Goal: Transaction & Acquisition: Purchase product/service

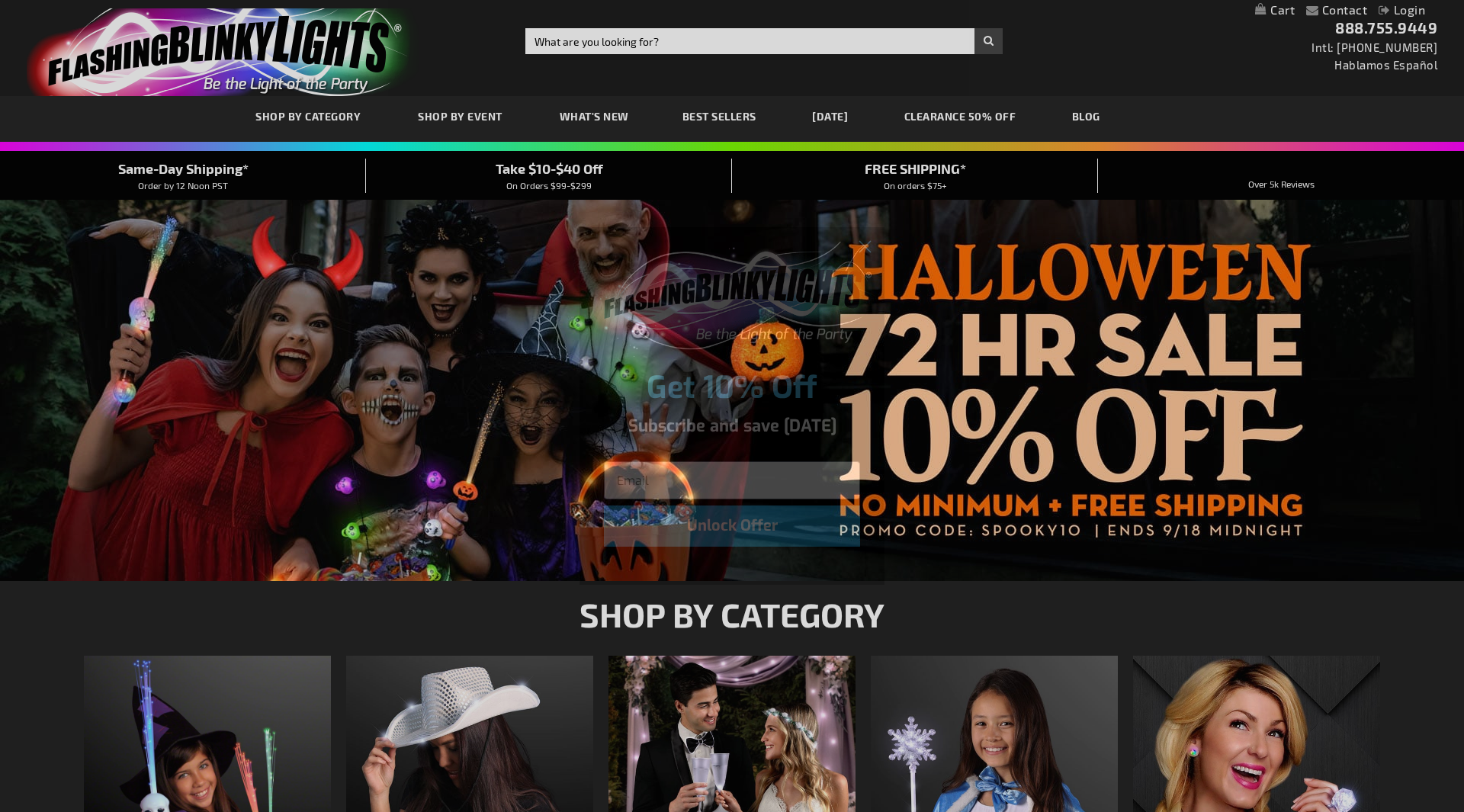
click at [583, 38] on div "Close dialog Get 10% Off Subscribe and save today Unlock Offer Submit" at bounding box center [732, 406] width 1464 height 812
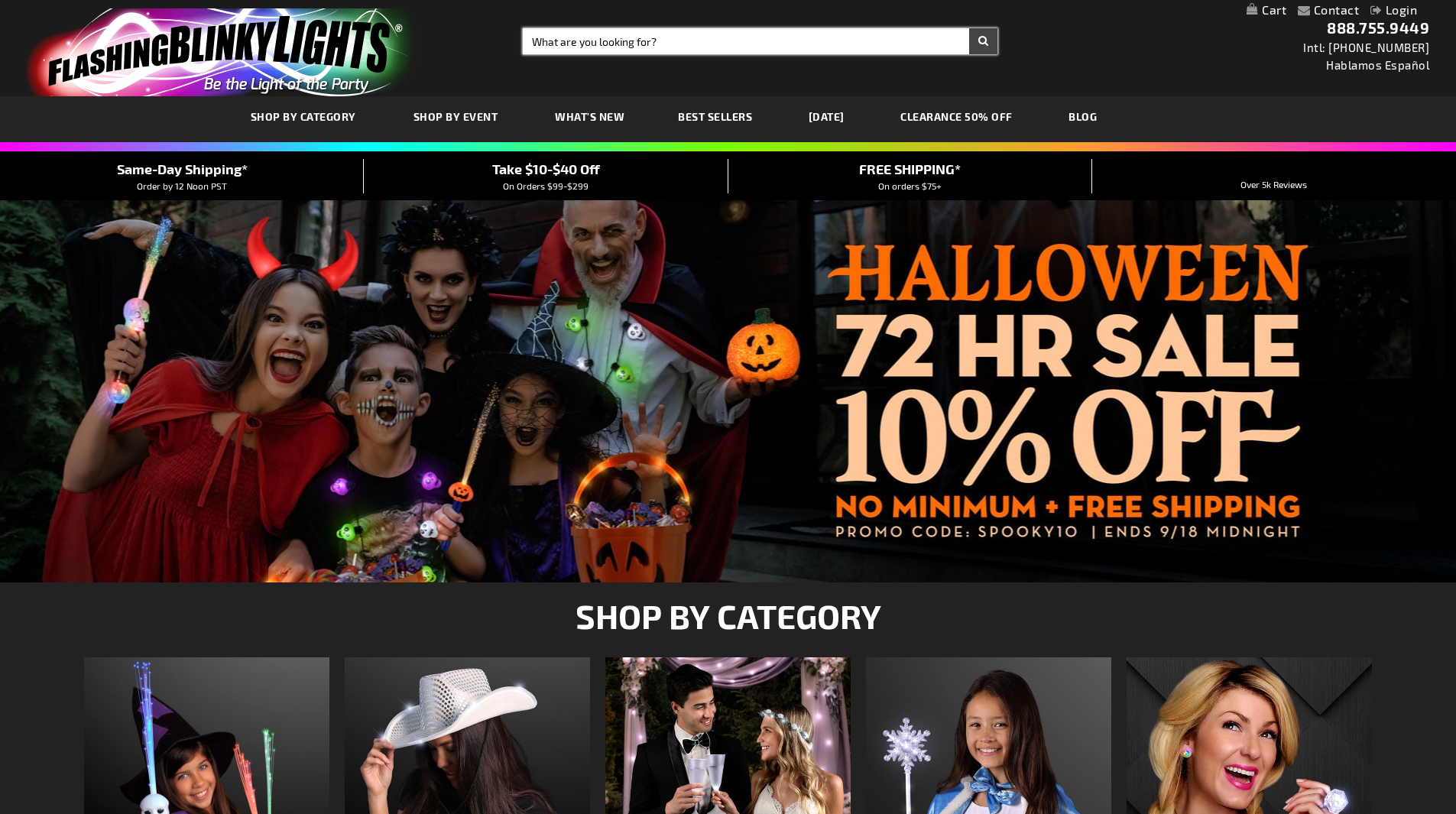
click at [584, 39] on input "Search" at bounding box center [759, 41] width 474 height 26
type input "35' LED Light Hoop"
click at [969, 28] on button "Search" at bounding box center [982, 41] width 28 height 26
click at [980, 38] on button "Search" at bounding box center [982, 41] width 28 height 26
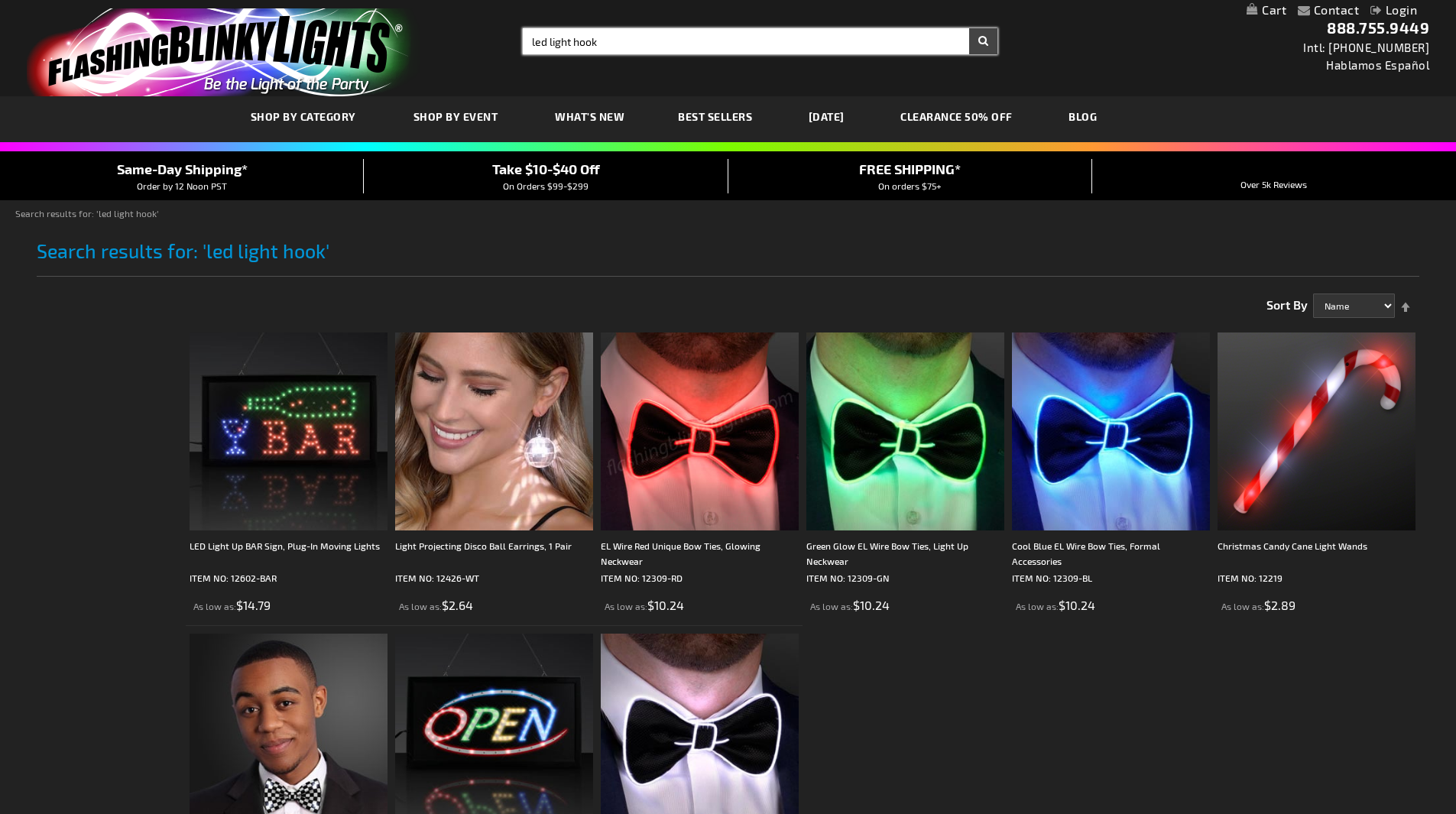
click at [633, 42] on input "led light hook" at bounding box center [759, 41] width 474 height 26
type input "led light hoop"
click at [969, 28] on button "Search" at bounding box center [982, 41] width 28 height 26
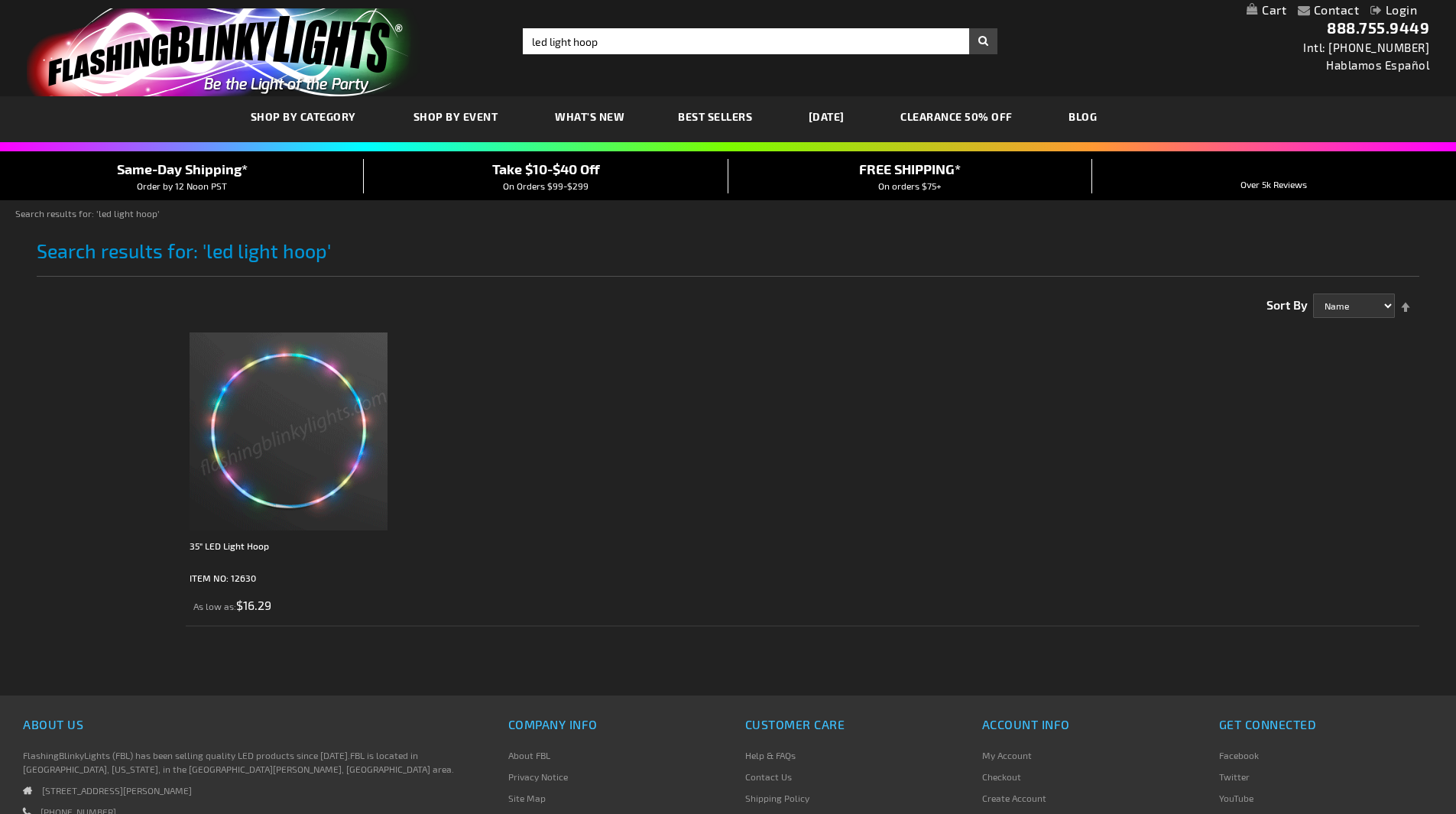
click at [337, 428] on img at bounding box center [288, 431] width 198 height 198
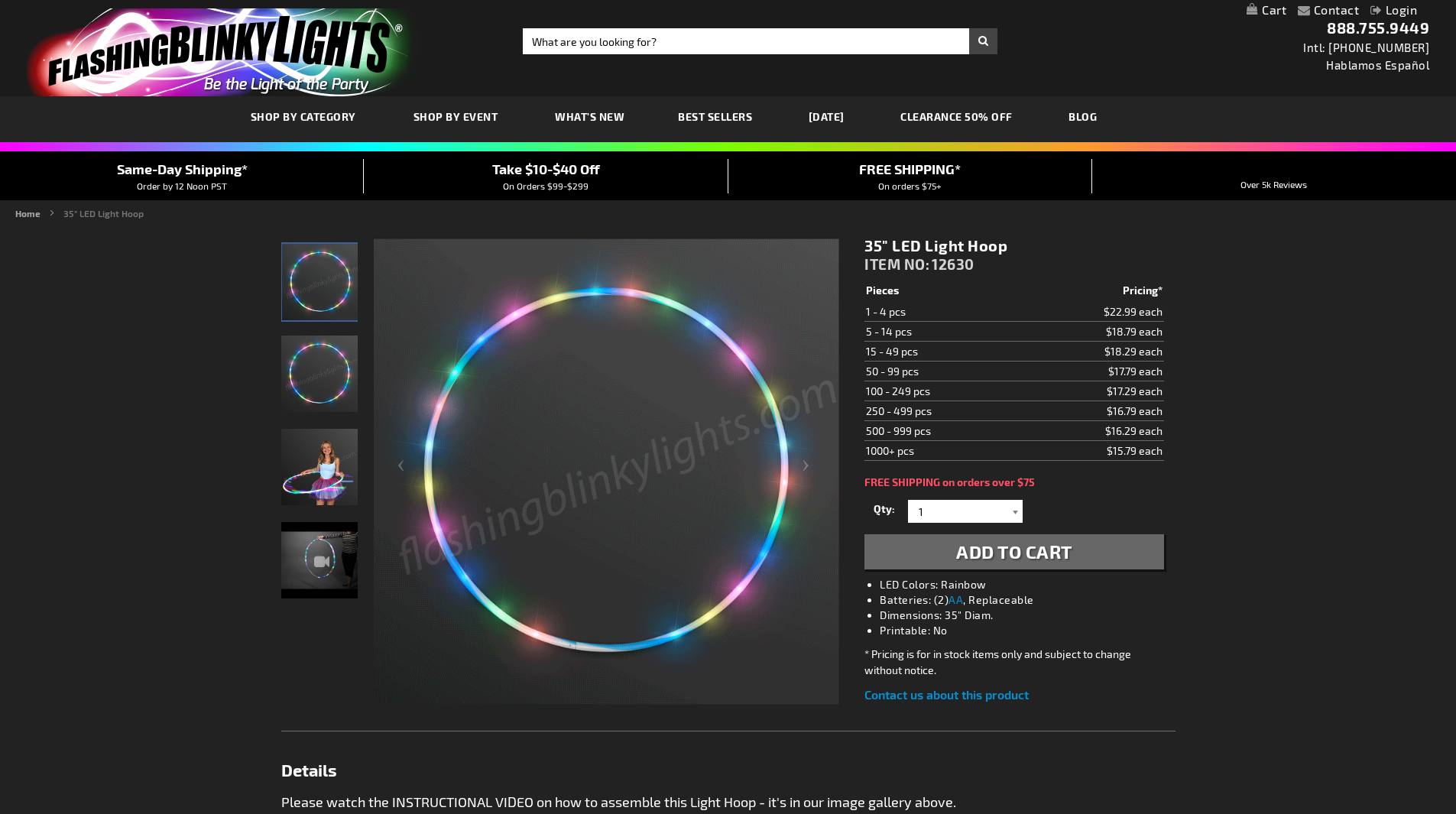
click at [1015, 507] on div at bounding box center [1015, 511] width 15 height 23
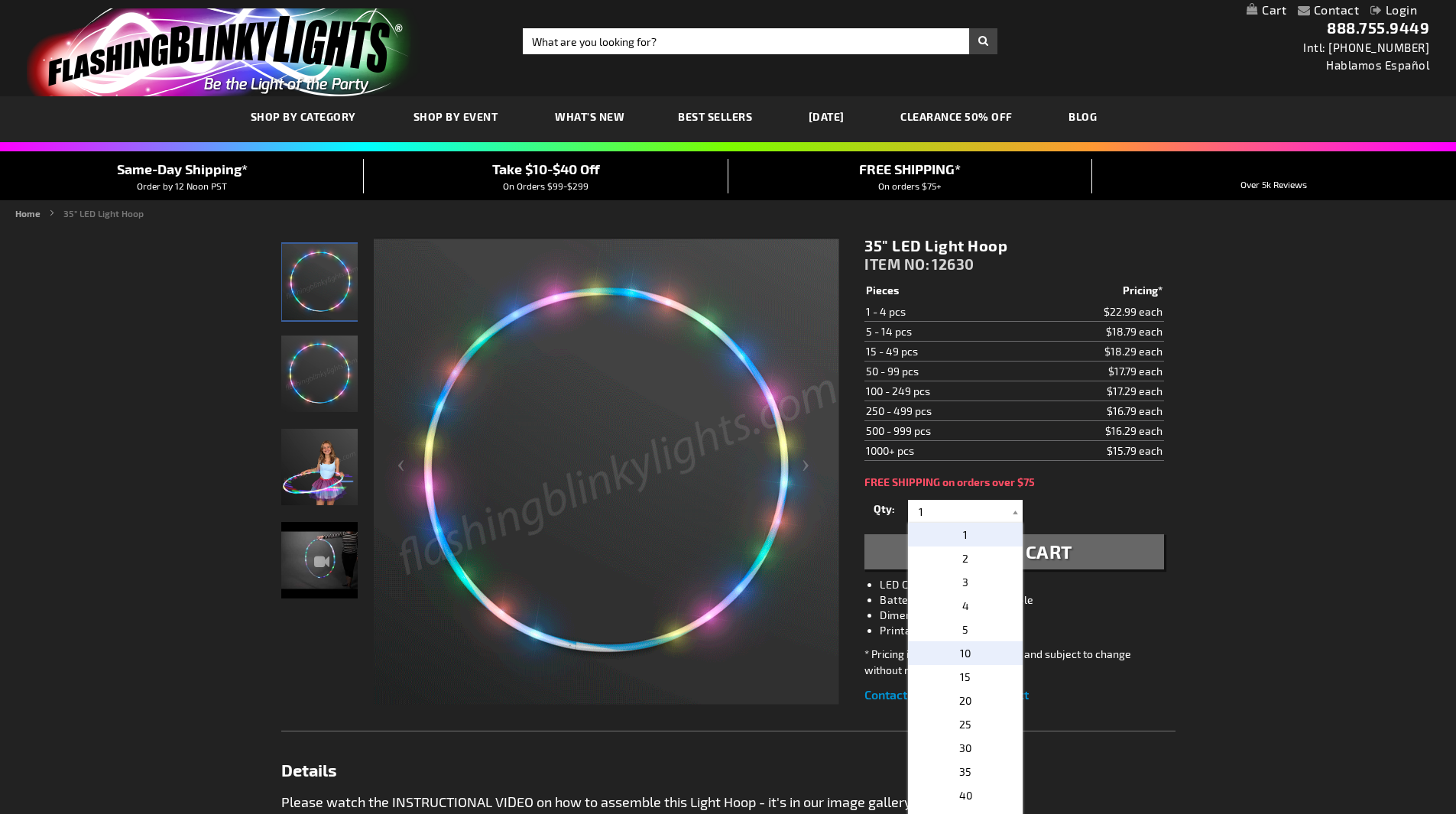
click at [964, 651] on span "10" at bounding box center [965, 653] width 10 height 13
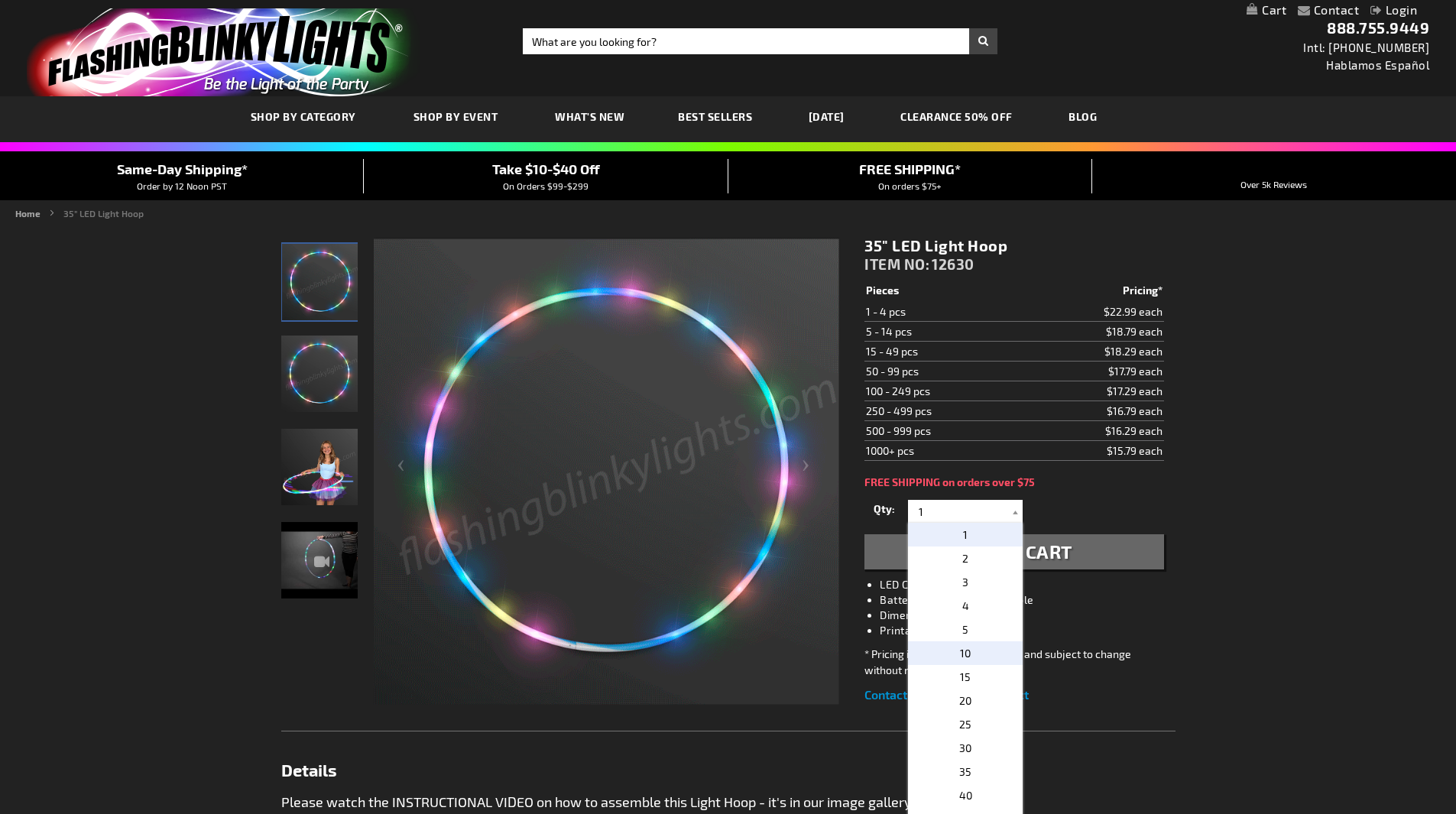
type input "10"
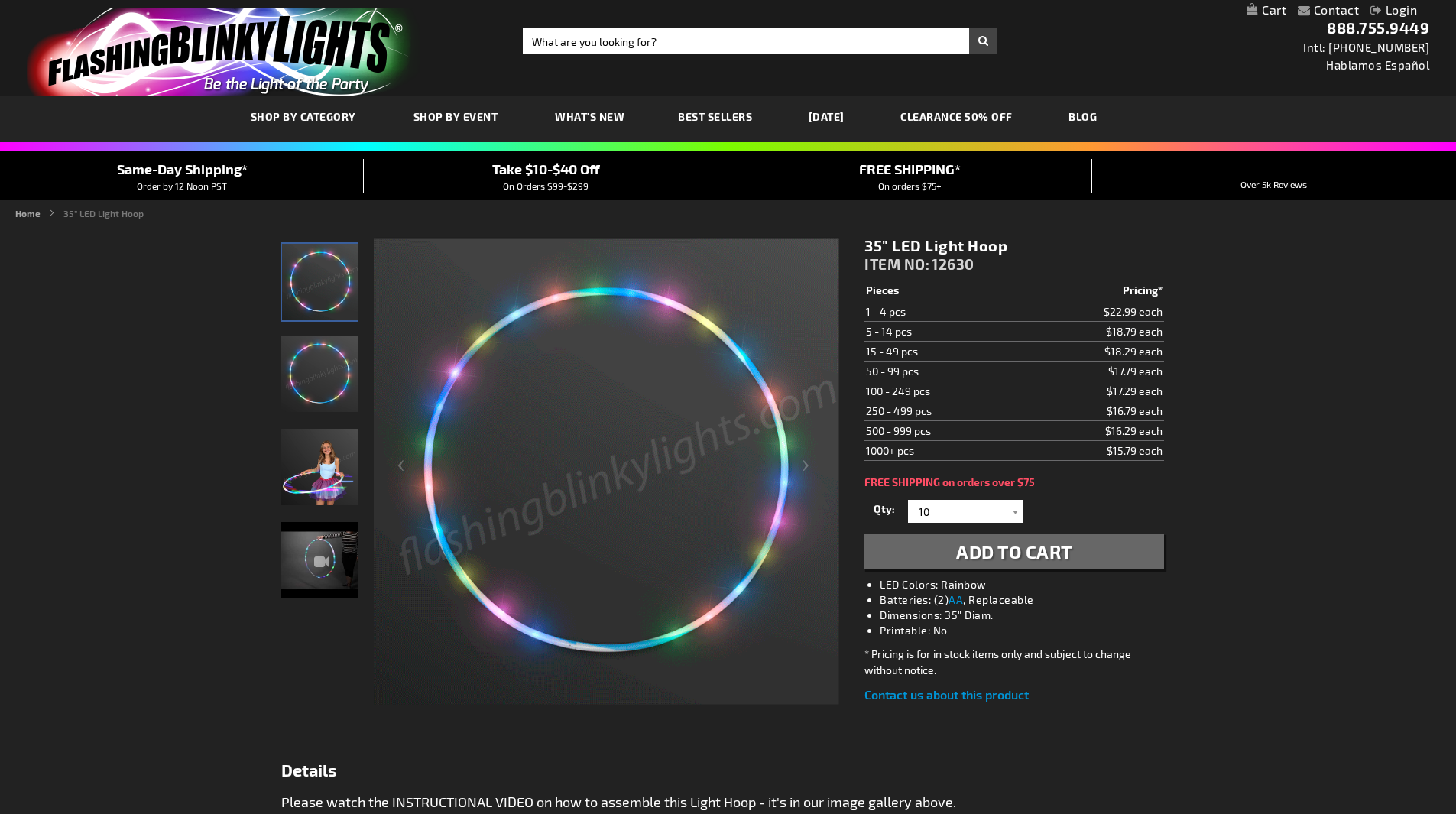
click at [1016, 543] on span "Add to Cart" at bounding box center [1014, 551] width 116 height 22
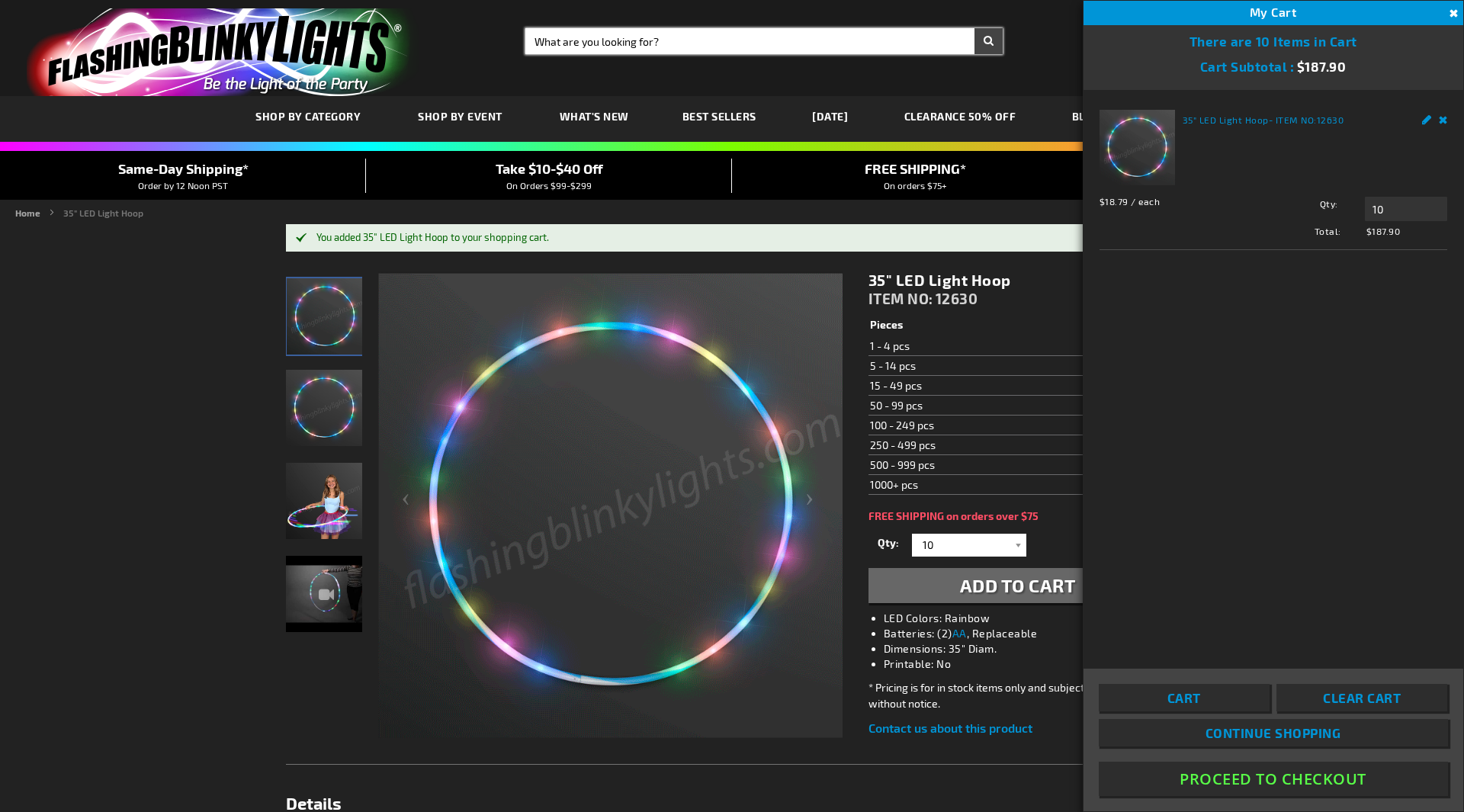
click at [615, 46] on input "Search" at bounding box center [764, 41] width 477 height 26
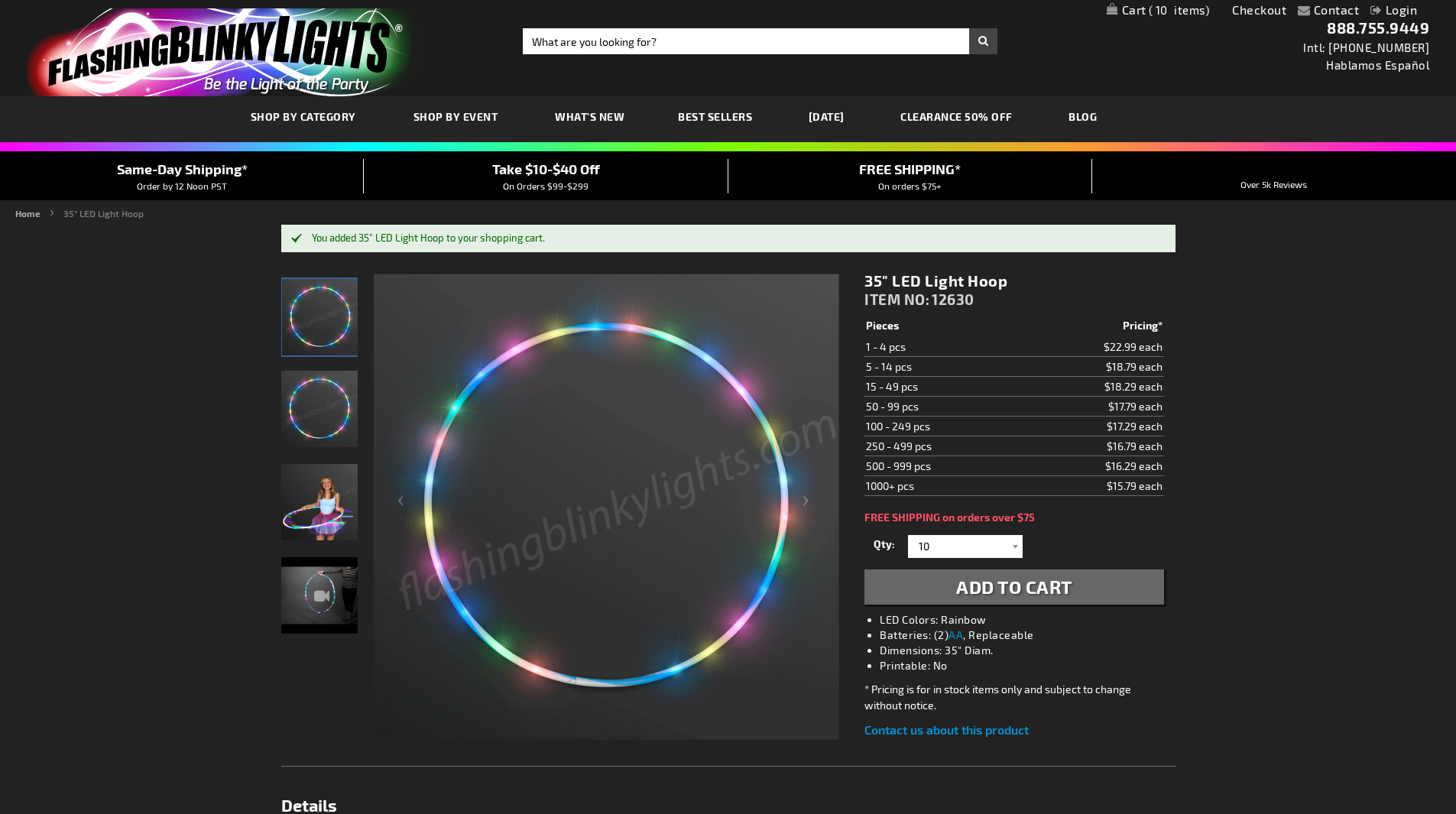
click at [864, 569] on button "Add to Cart" at bounding box center [1014, 587] width 299 height 35
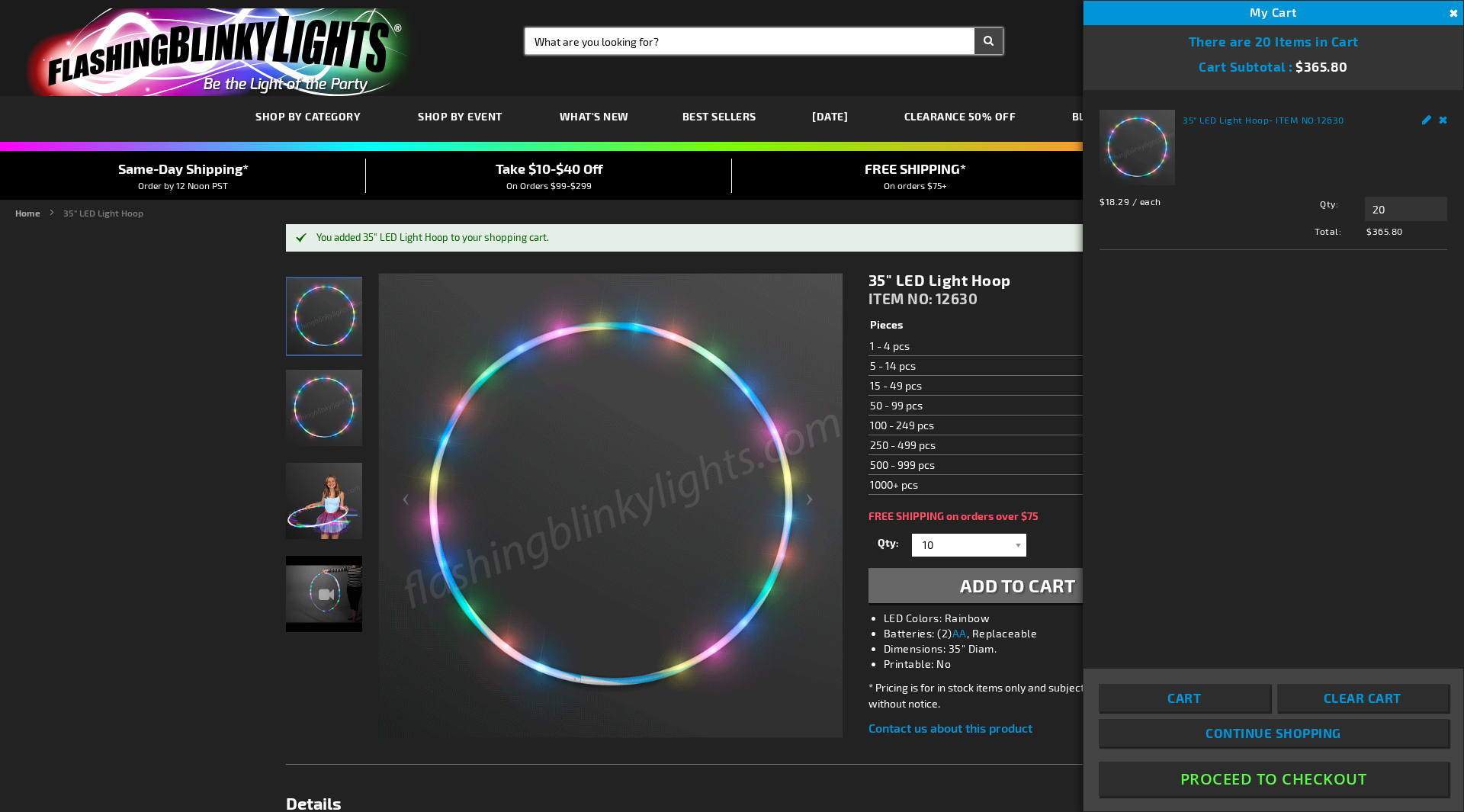
click at [615, 46] on input "Search" at bounding box center [764, 41] width 477 height 26
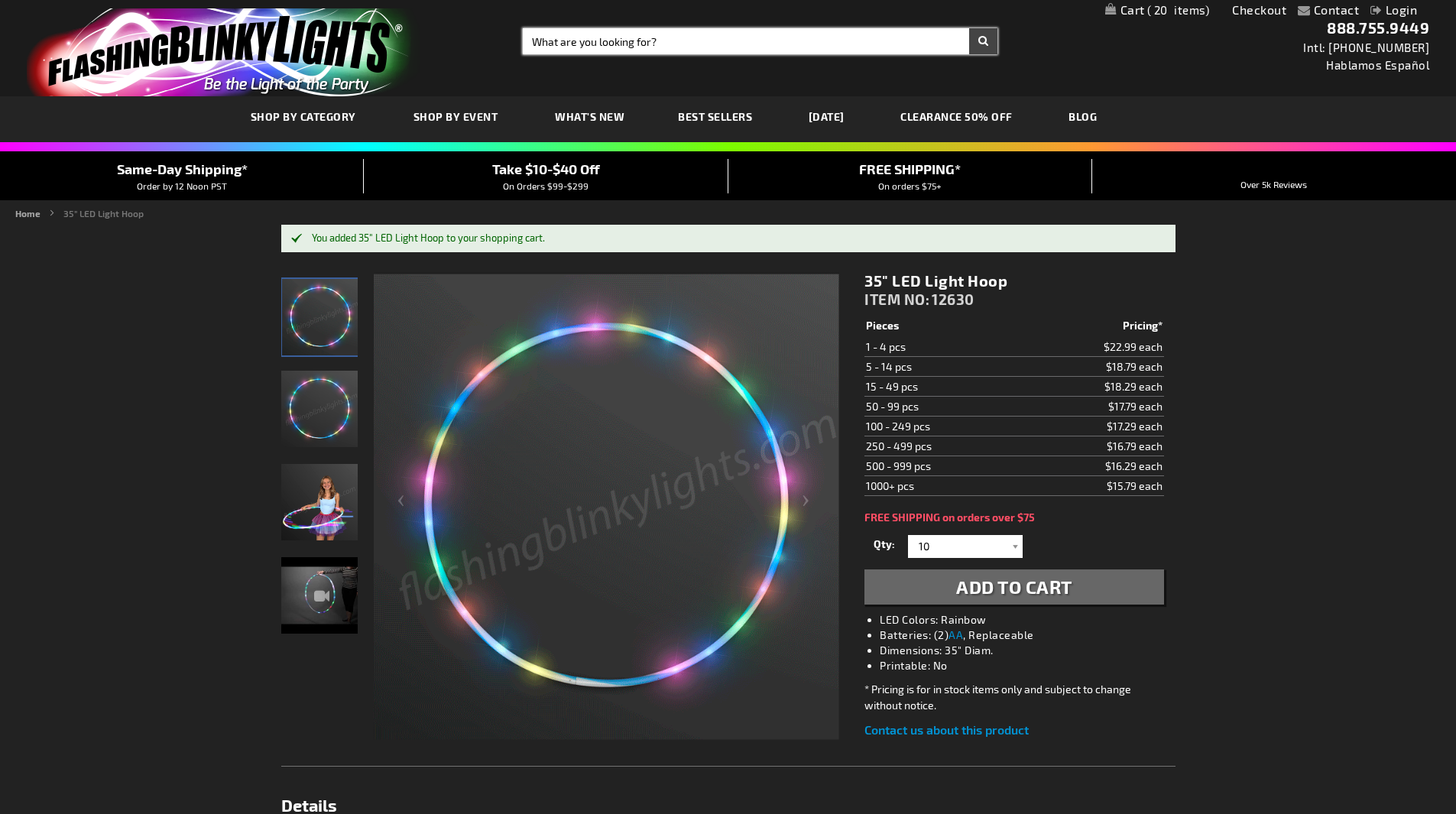
click at [729, 40] on input "Search" at bounding box center [759, 41] width 474 height 26
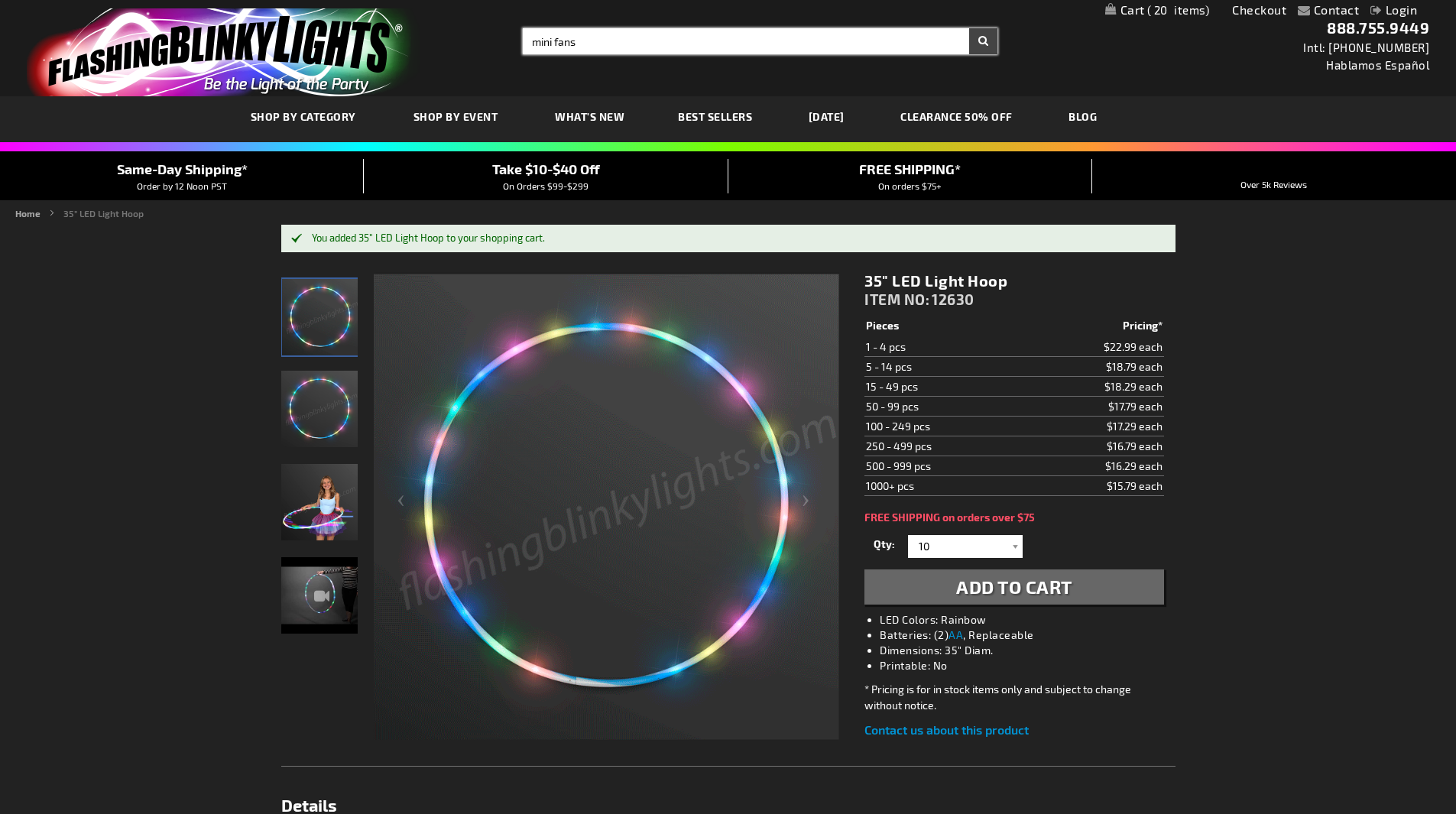
type input "mini fans"
click at [969, 28] on button "Search" at bounding box center [982, 41] width 28 height 26
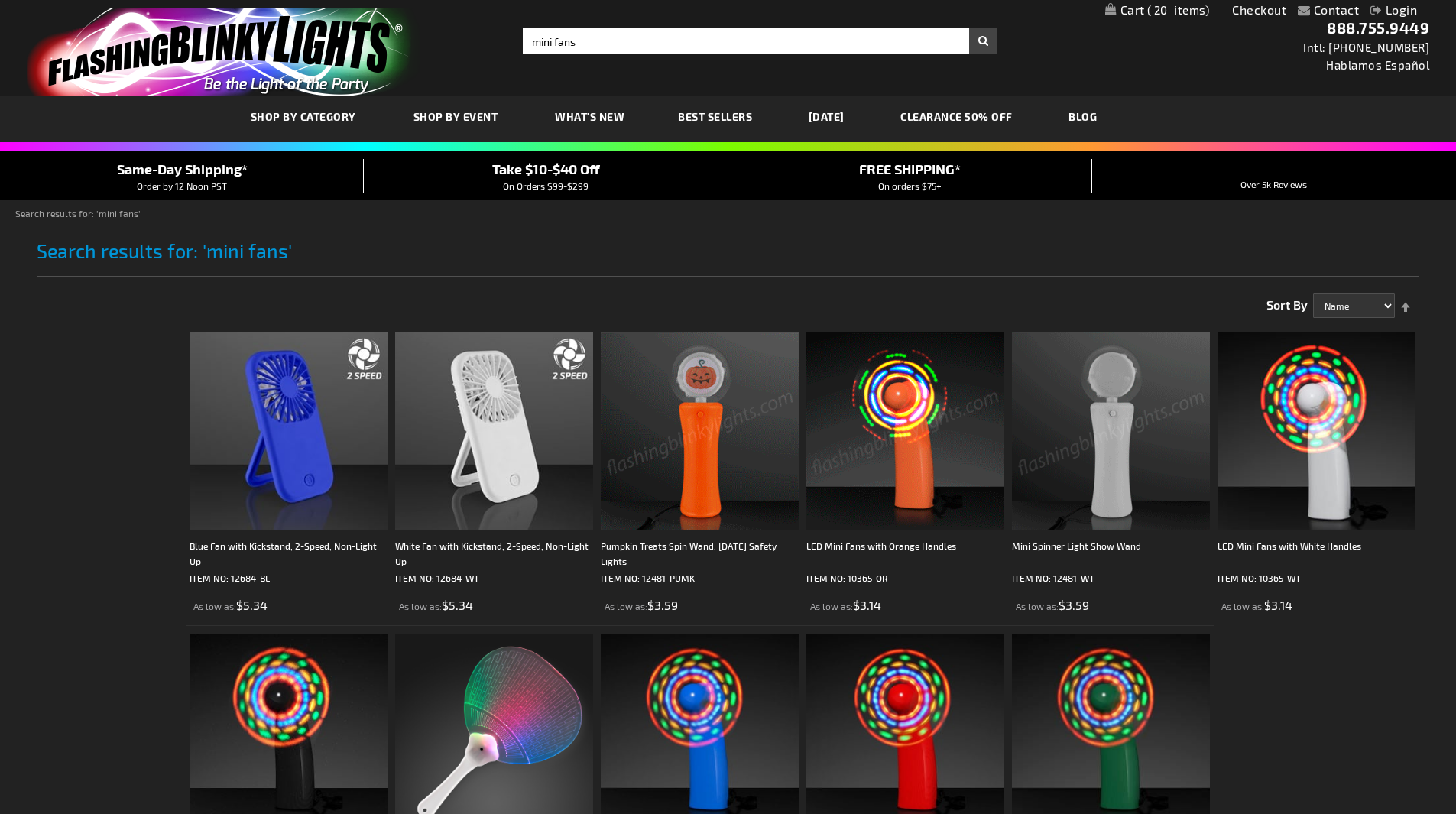
click at [916, 426] on img at bounding box center [905, 431] width 198 height 198
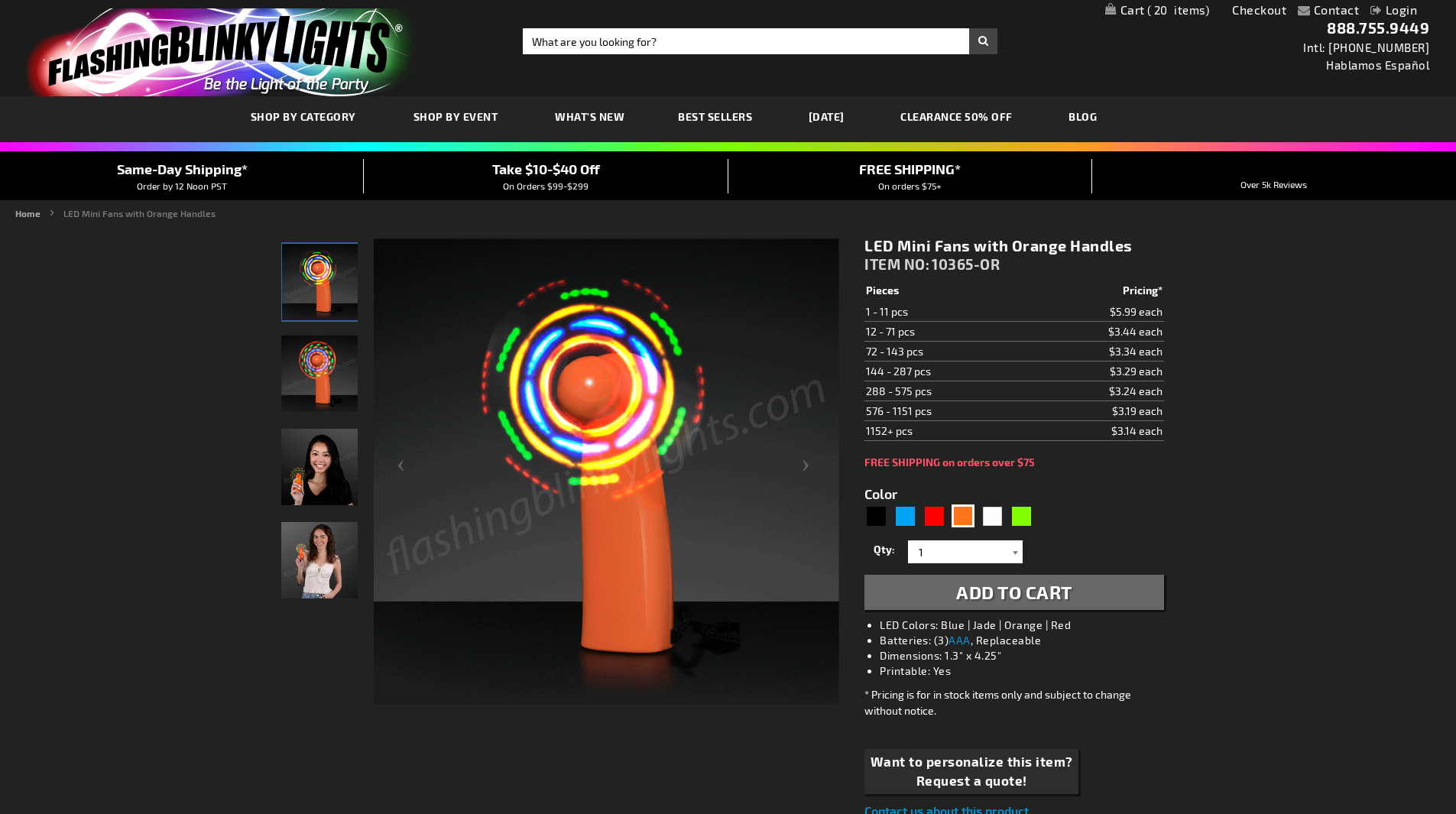
click at [1015, 549] on div at bounding box center [1015, 551] width 15 height 23
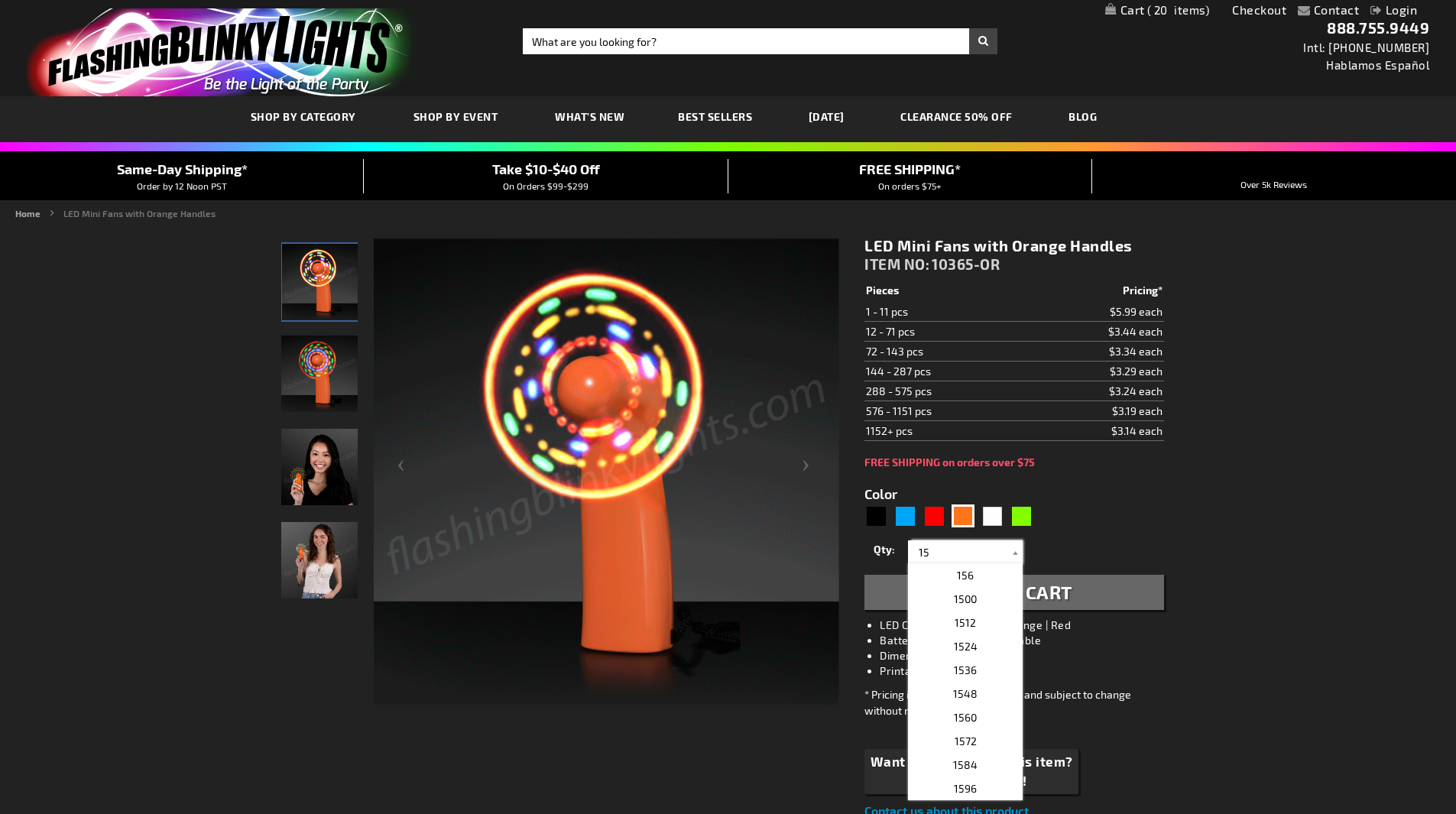
type input "1"
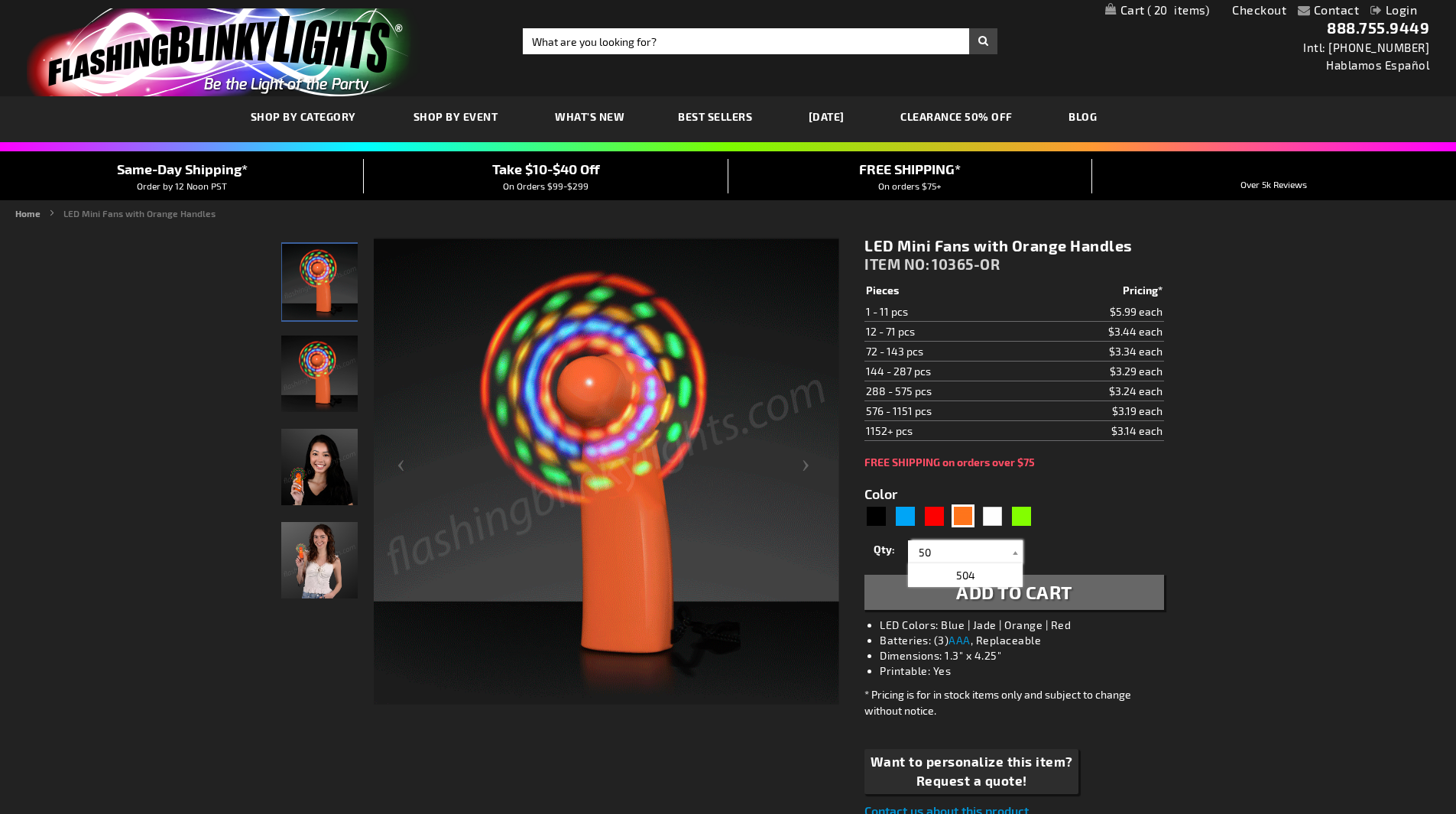
type input "50"
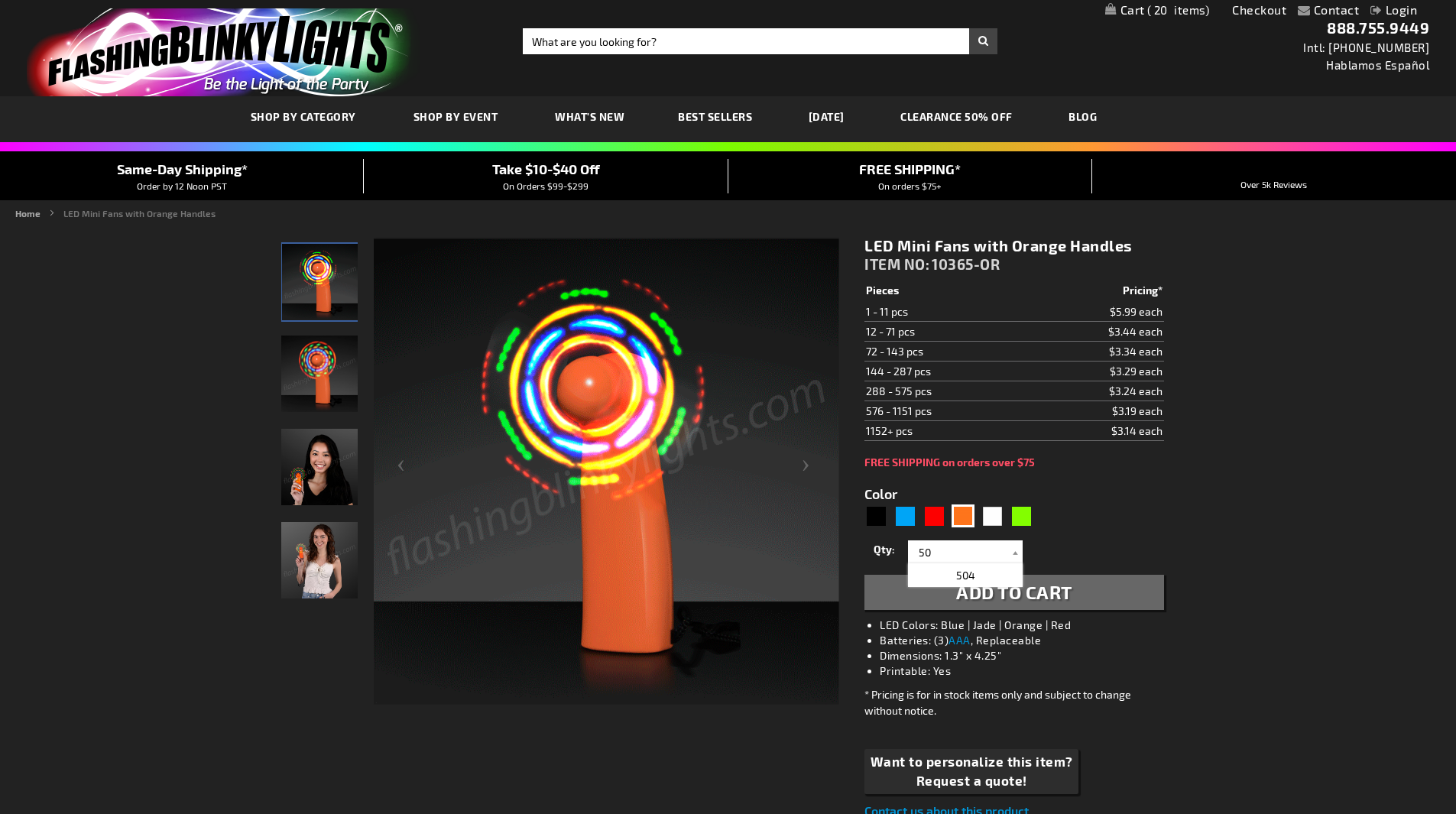
click at [1083, 539] on div "Qty 1 2 3 4 5 6 7 8 9 10 11 12 24 36 48 60 72 84 96 108 120 132 144 156 168" at bounding box center [1014, 552] width 299 height 31
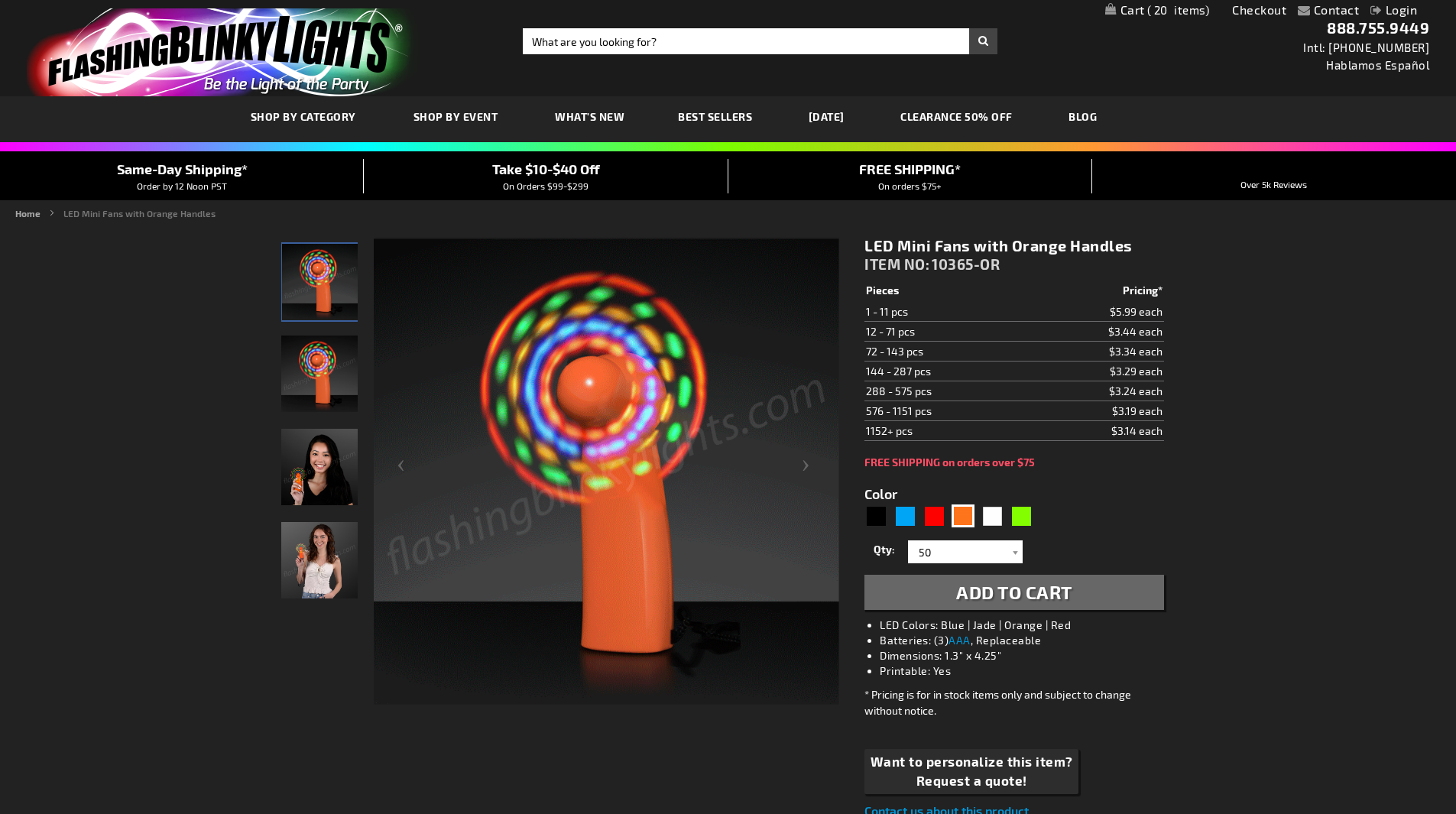
click at [1039, 591] on span "Add to Cart" at bounding box center [1014, 592] width 116 height 22
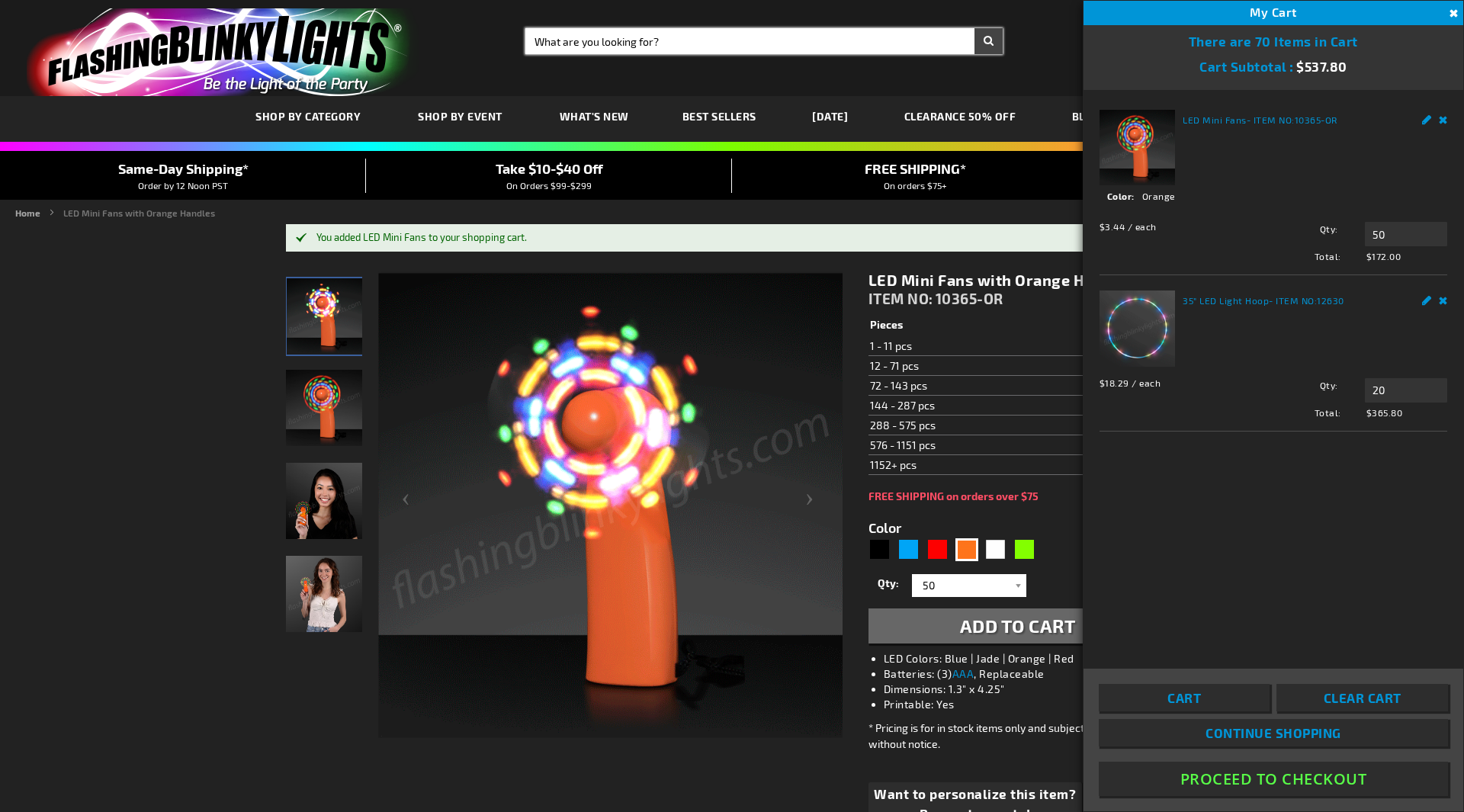
click at [615, 42] on input "Search" at bounding box center [764, 41] width 477 height 26
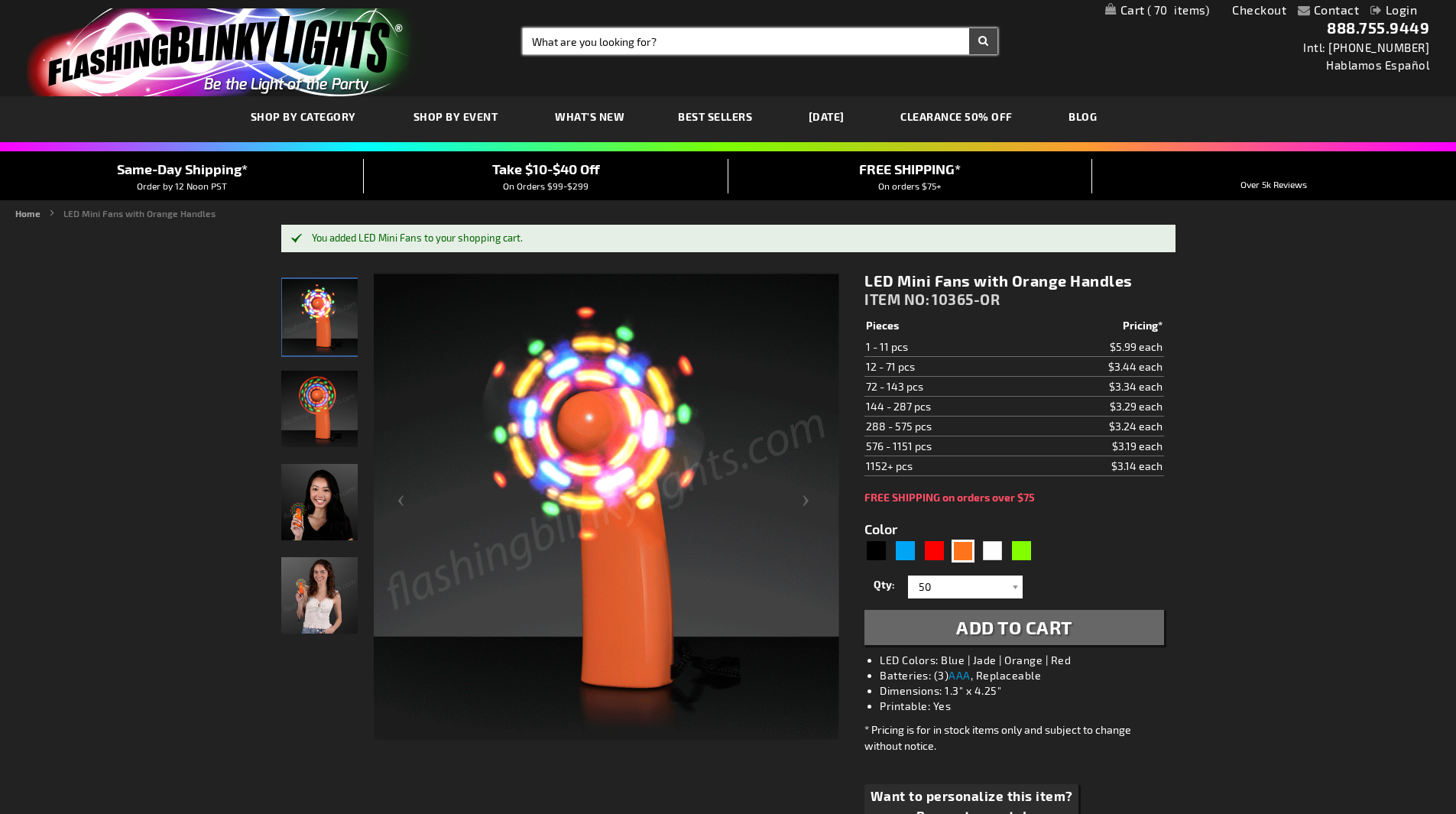
click at [605, 43] on input "Search" at bounding box center [759, 41] width 474 height 26
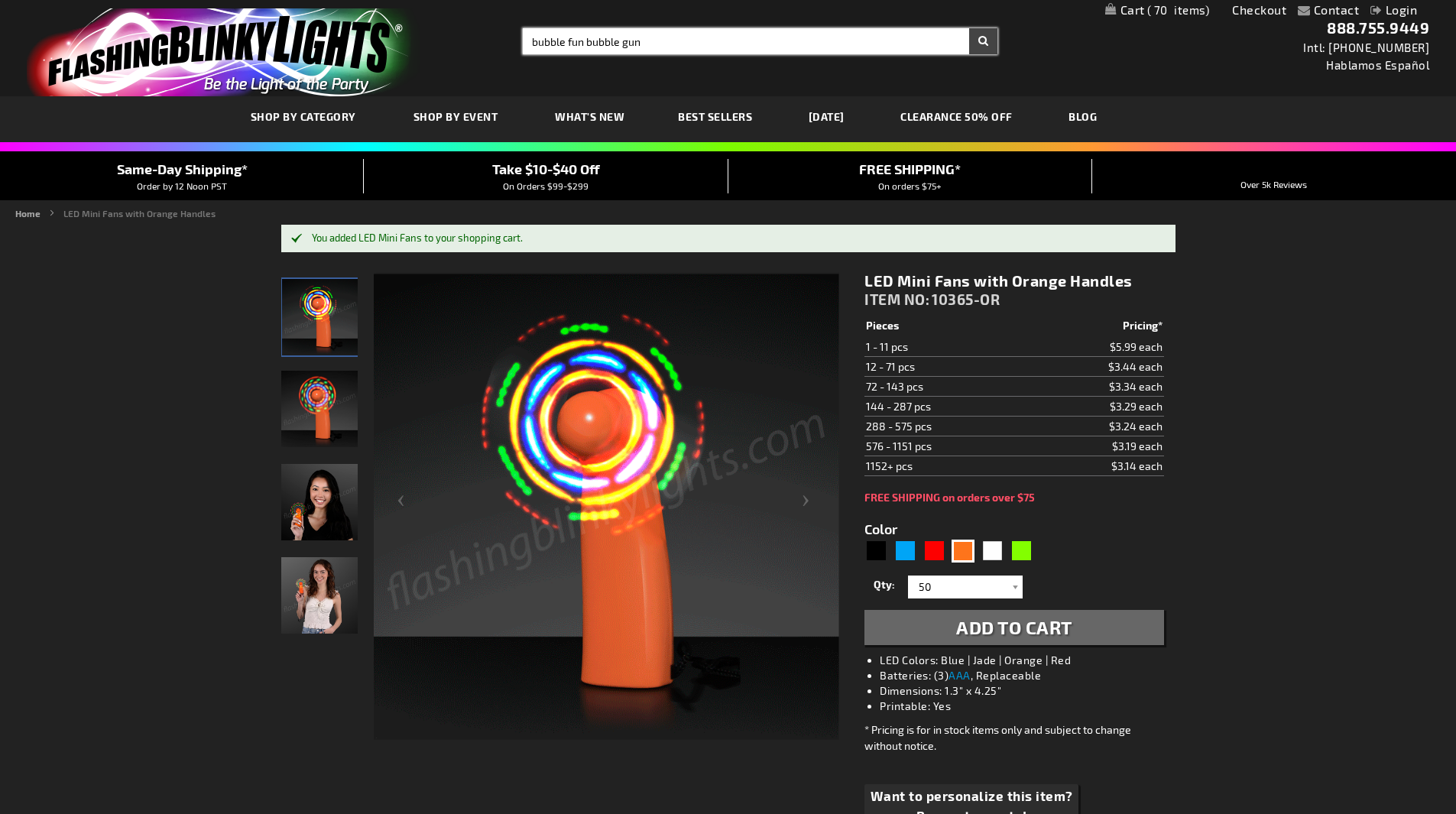
type input "bubble fun bubble gun"
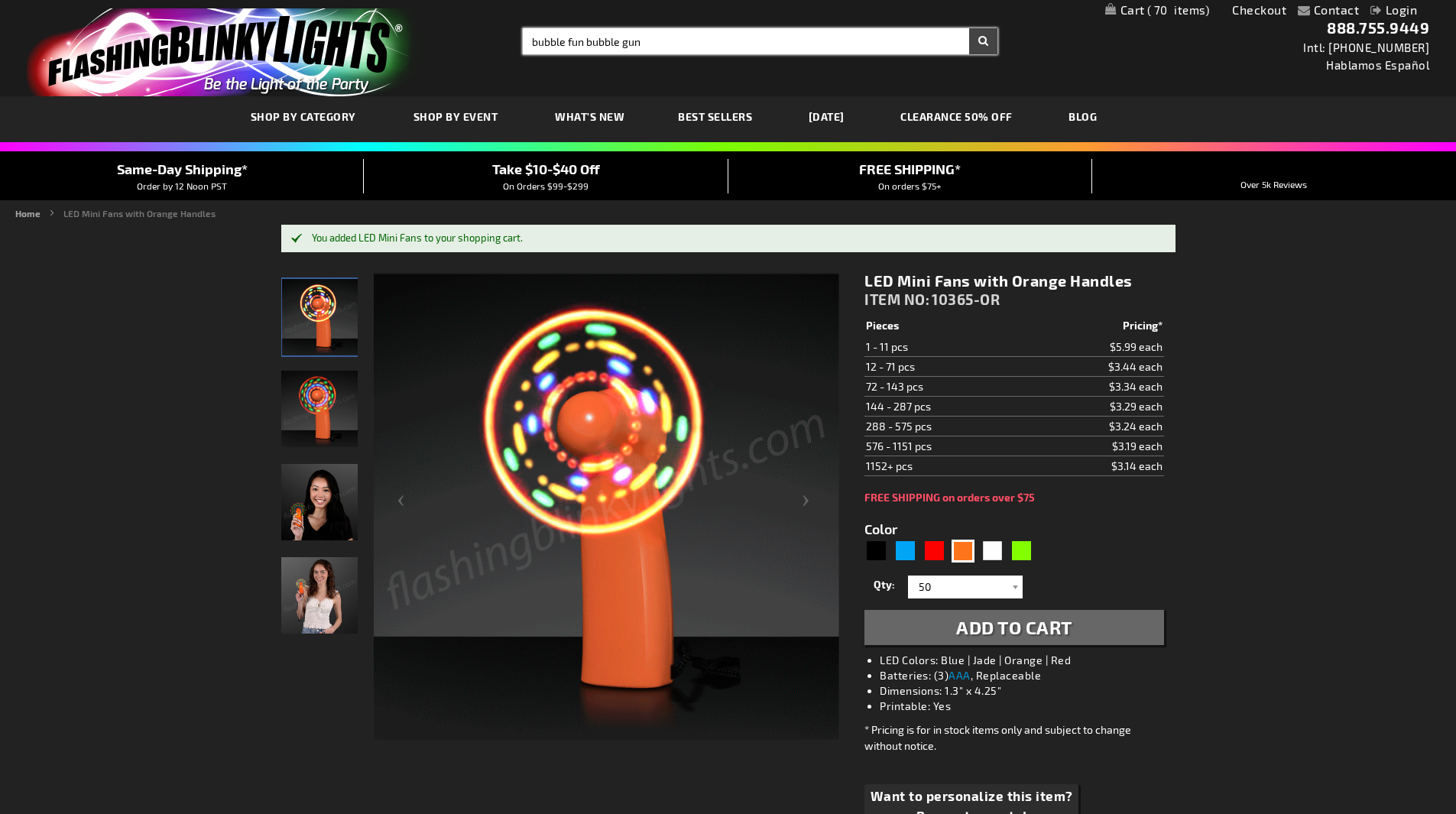
click at [969, 28] on button "Search" at bounding box center [982, 41] width 28 height 26
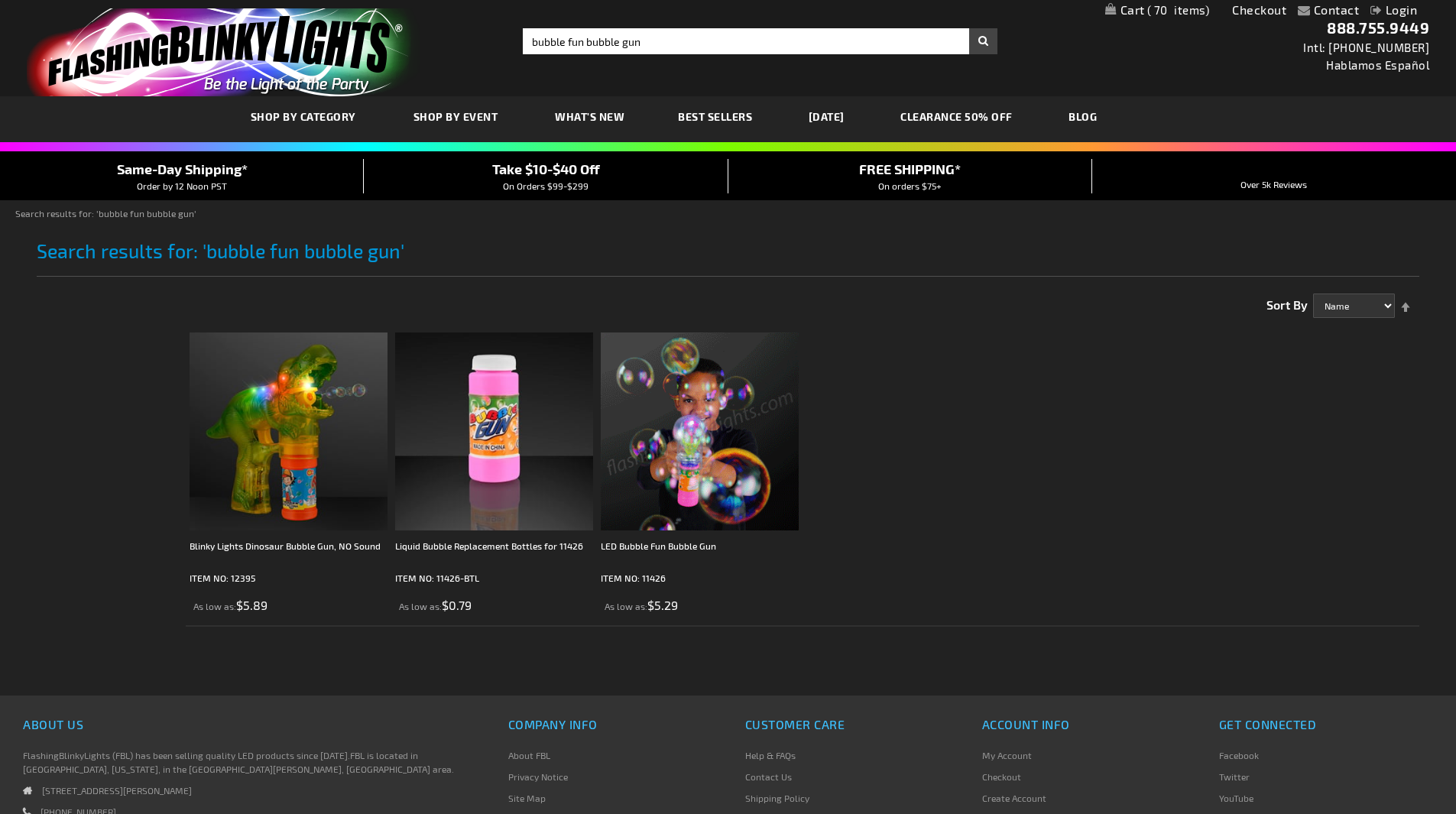
click at [681, 399] on img at bounding box center [699, 431] width 198 height 198
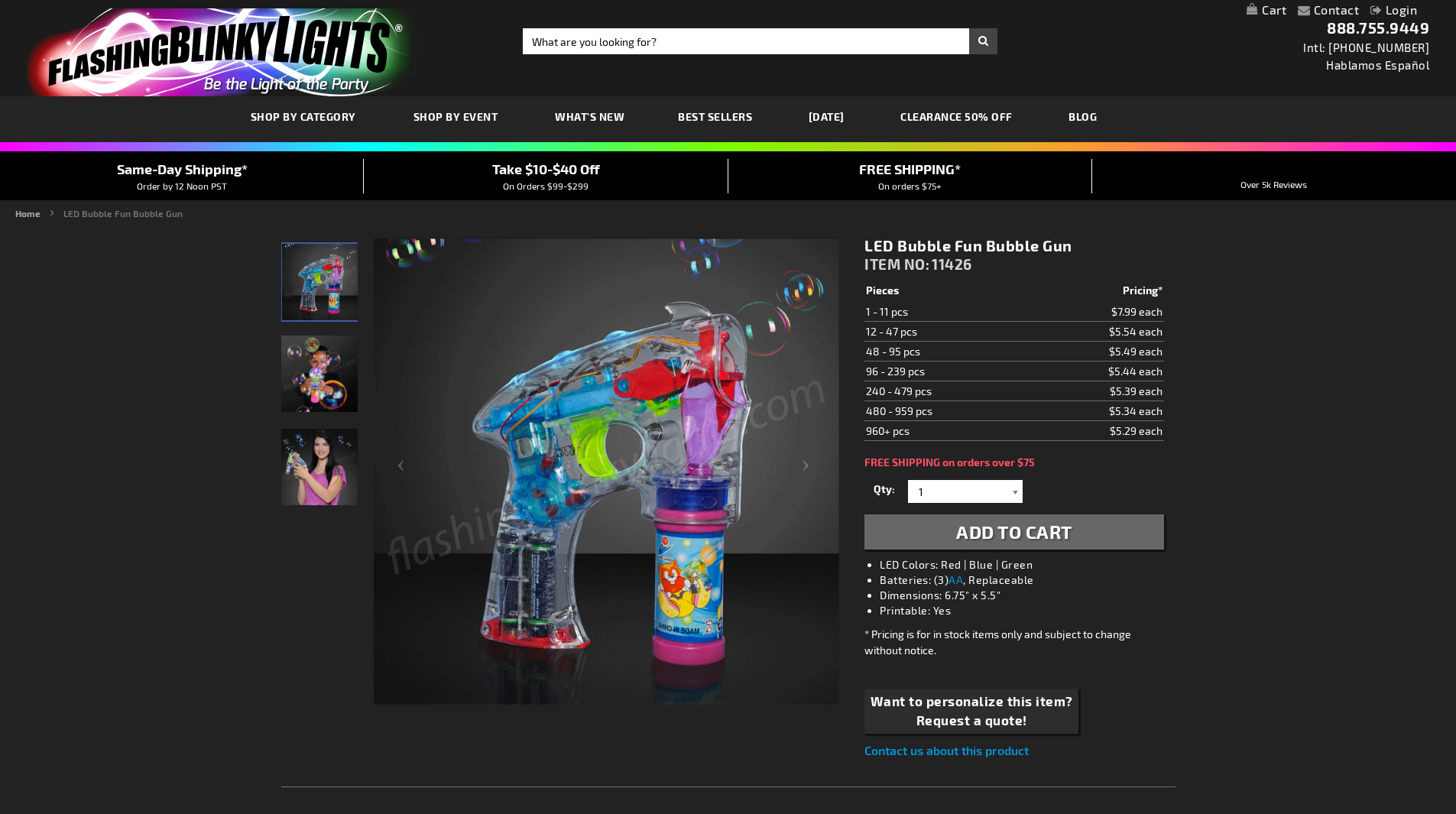
click at [1012, 490] on div at bounding box center [1015, 491] width 15 height 23
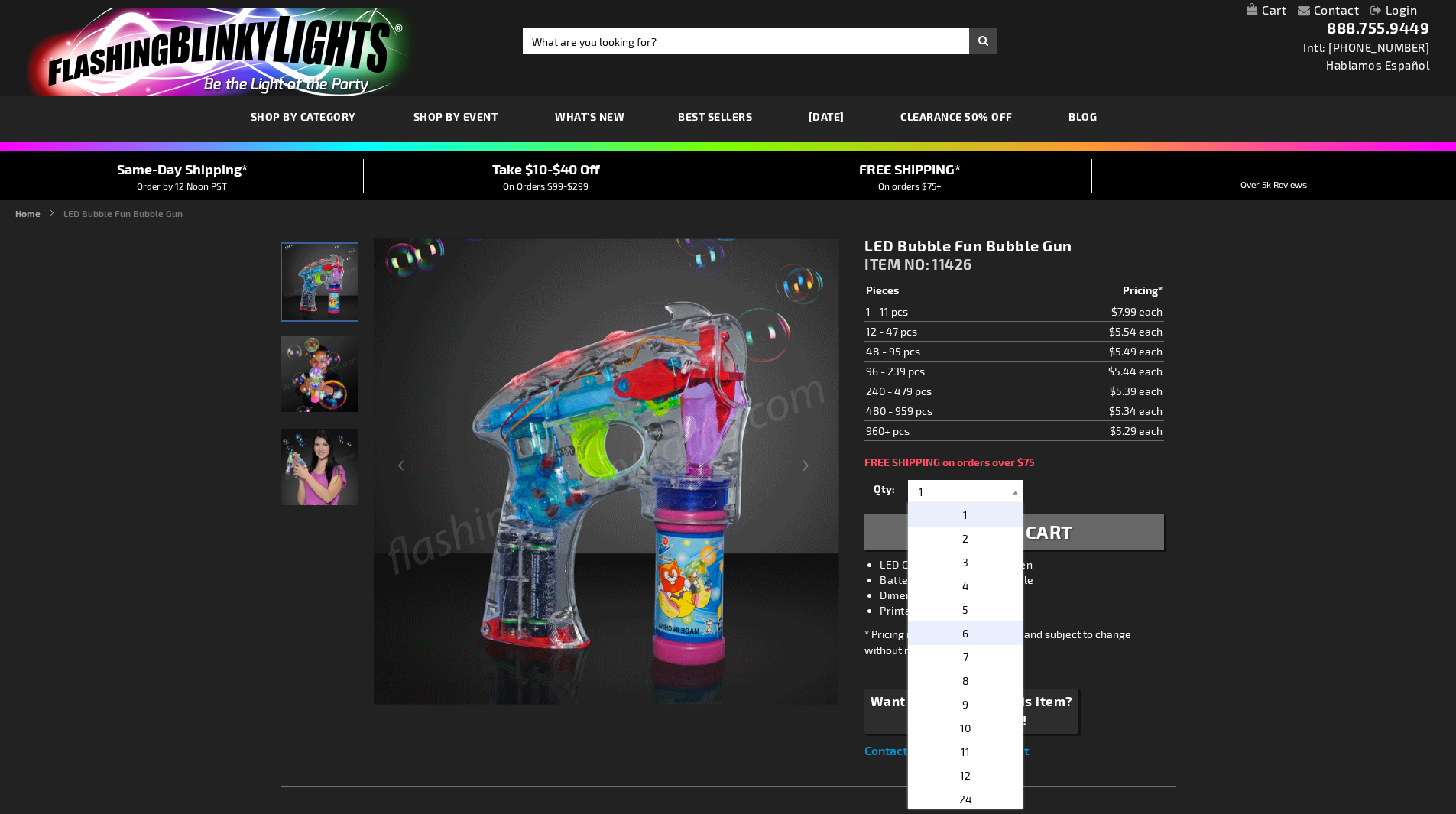
click at [970, 637] on p "6" at bounding box center [965, 633] width 115 height 24
type input "6"
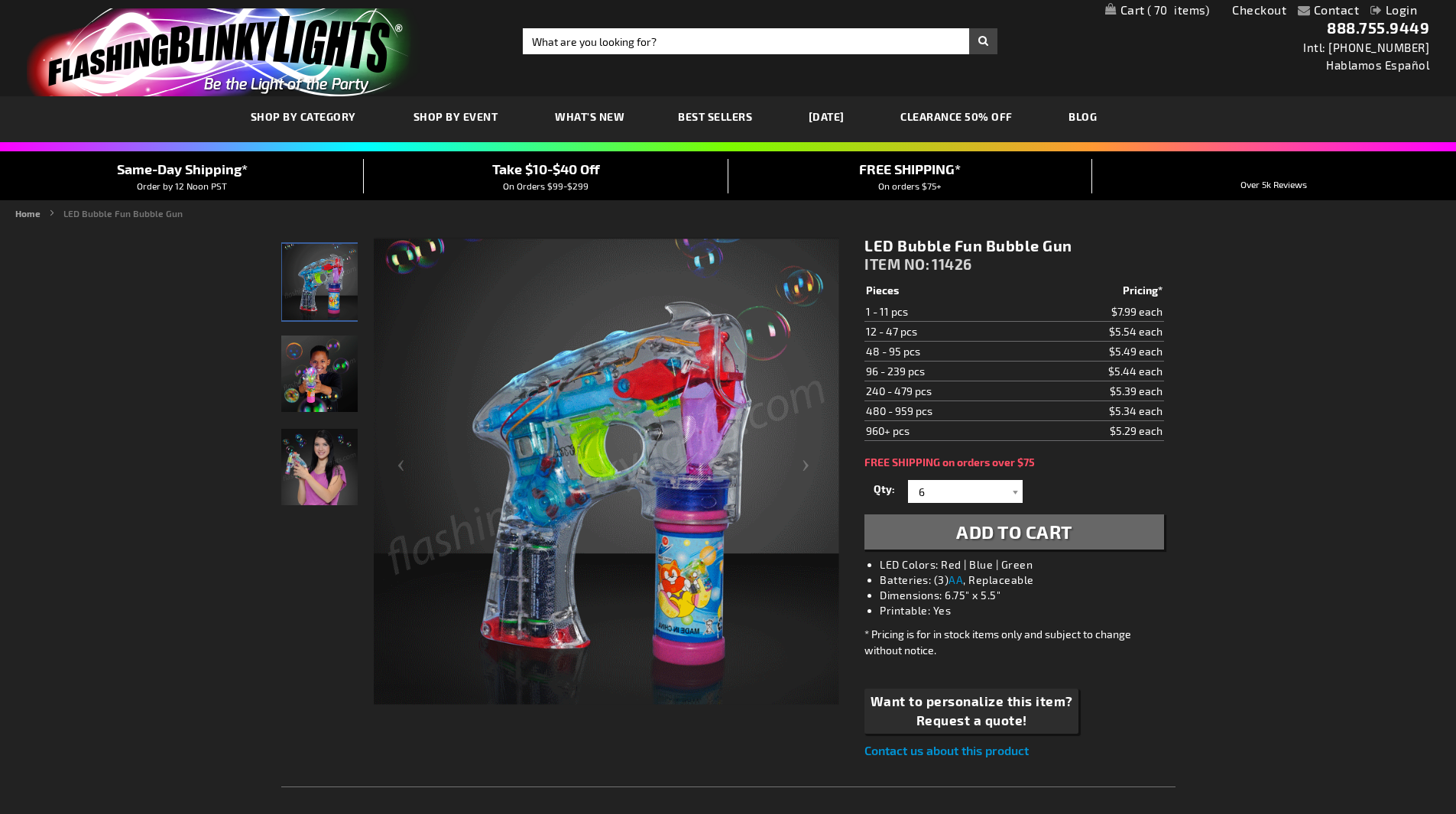
click at [1015, 535] on span "Add to Cart" at bounding box center [1014, 532] width 116 height 22
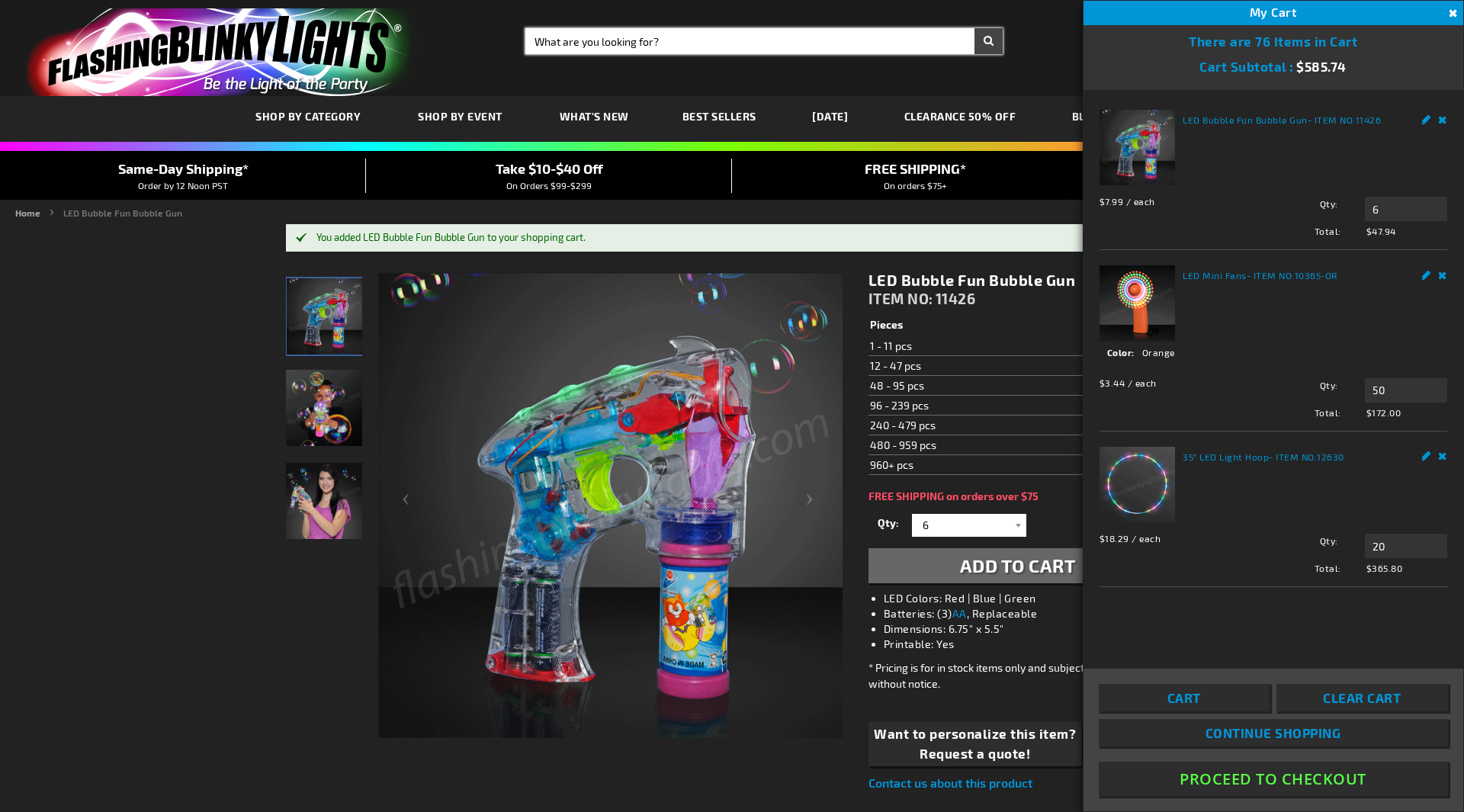
click at [584, 45] on input "Search" at bounding box center [764, 41] width 477 height 26
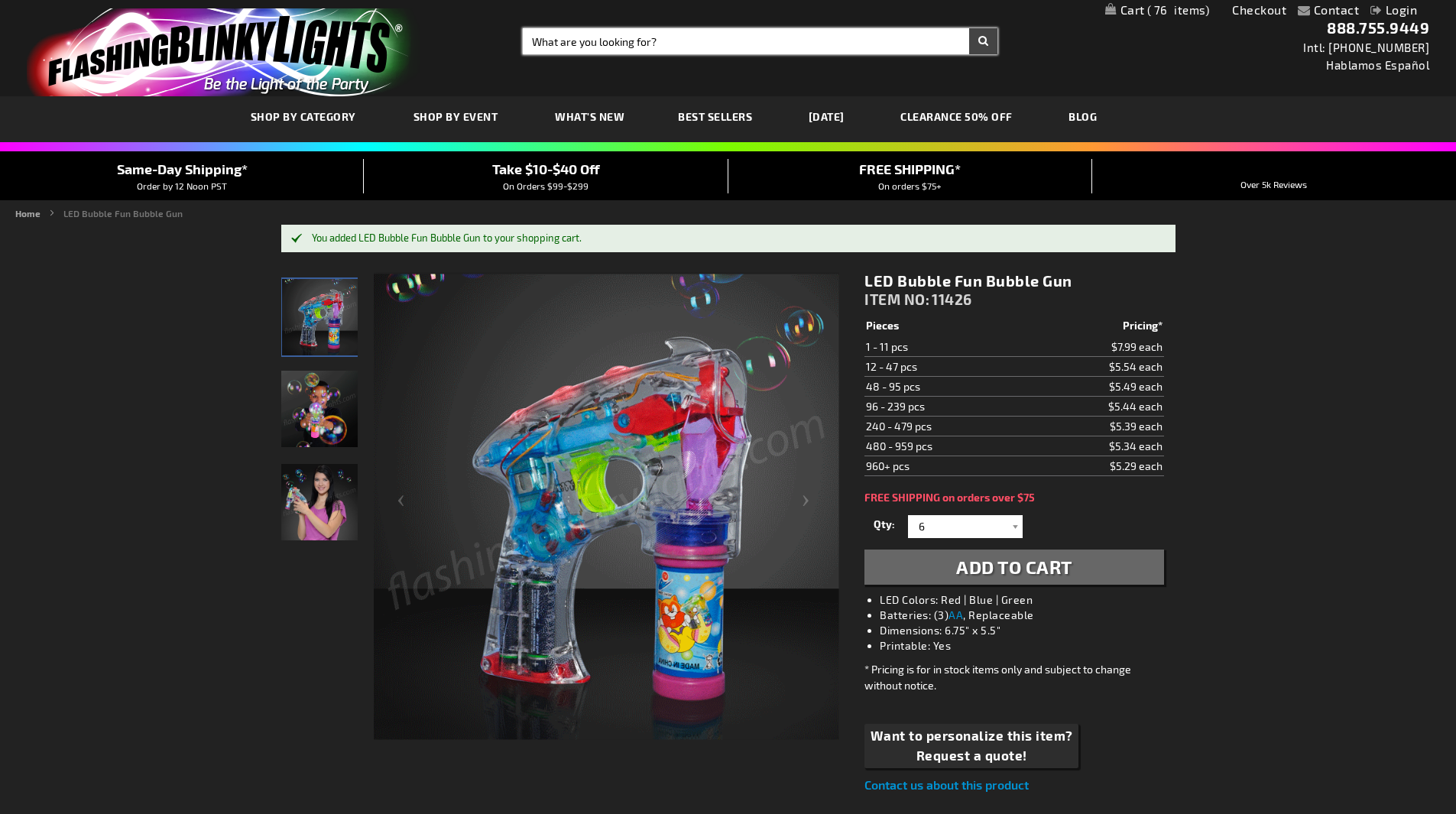
click at [585, 45] on input "Search" at bounding box center [759, 41] width 474 height 26
type input "rainbow soft bow blinky headband"
click at [969, 28] on button "Search" at bounding box center [982, 41] width 28 height 26
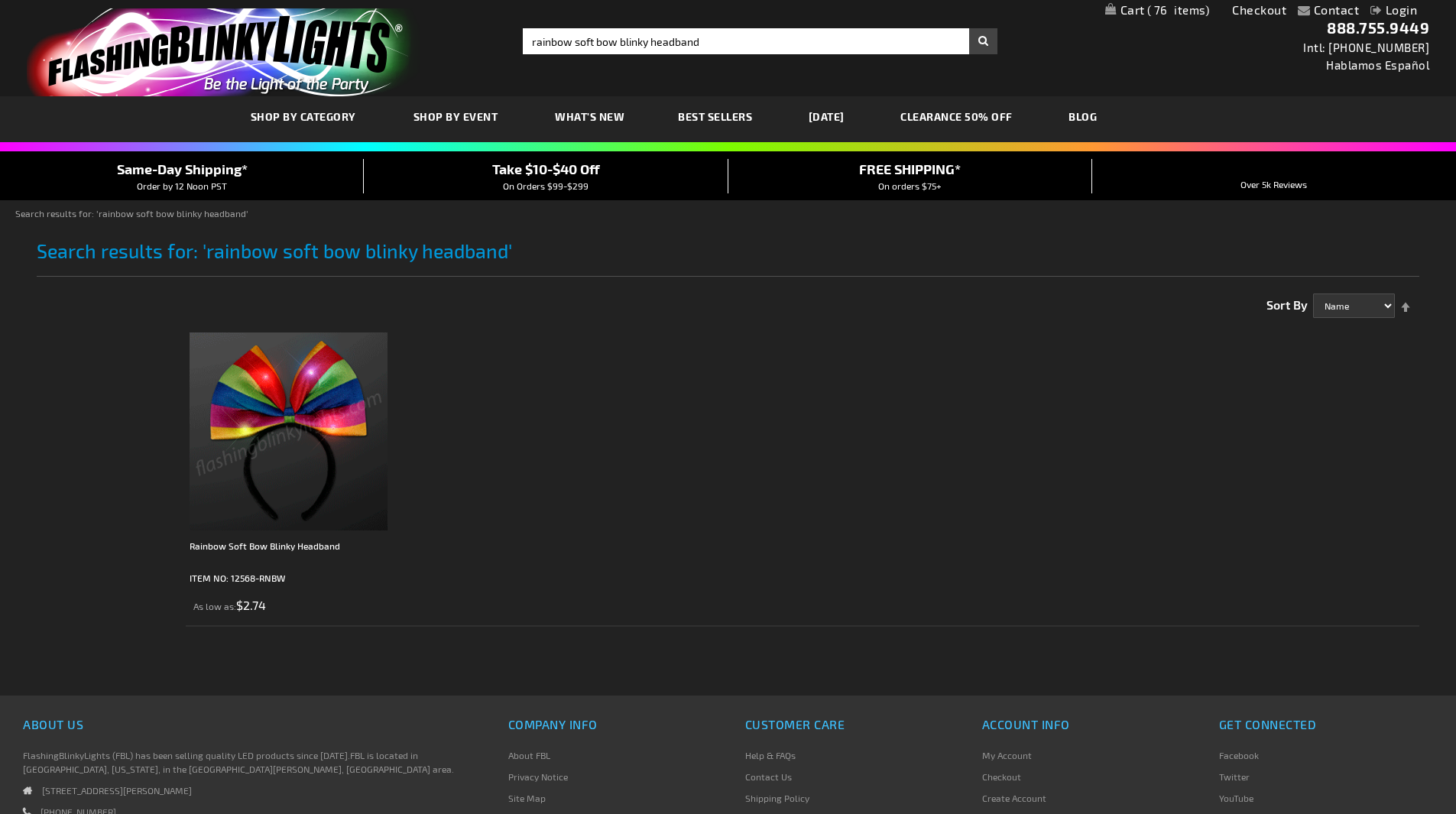
click at [346, 438] on img at bounding box center [288, 431] width 198 height 198
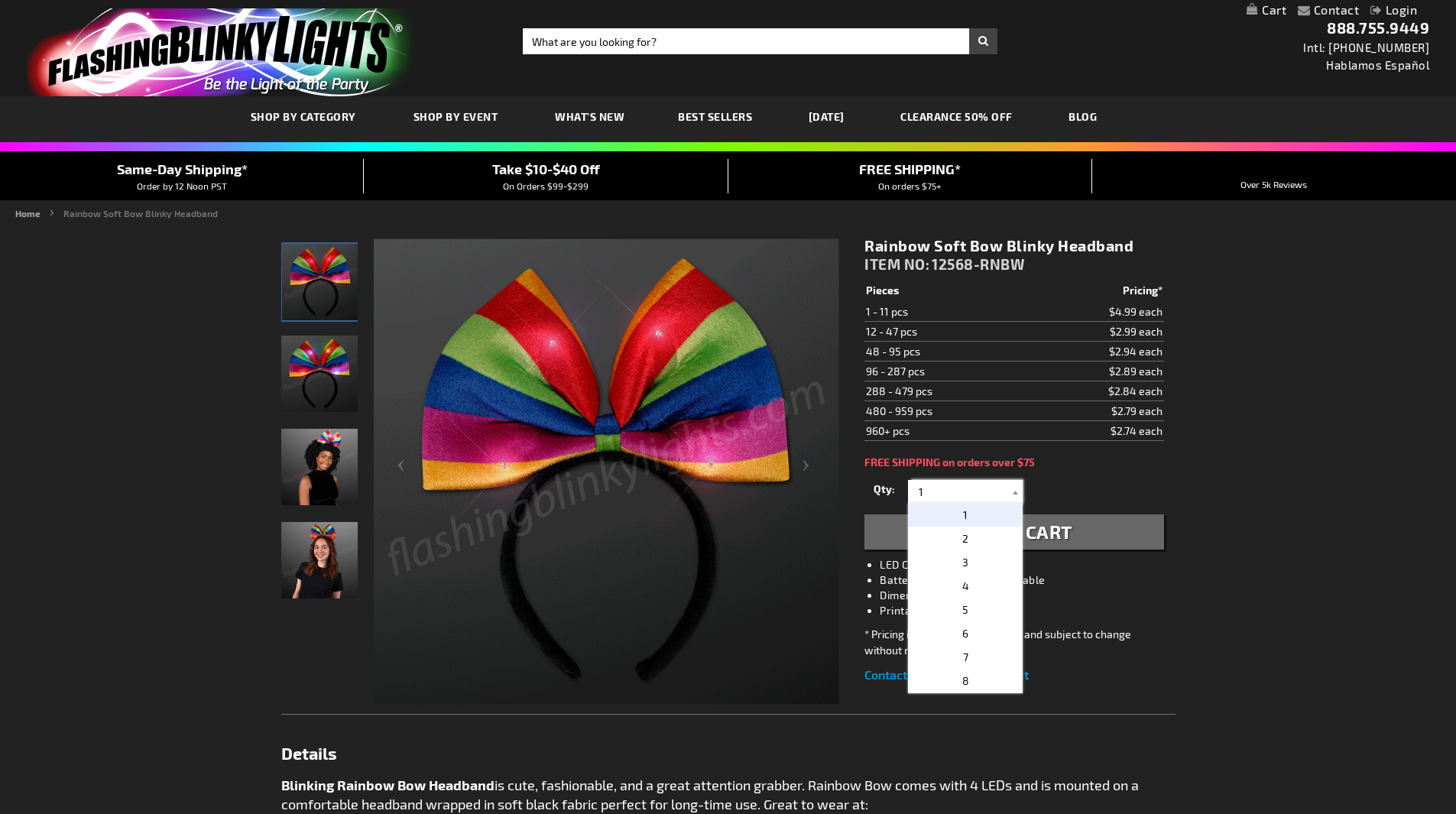
drag, startPoint x: 939, startPoint y: 485, endPoint x: 881, endPoint y: 490, distance: 58.2
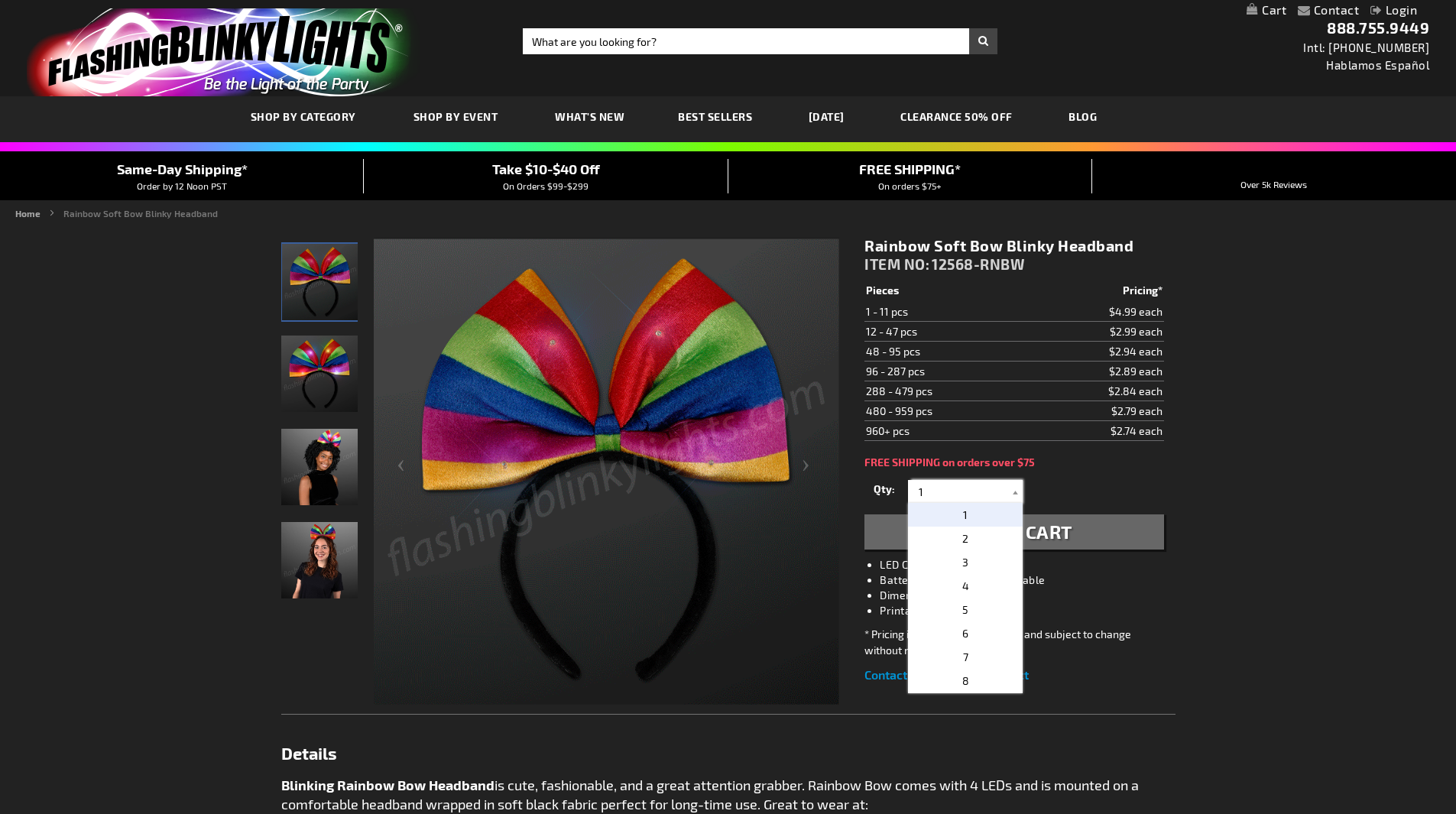
click at [881, 490] on div "Qty 1 2 3 4 5 6 7 8 9 10 11 12 24 36 48 60 72 84 96 108 120 132 144 156 168" at bounding box center [1014, 491] width 299 height 31
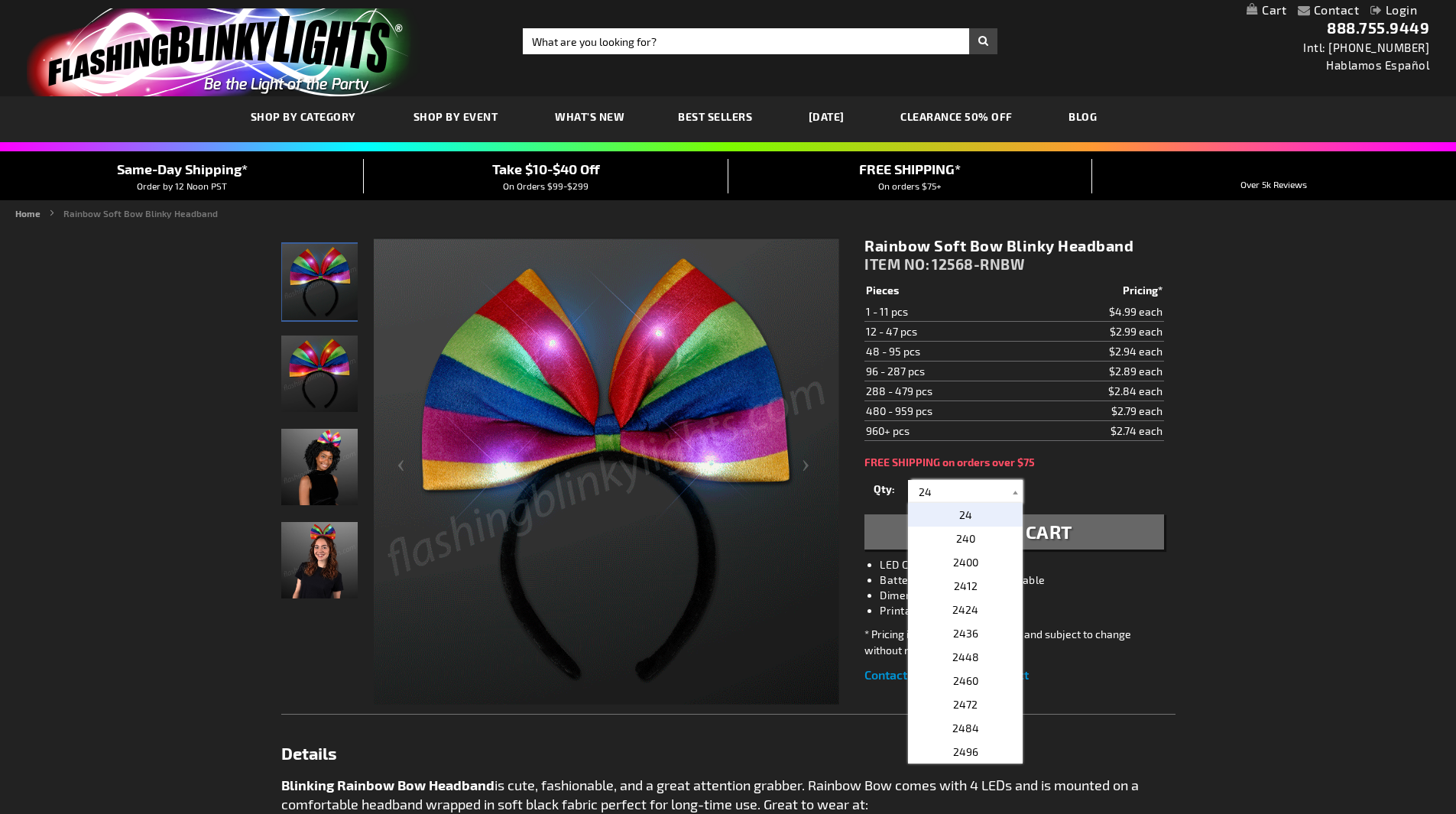
type input "24"
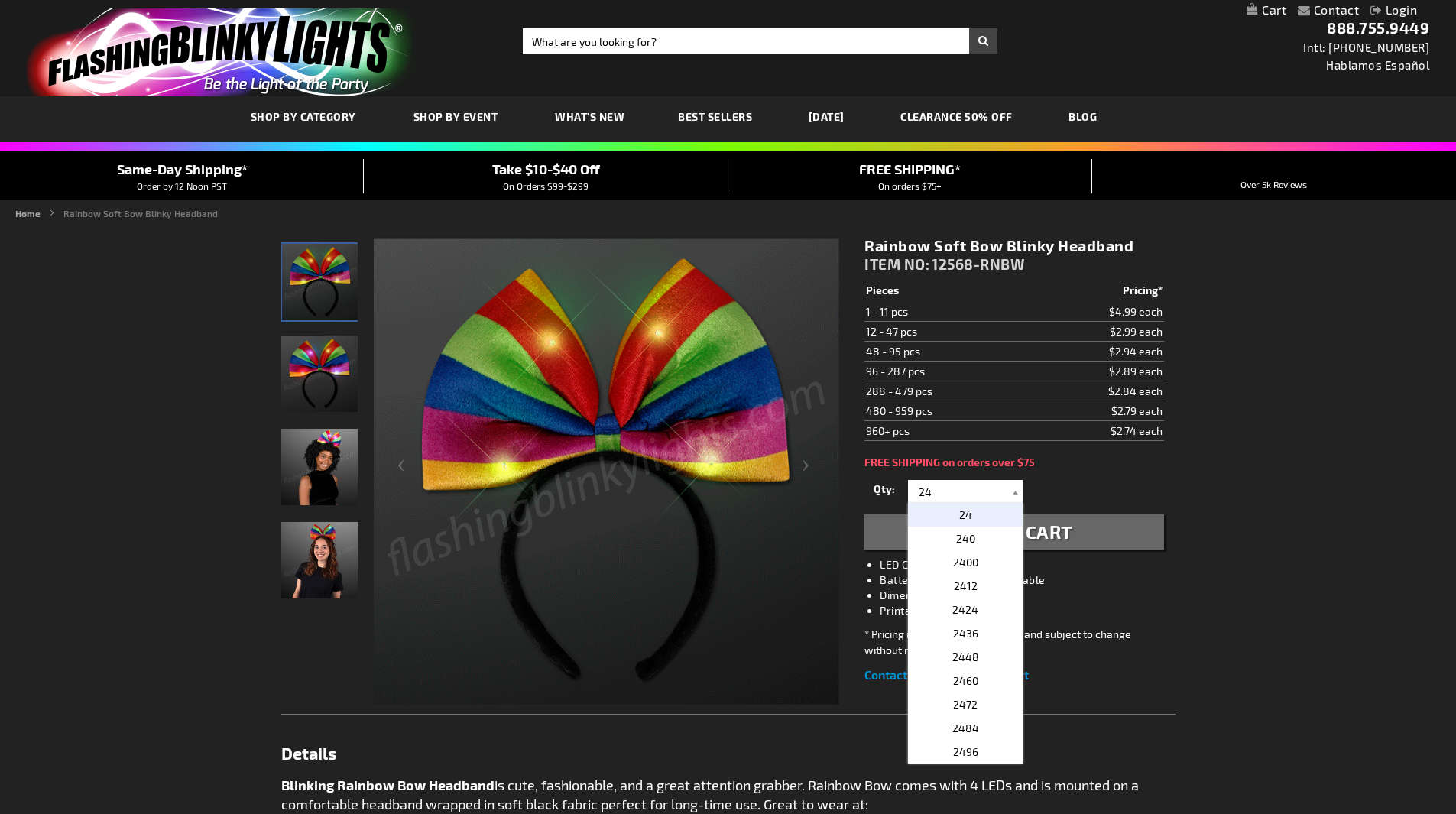
click at [966, 510] on span "24" at bounding box center [966, 515] width 13 height 13
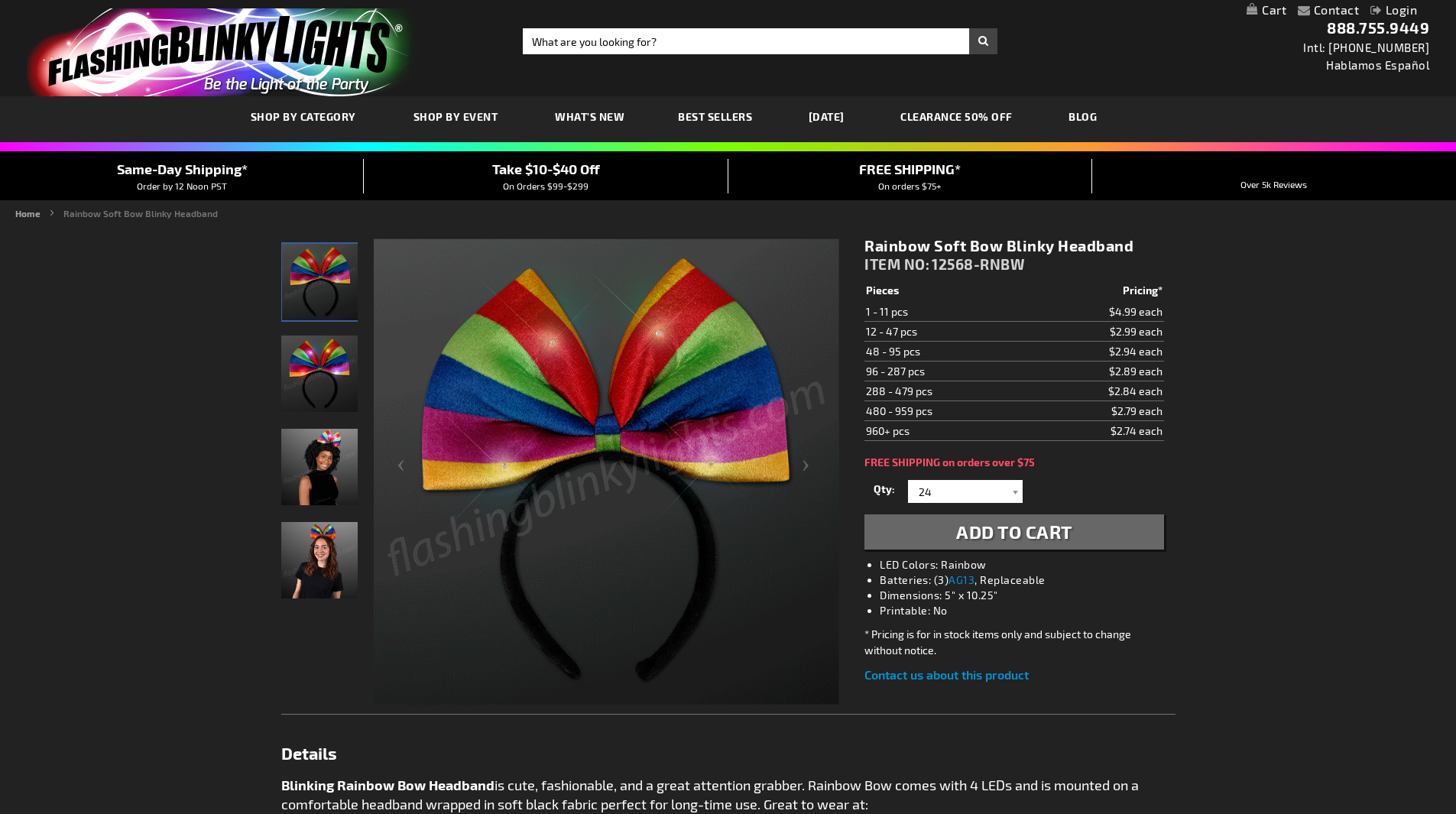
click at [1052, 524] on span "Add to Cart" at bounding box center [1014, 532] width 116 height 22
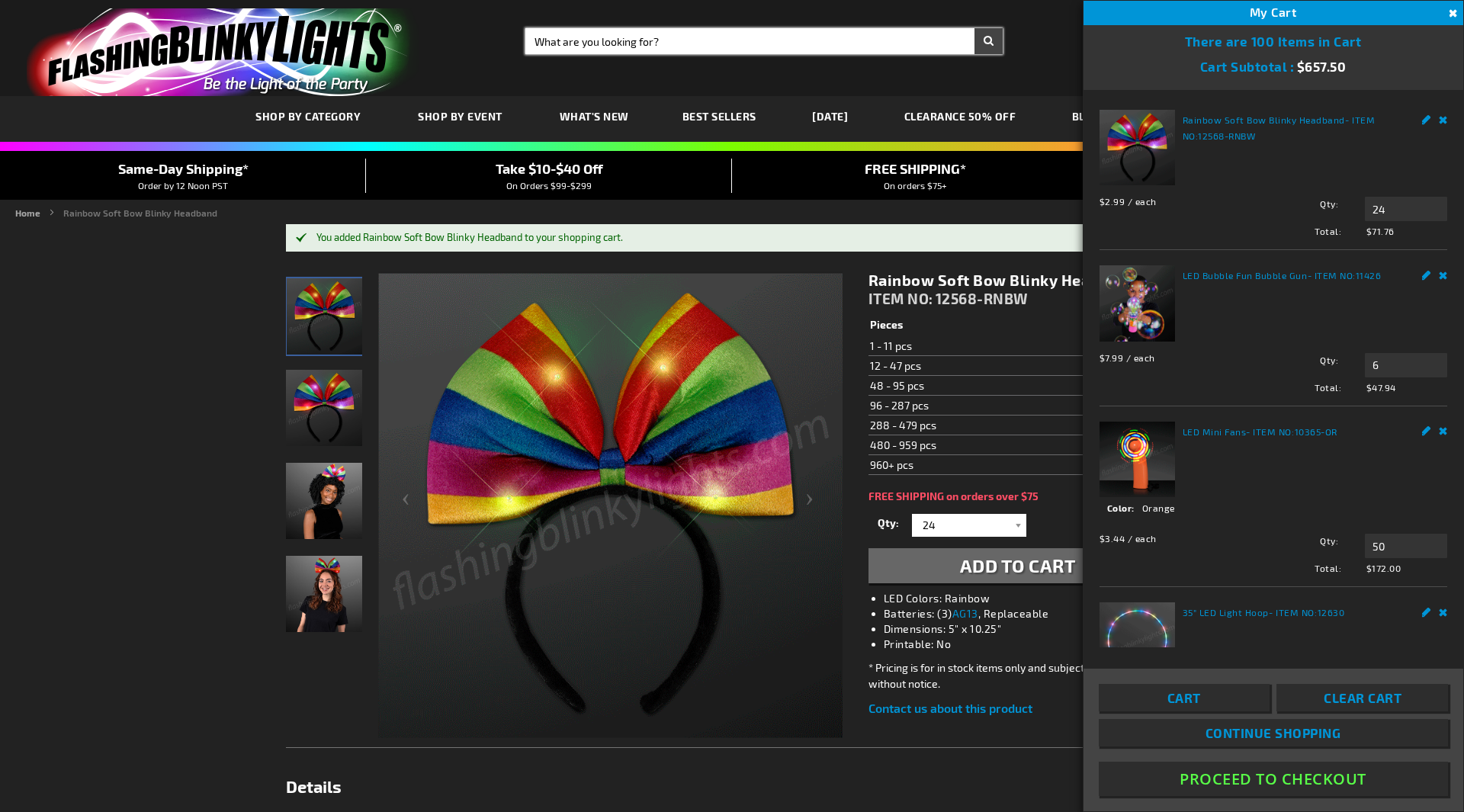
click at [585, 40] on input "Search" at bounding box center [764, 41] width 477 height 26
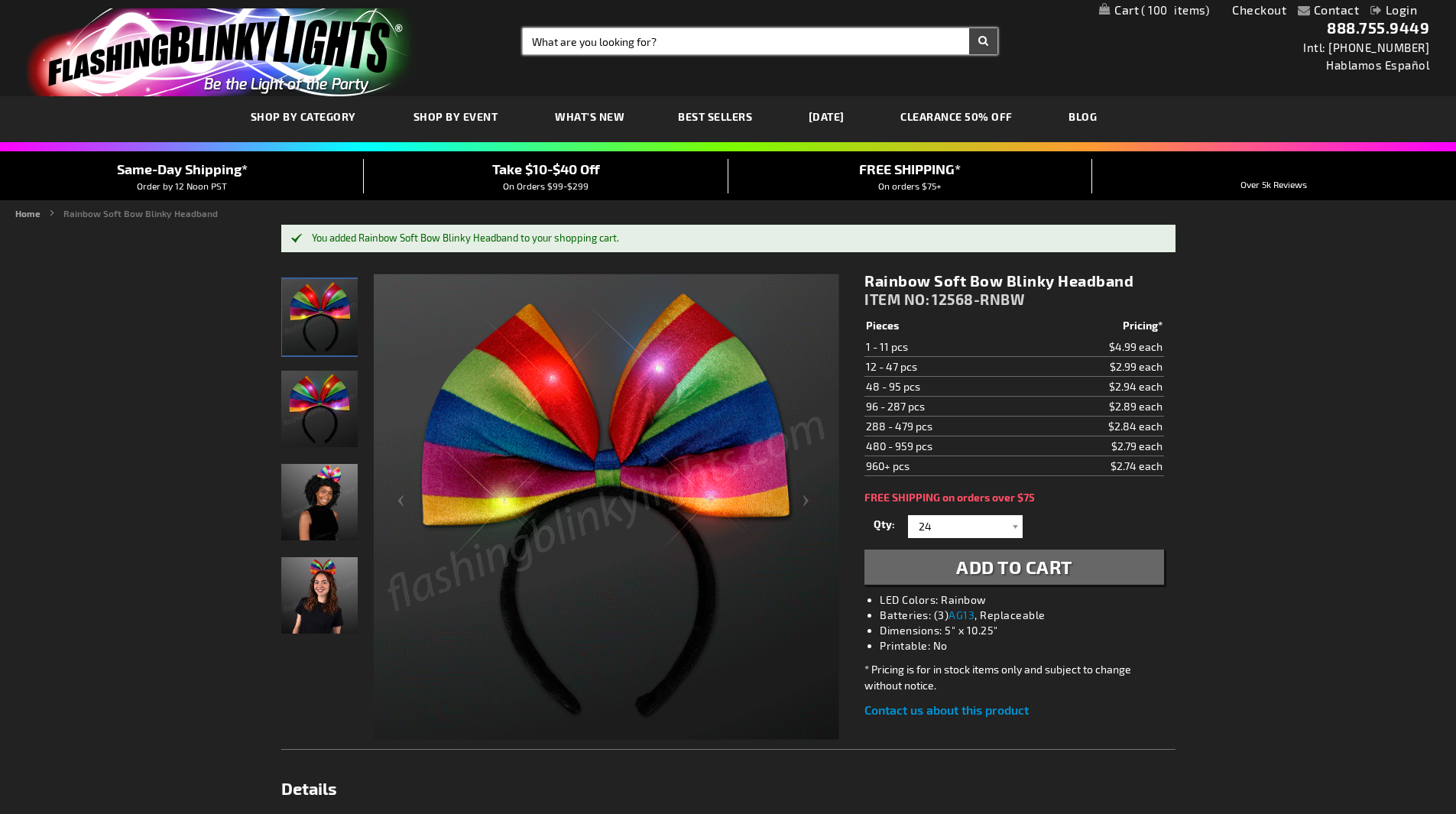
click at [586, 40] on input "Search" at bounding box center [759, 41] width 474 height 26
type input "wacky flash LED jumbo party shades"
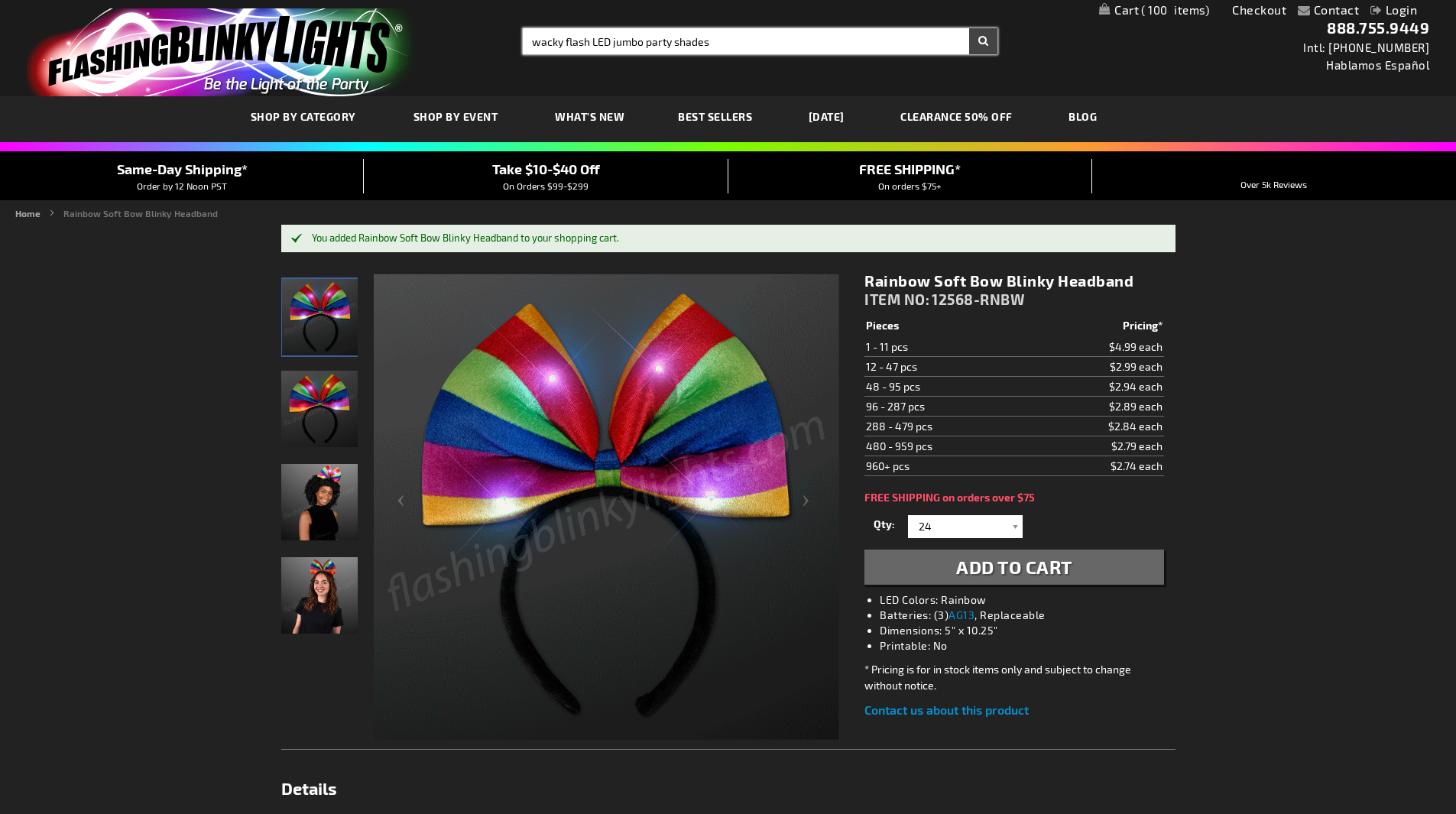
click at [969, 28] on button "Search" at bounding box center [982, 41] width 28 height 26
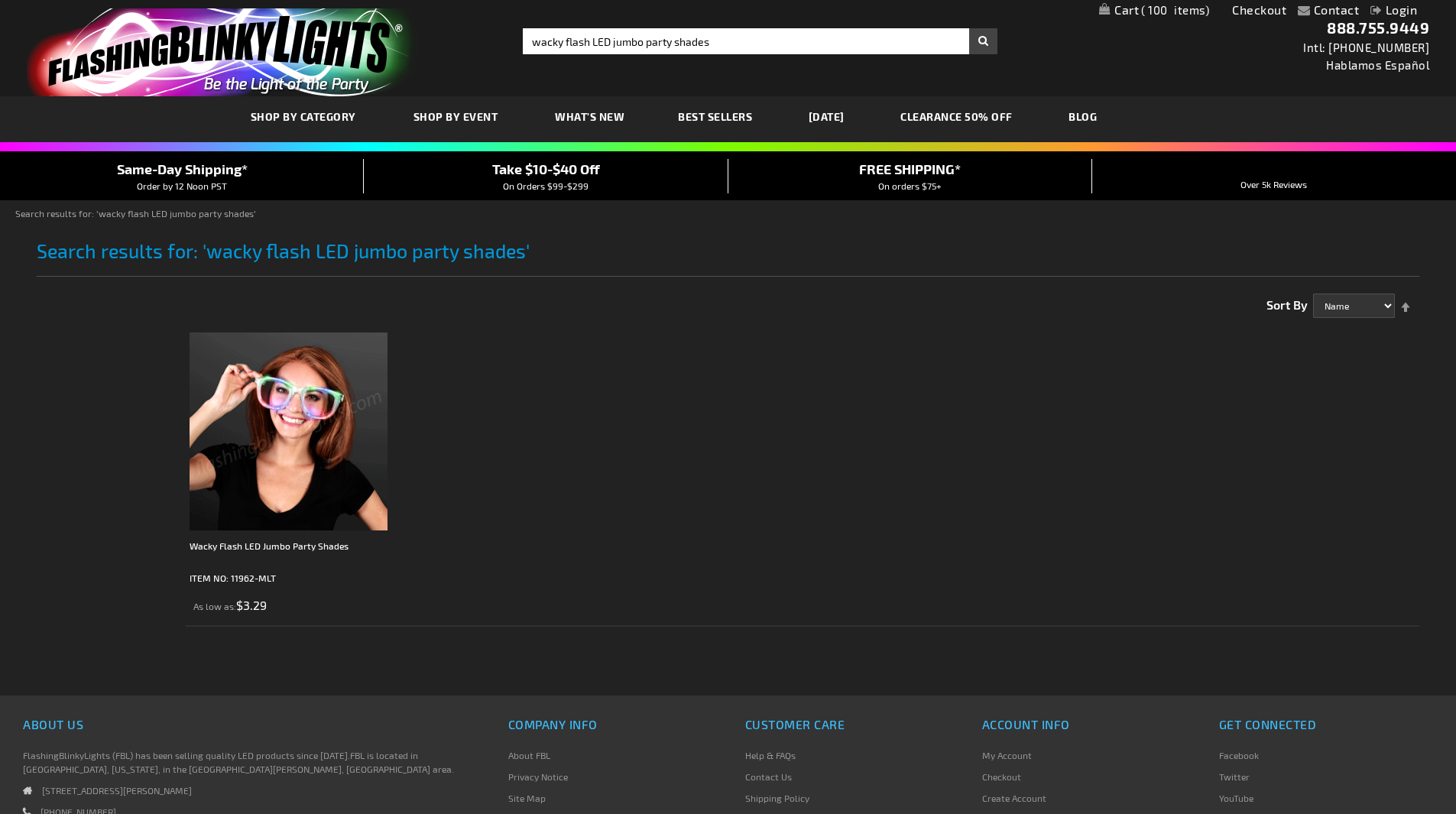
drag, startPoint x: 0, startPoint y: 0, endPoint x: 292, endPoint y: 405, distance: 499.3
click at [292, 405] on img at bounding box center [288, 431] width 198 height 198
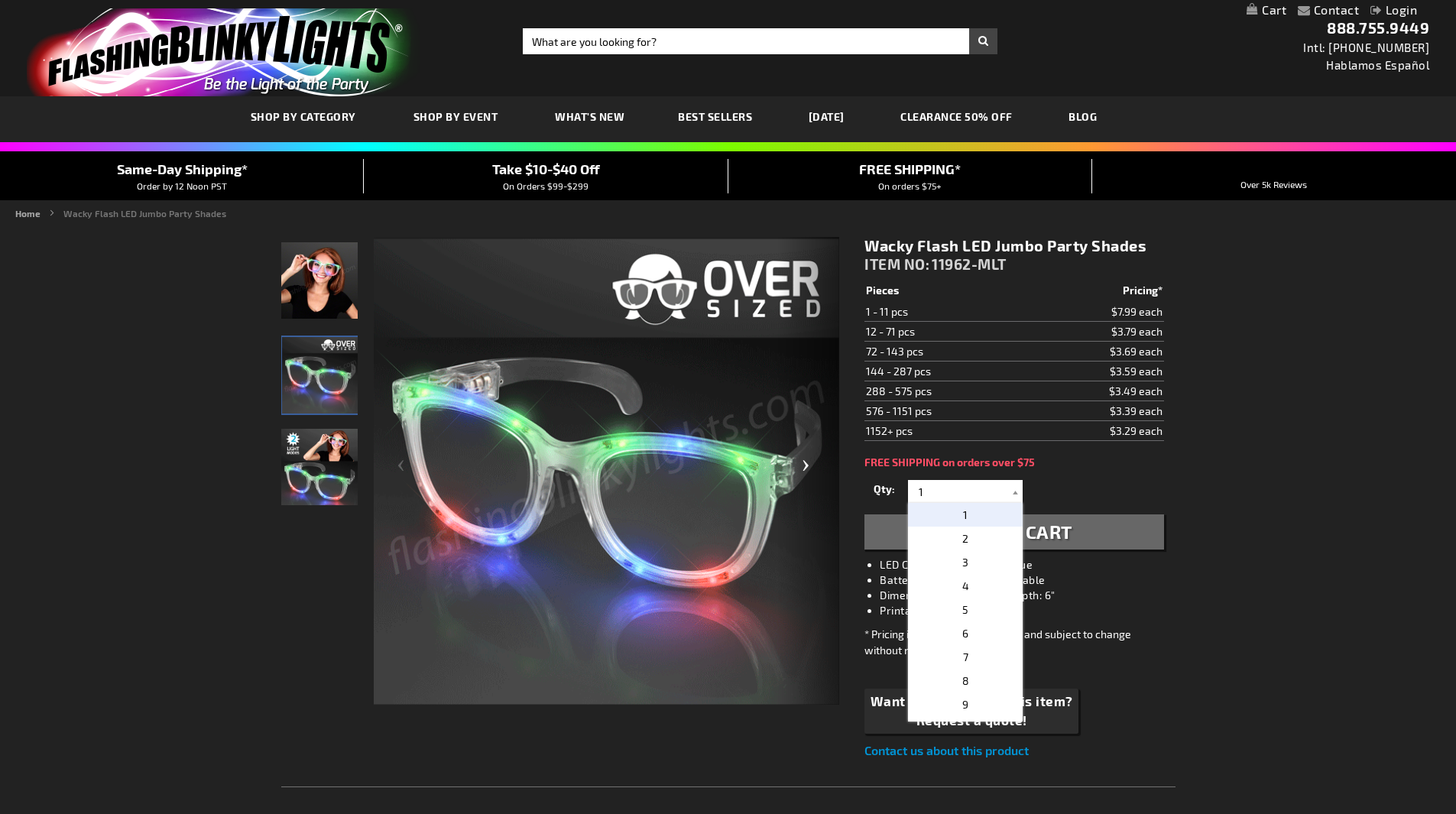
click at [869, 494] on div "Qty 1 2 3 4 5 6 7 8 9 10 11 12 24 36 48 60 72 84 96 108 120 132 144 156 168" at bounding box center [1014, 491] width 299 height 31
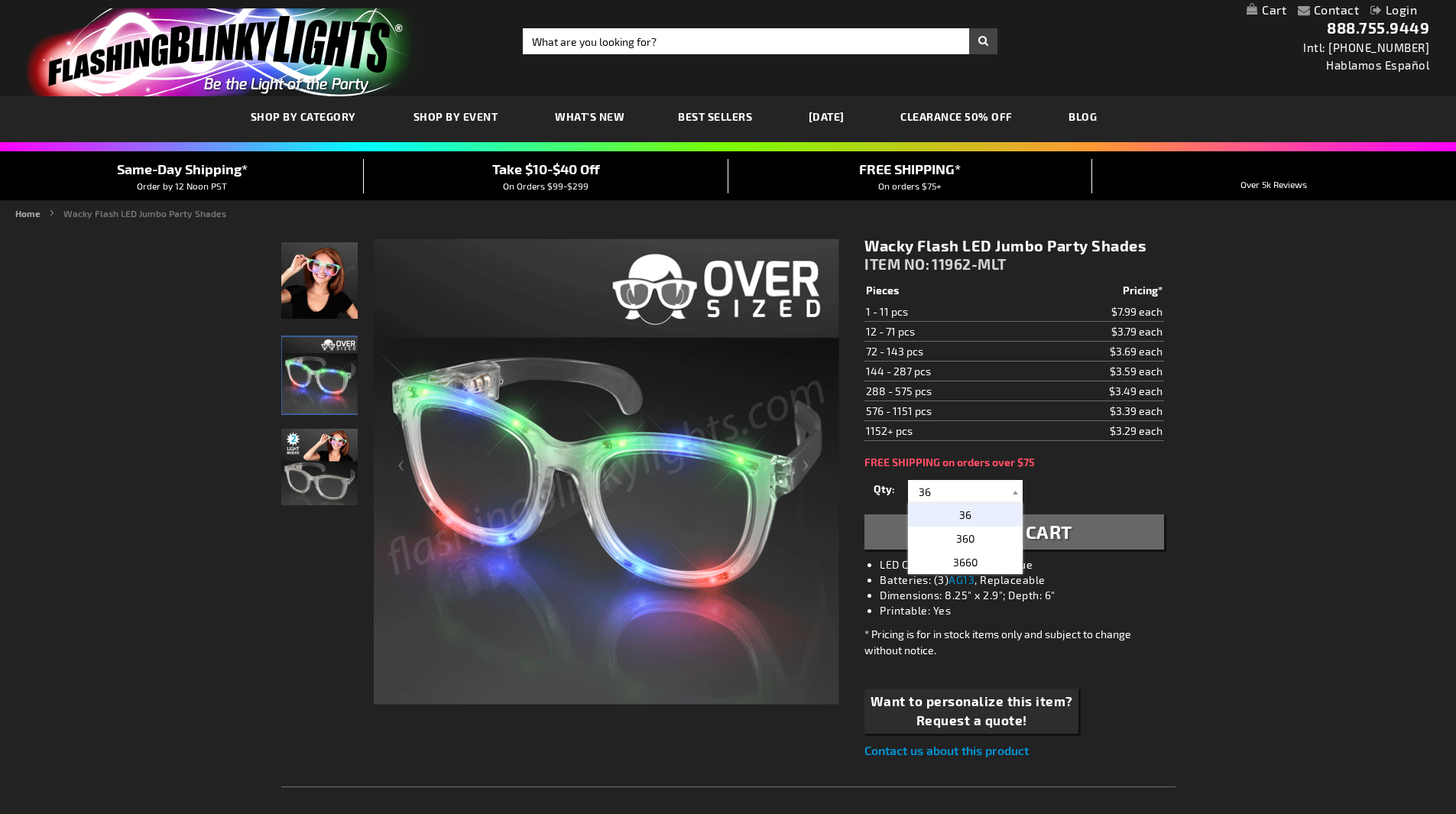
type input "36"
click at [953, 510] on p "36" at bounding box center [965, 515] width 115 height 24
click at [1030, 530] on span "Add to Cart" at bounding box center [1014, 532] width 116 height 22
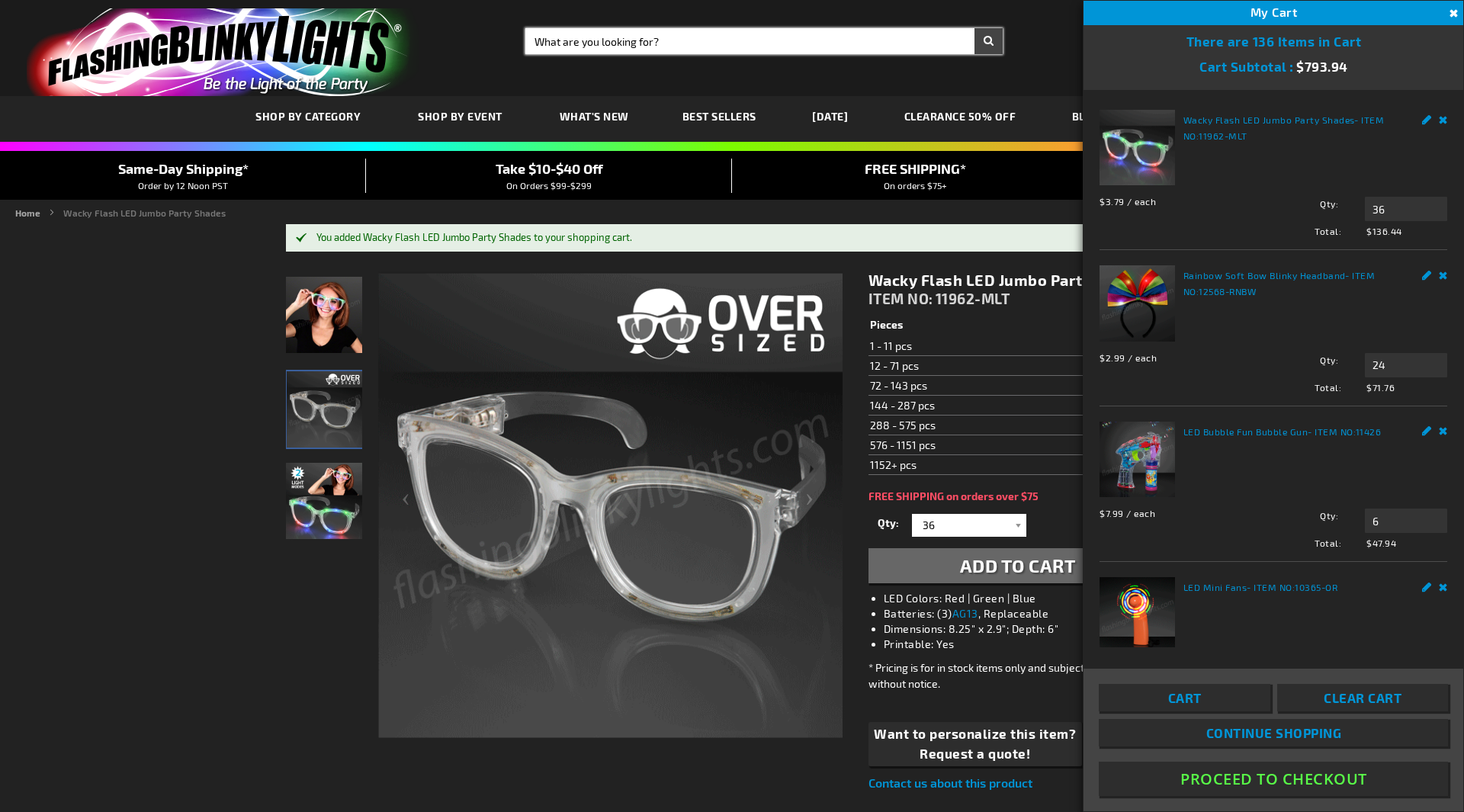
click at [593, 37] on input "Search" at bounding box center [764, 41] width 477 height 26
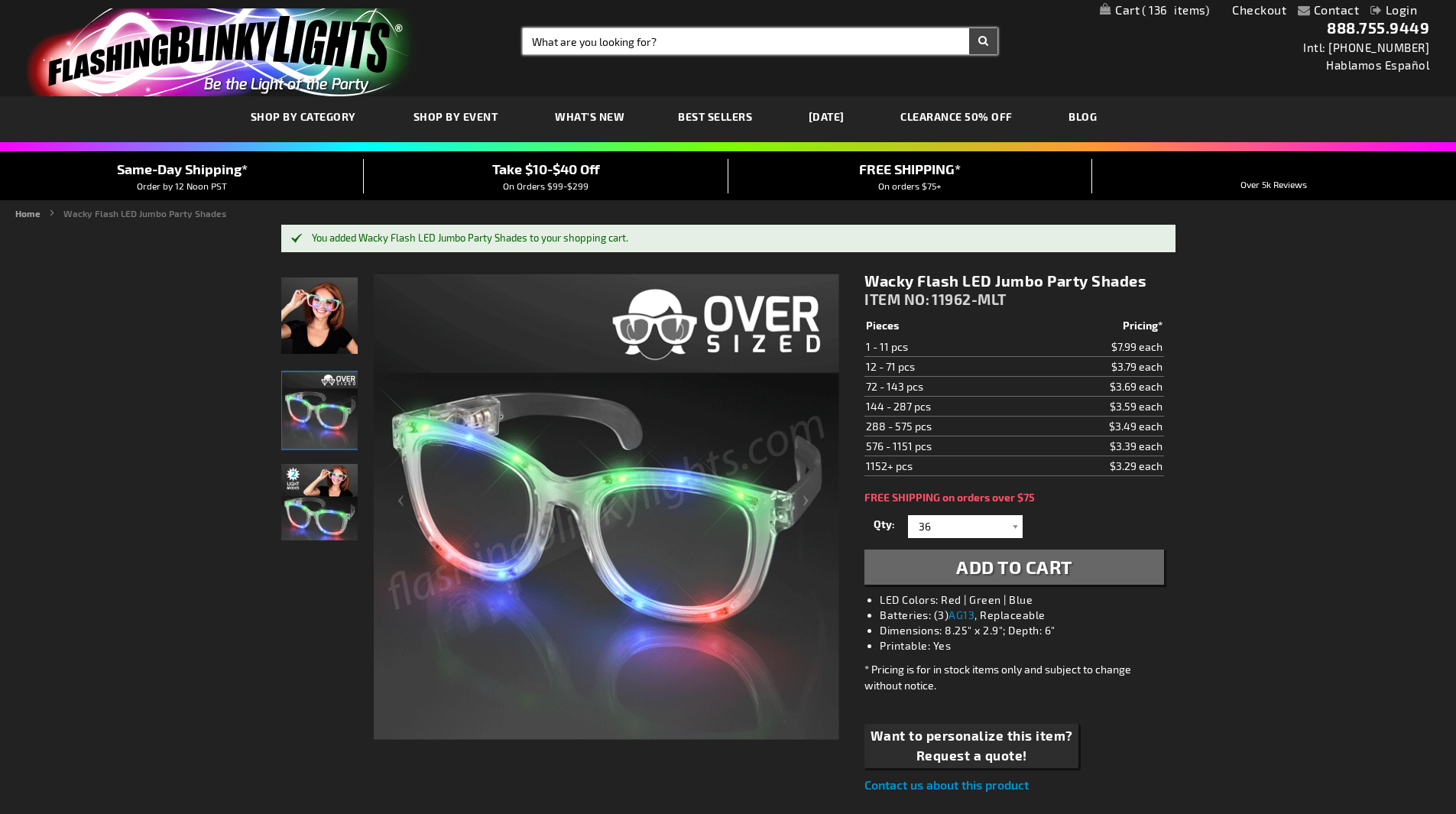
click at [594, 37] on input "Search" at bounding box center [759, 41] width 474 height 26
type input "light up tambourines"
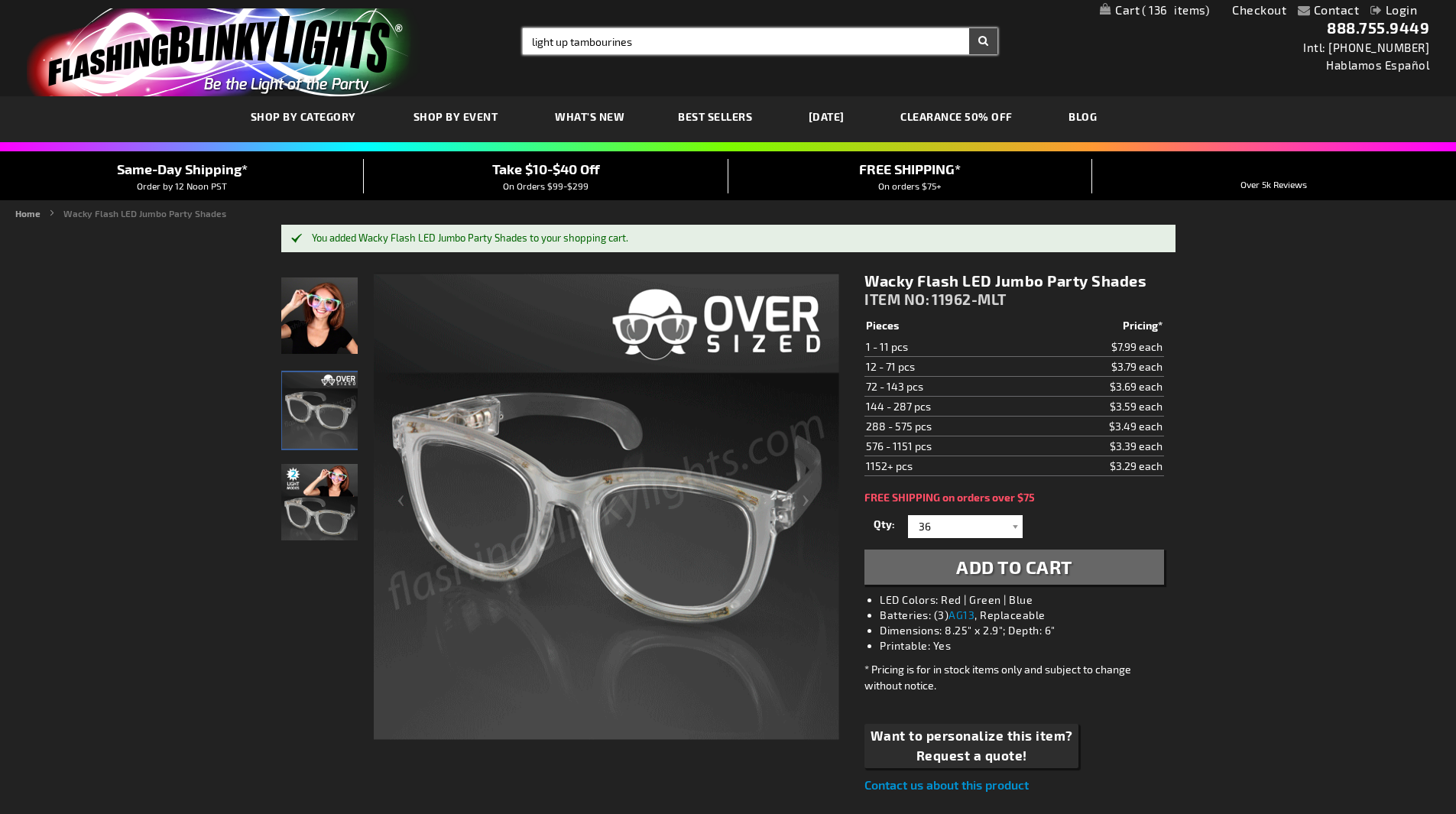
click at [969, 28] on button "Search" at bounding box center [982, 41] width 28 height 26
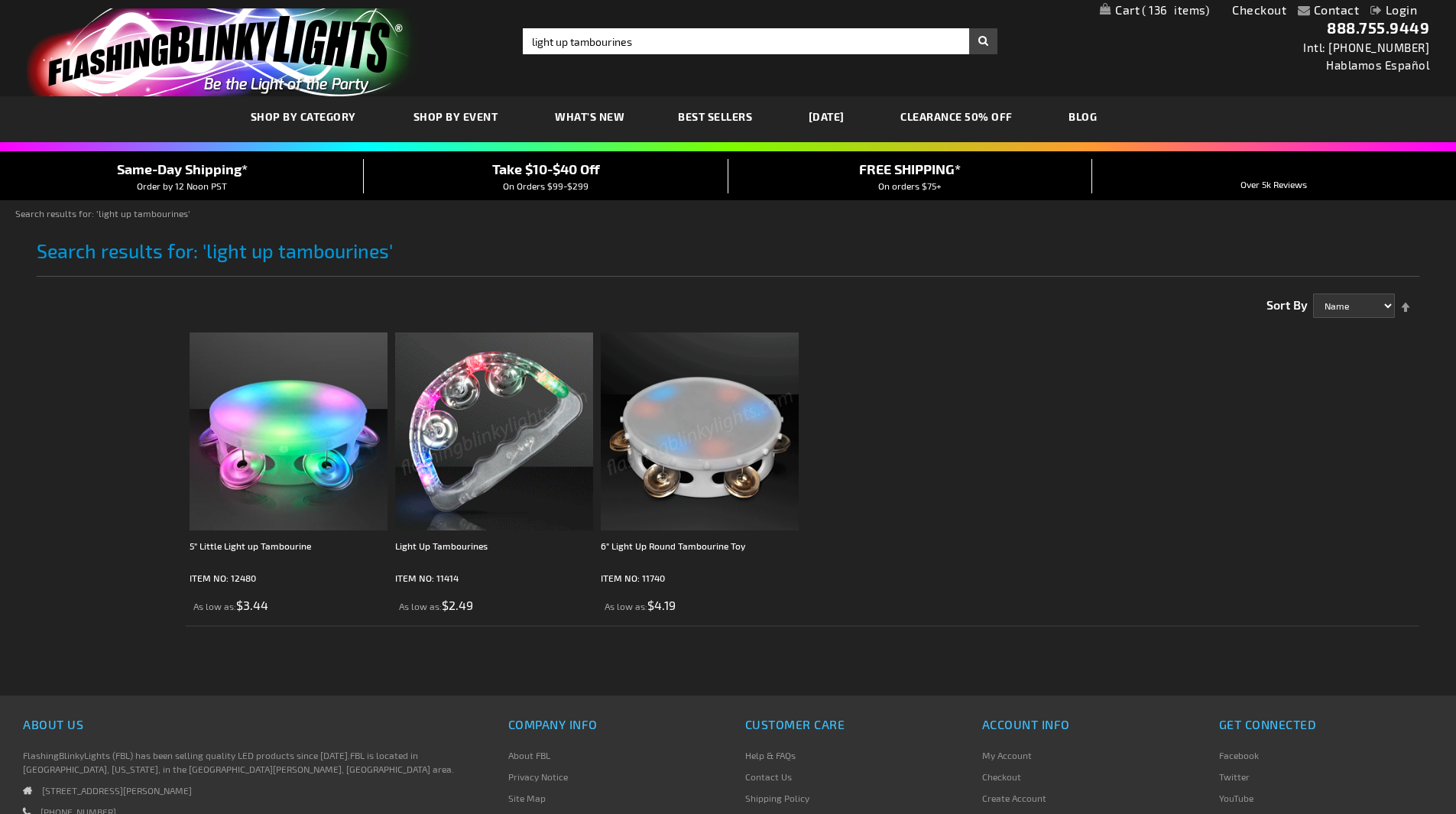
click at [518, 434] on img at bounding box center [494, 431] width 198 height 198
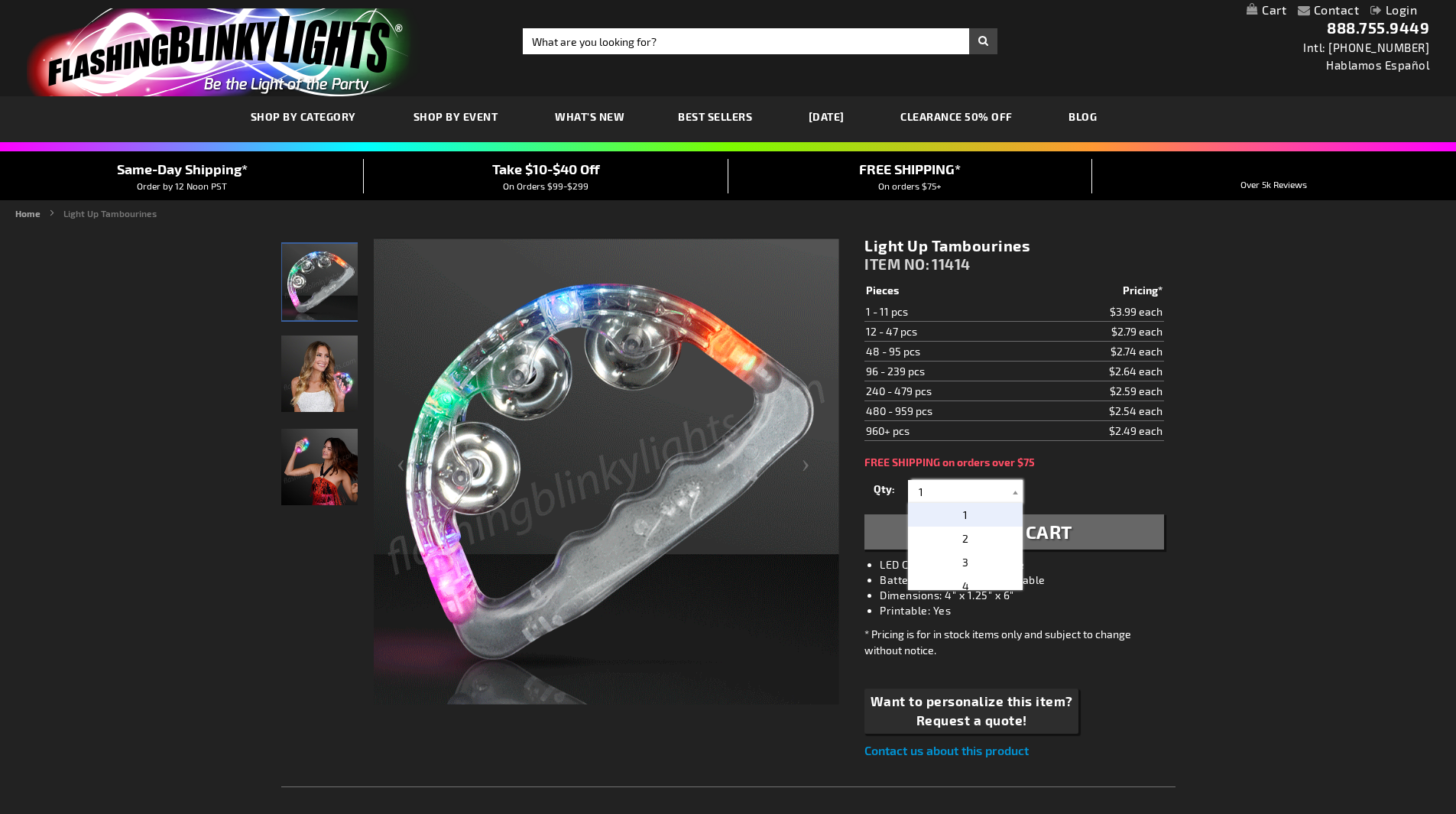
drag, startPoint x: 936, startPoint y: 497, endPoint x: 860, endPoint y: 497, distance: 76.0
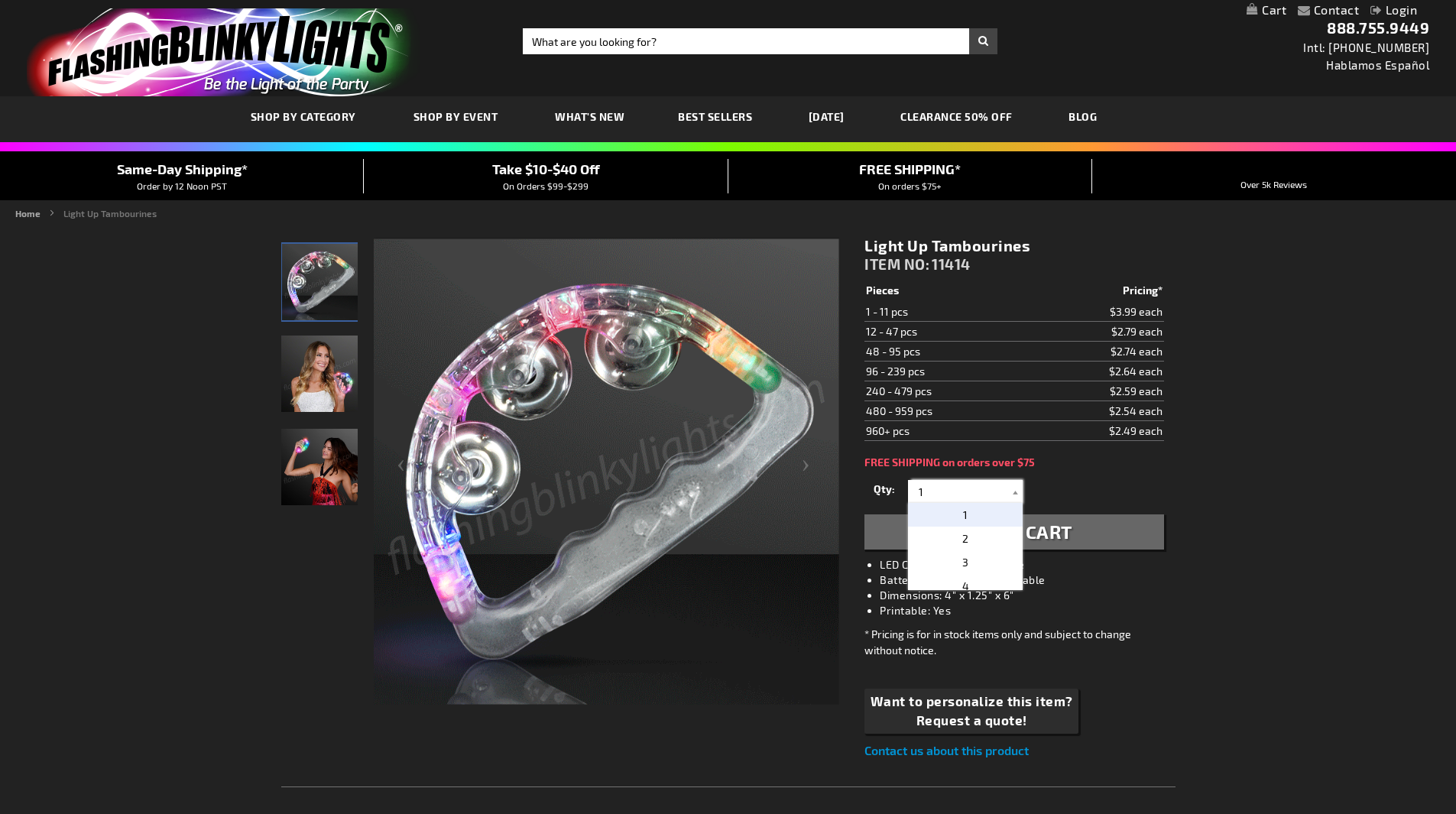
click at [866, 497] on div "Qty 1 2 3 4 5 6 7 8 9 10 11 12 24 36 48 60 72 84 96 108 120 132 144 156 168" at bounding box center [1014, 491] width 299 height 31
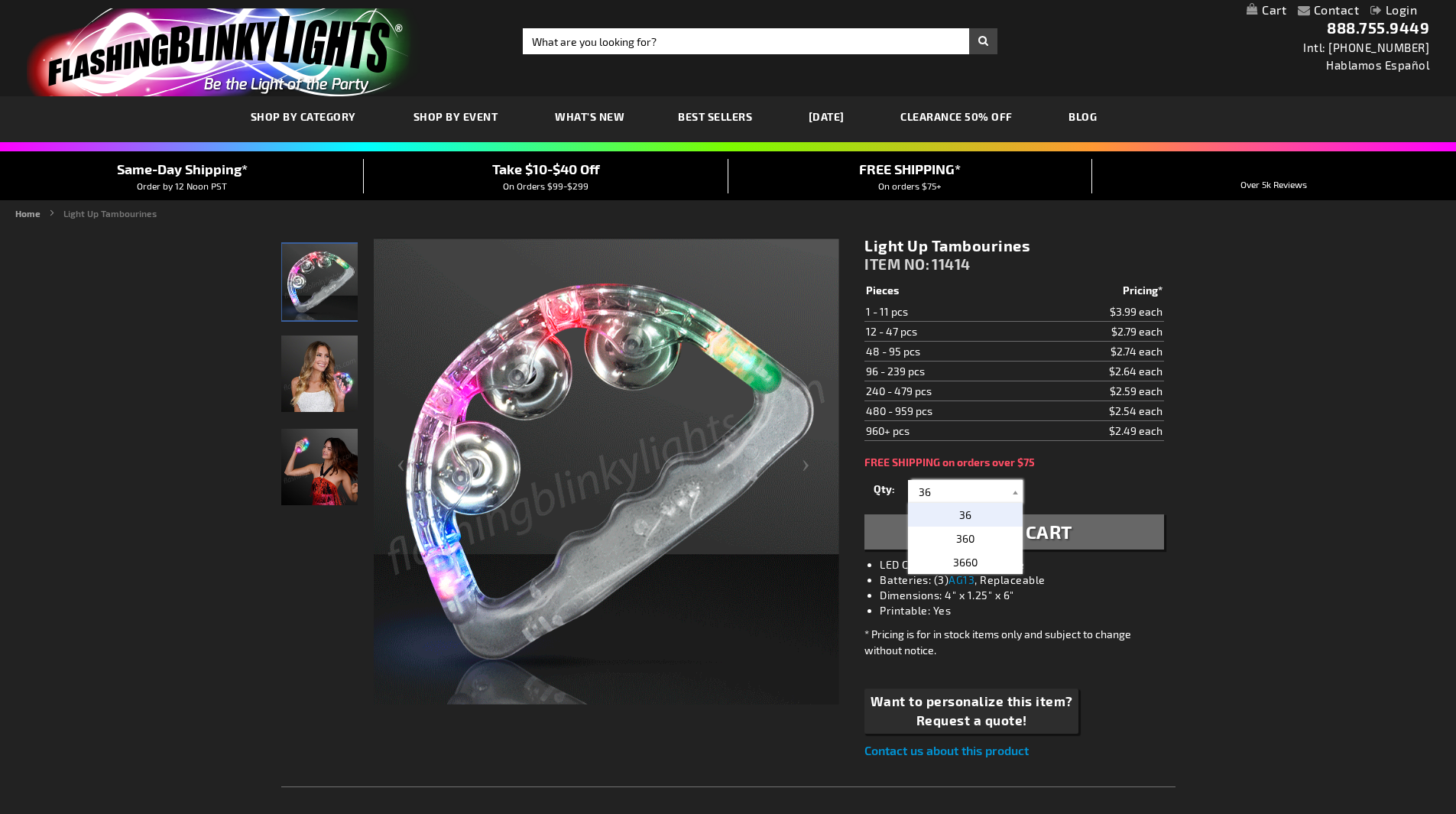
type input "36"
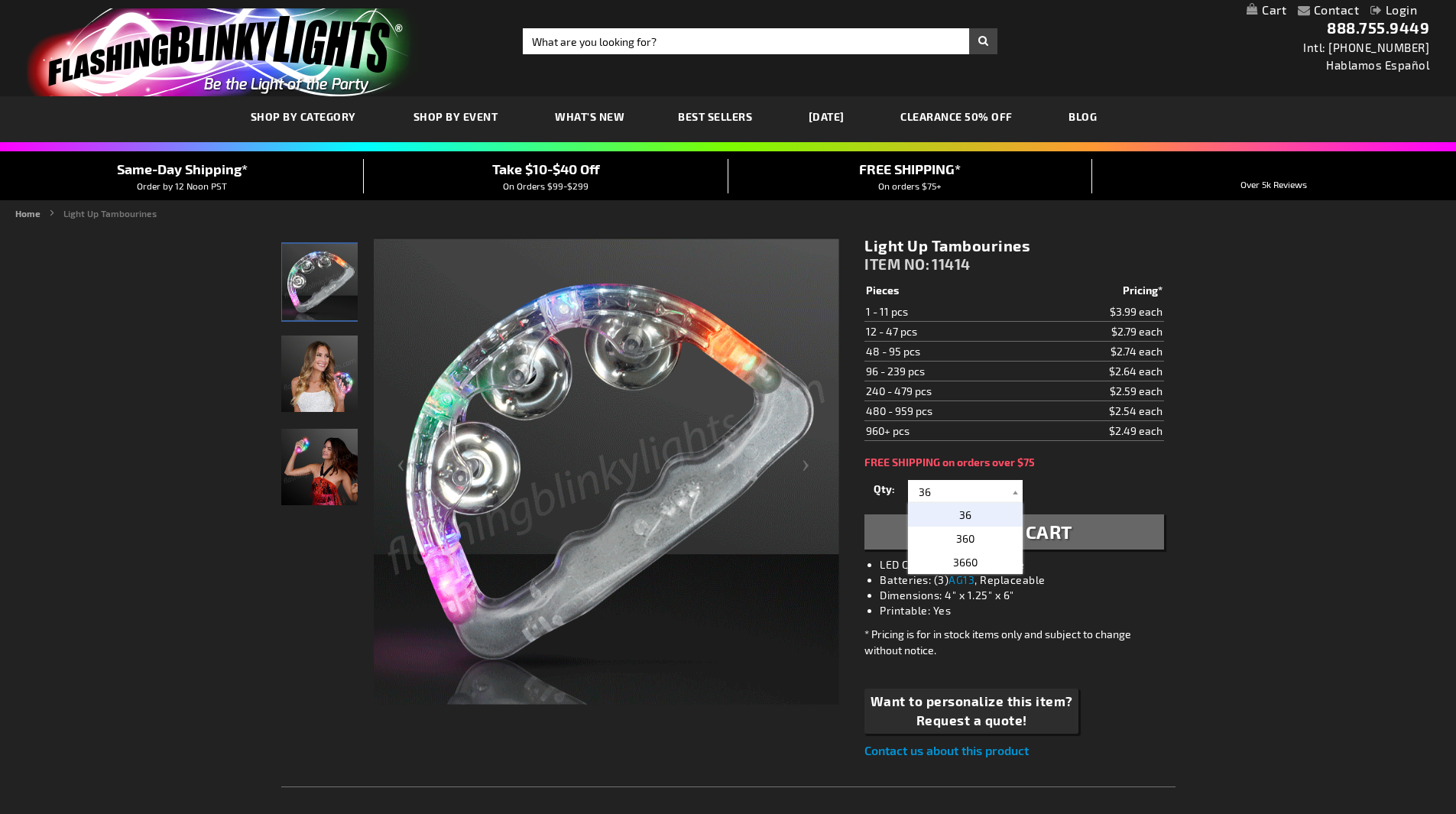
click at [969, 508] on span "36" at bounding box center [965, 515] width 12 height 13
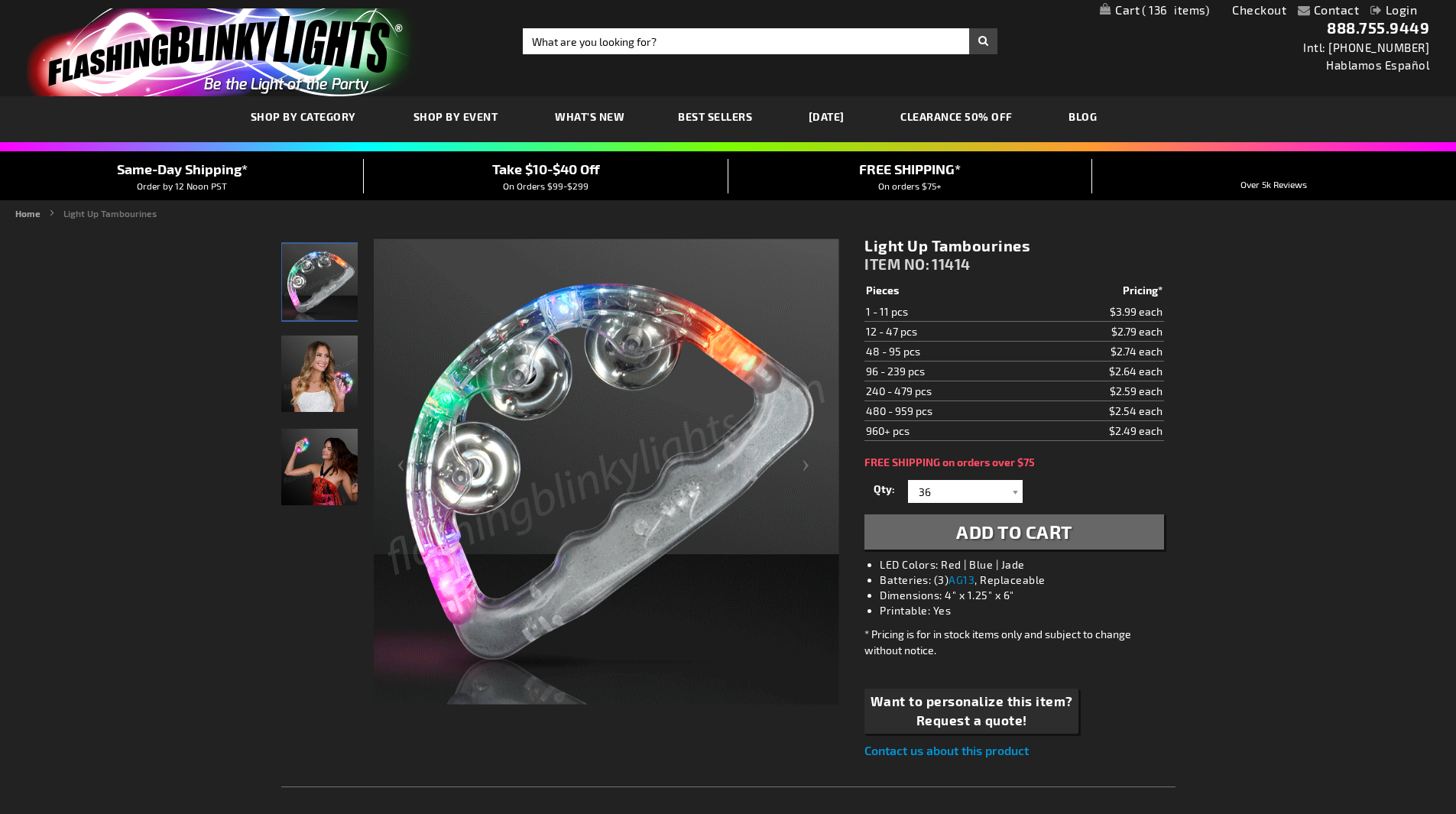
click at [1068, 529] on span "Add to Cart" at bounding box center [1014, 532] width 116 height 22
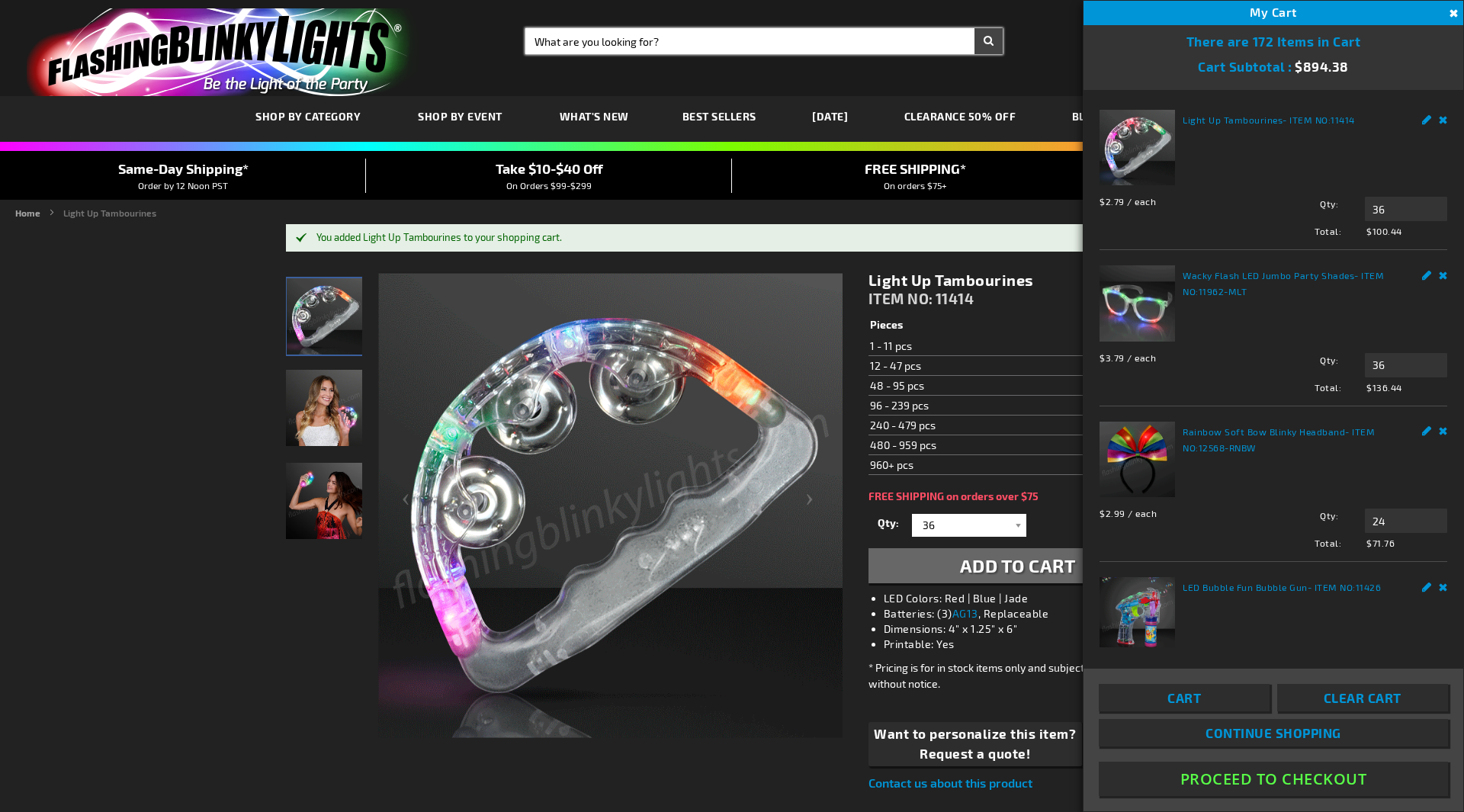
click at [590, 33] on input "Search" at bounding box center [764, 41] width 477 height 26
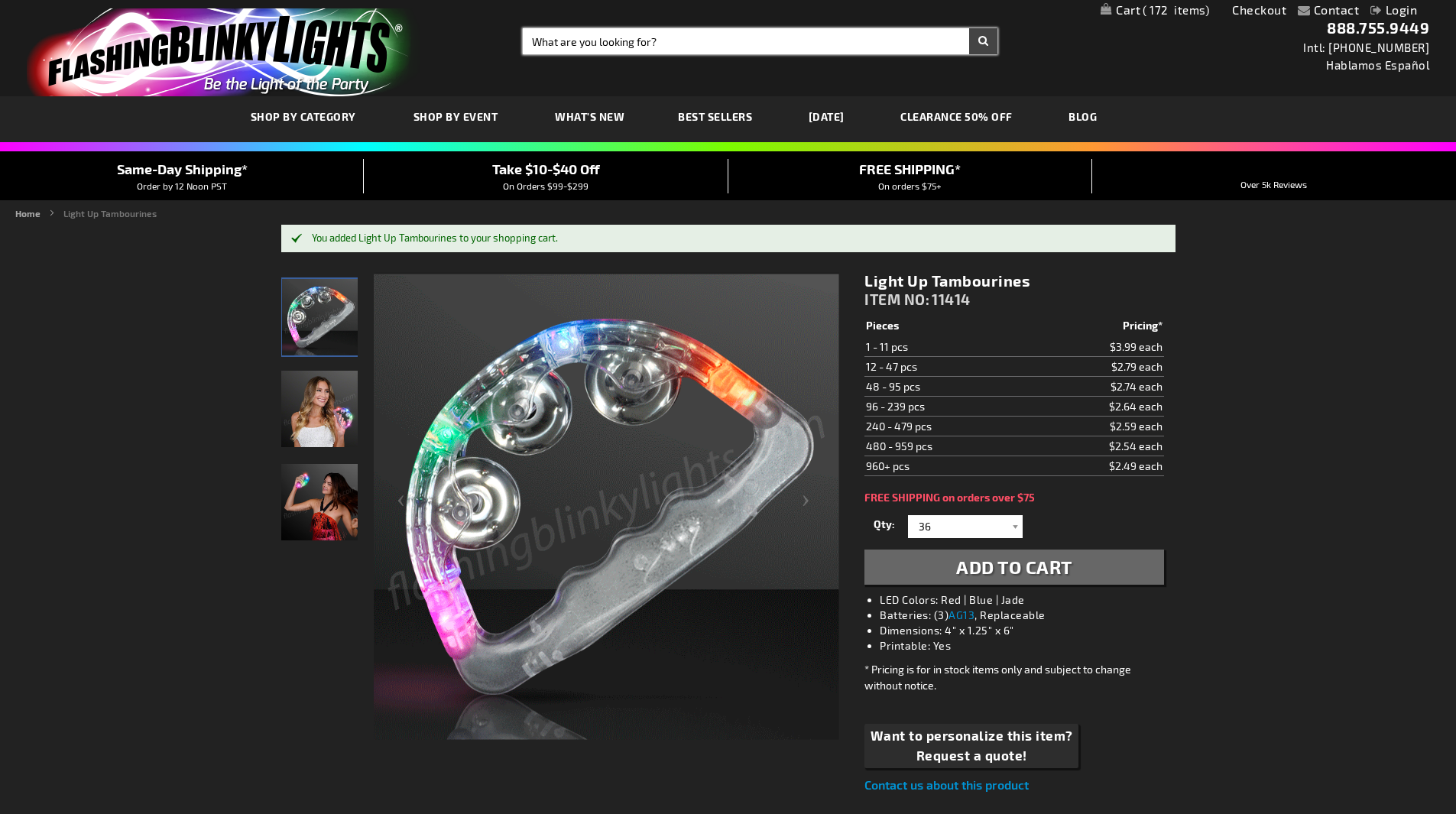
click at [584, 44] on input "Search" at bounding box center [759, 41] width 474 height 26
type input "party whistles"
click at [969, 28] on button "Search" at bounding box center [982, 41] width 28 height 26
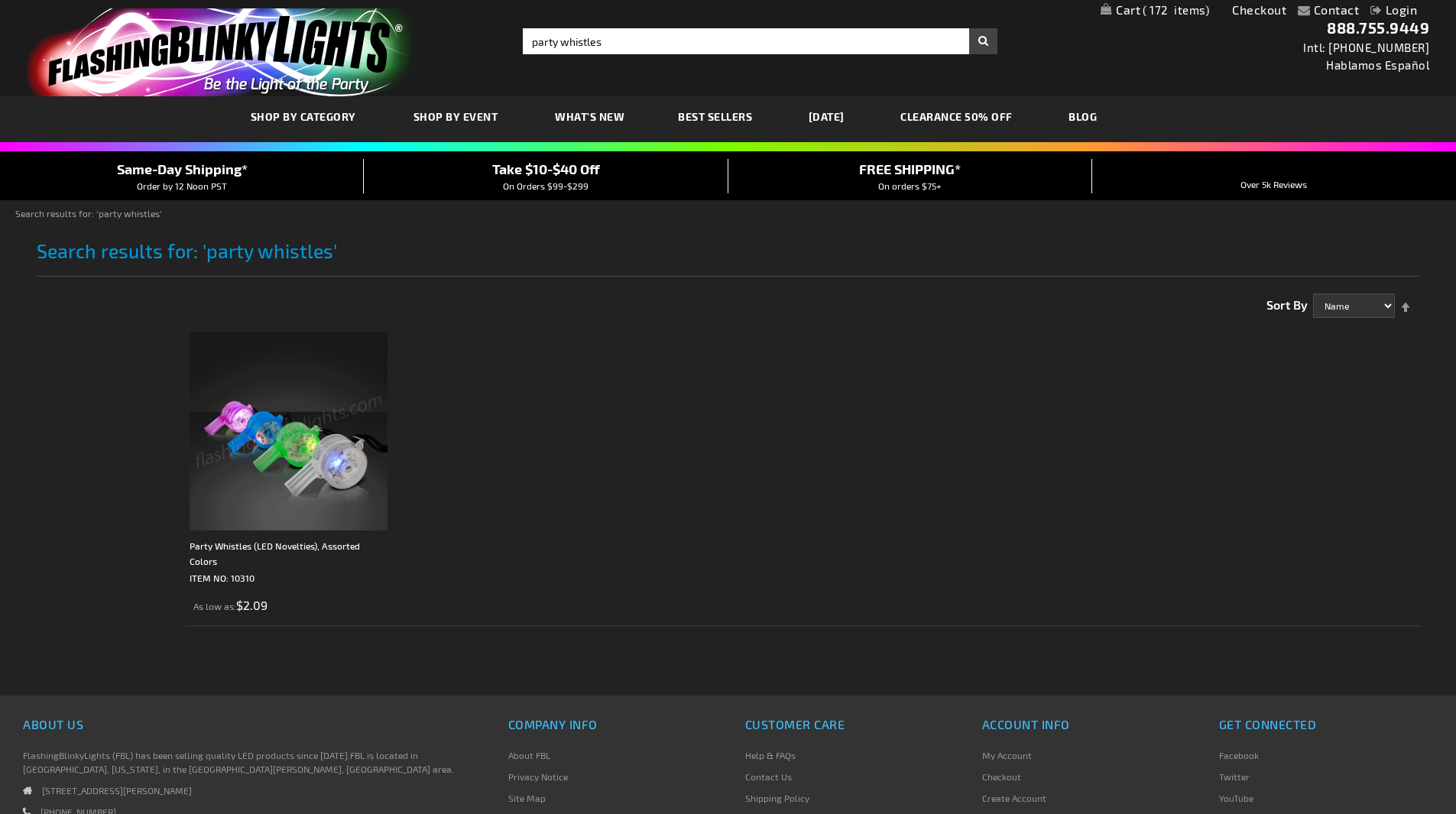
click at [327, 469] on img at bounding box center [288, 431] width 198 height 198
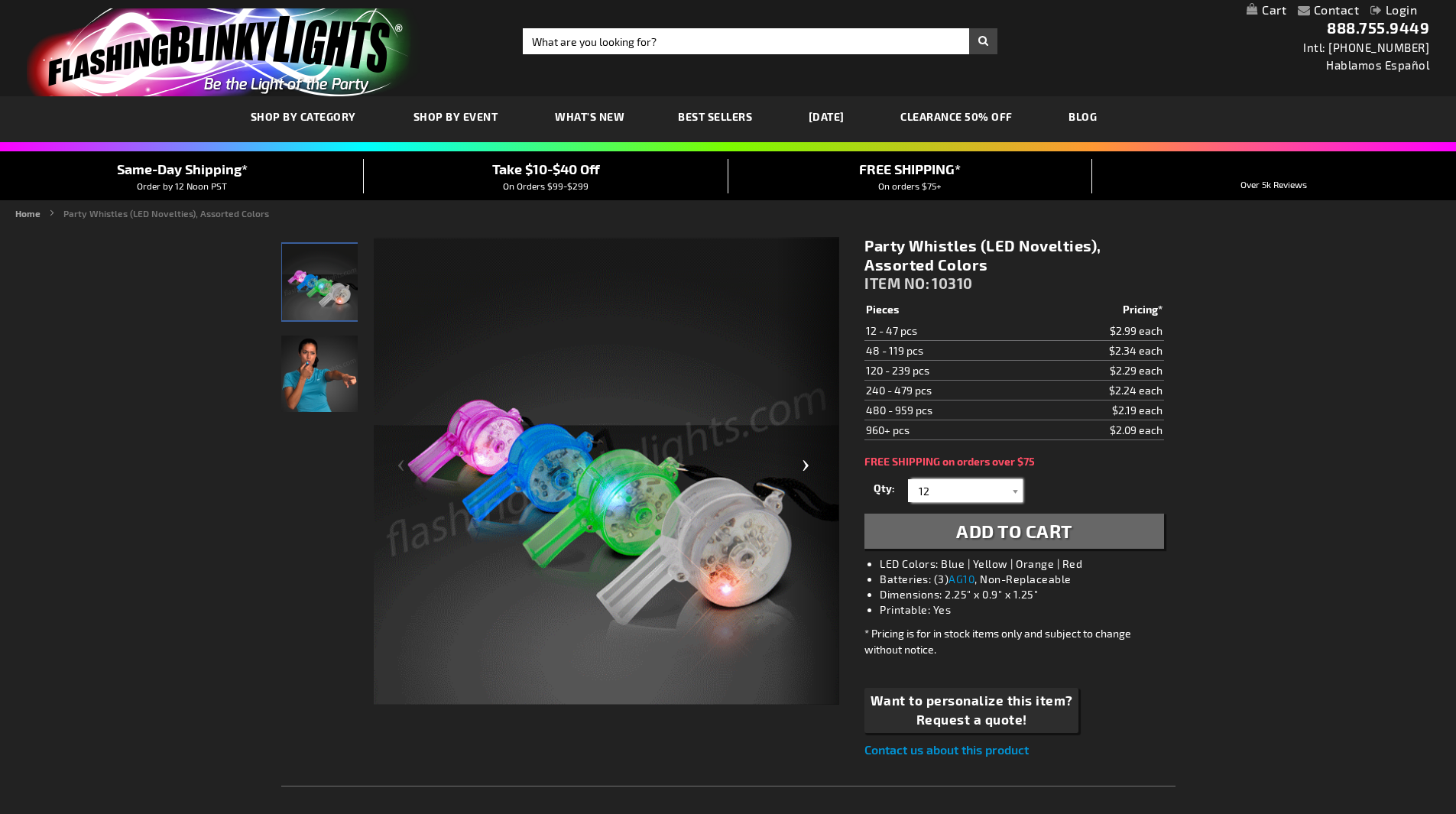
drag, startPoint x: 933, startPoint y: 490, endPoint x: 829, endPoint y: 483, distance: 104.2
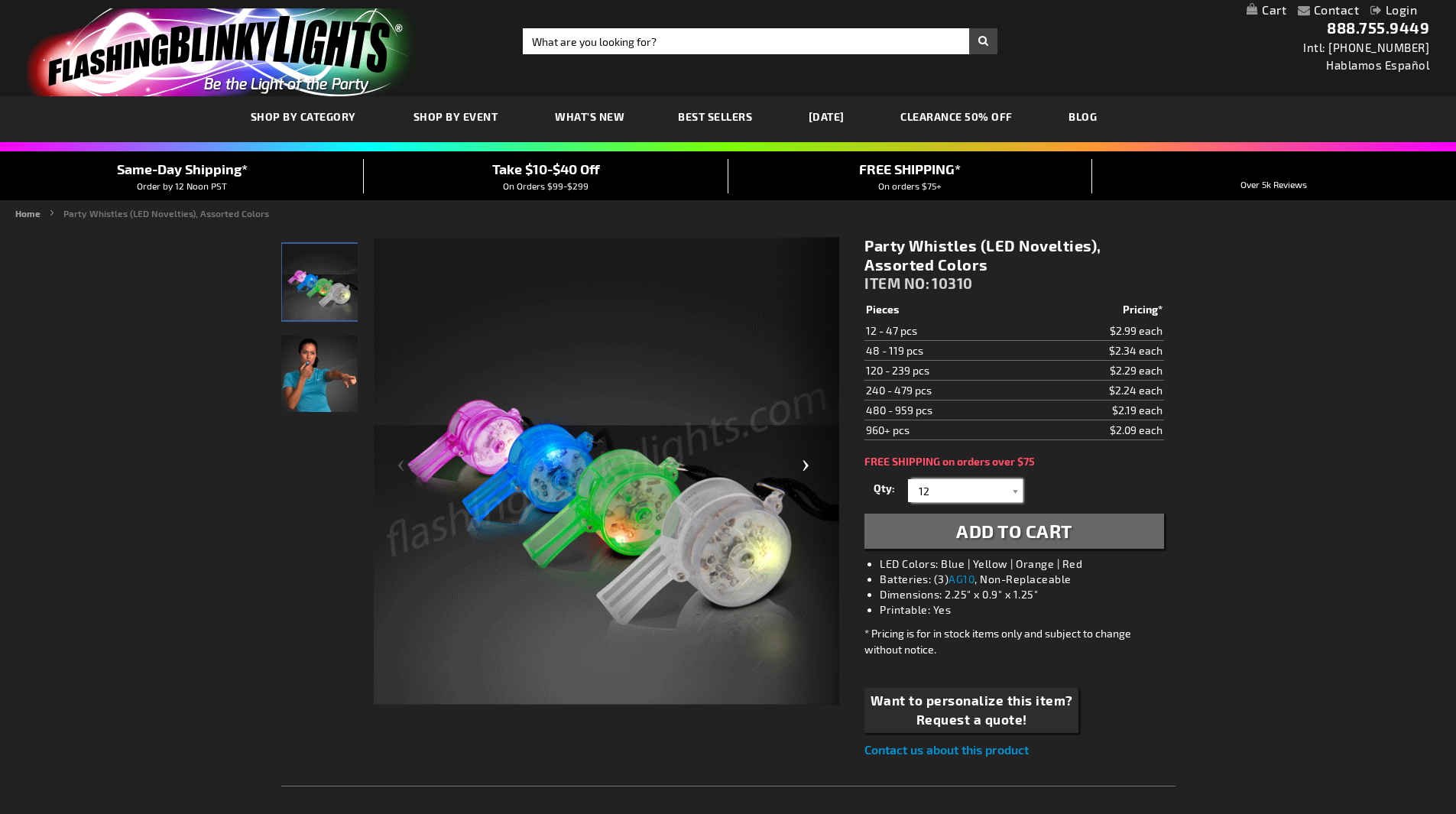
click at [839, 483] on div "Checkout as a new customer Creating an account has many benefits: See order and…" at bounding box center [728, 795] width 894 height 1141
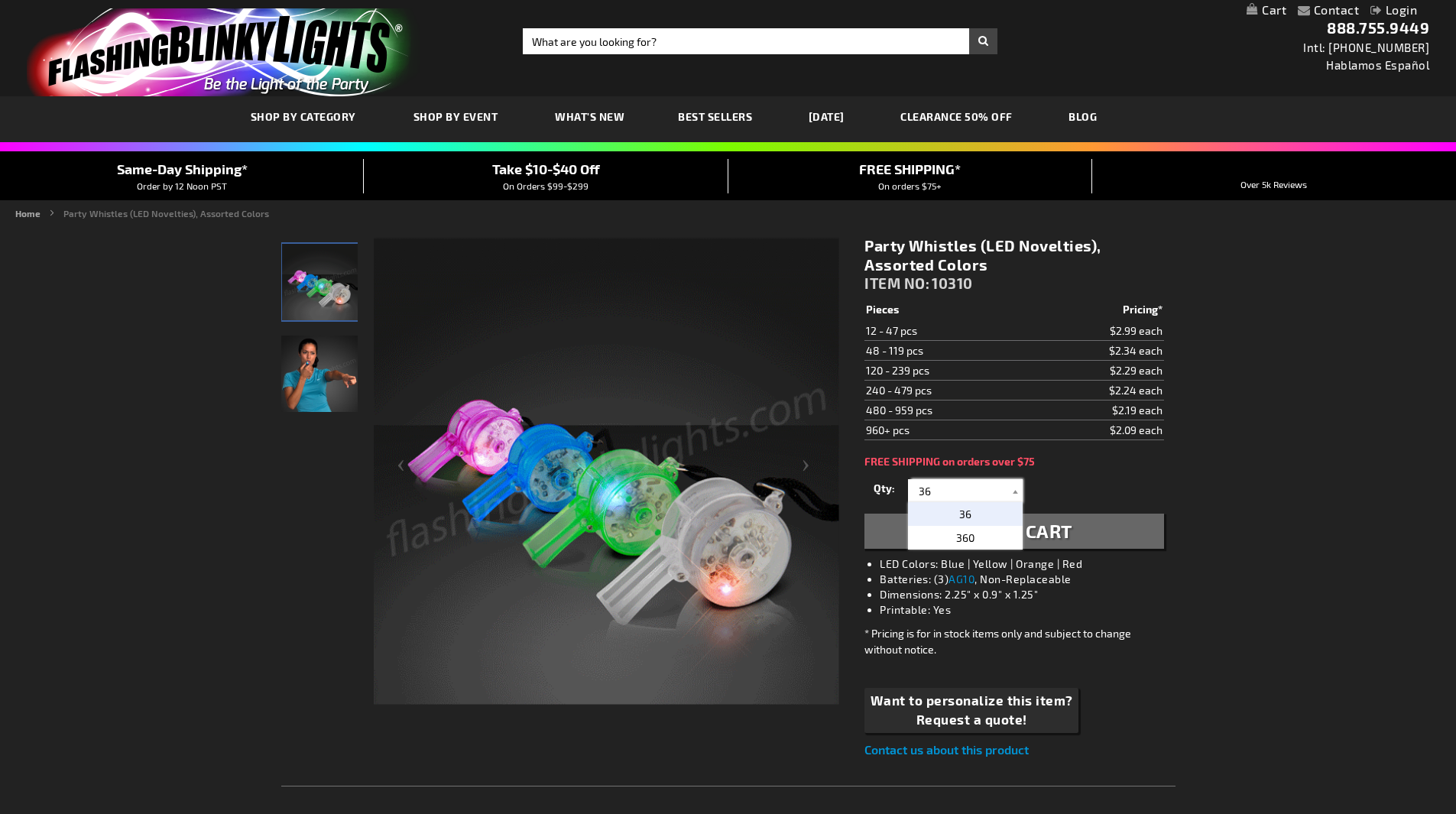
type input "36"
click at [953, 512] on p "36" at bounding box center [965, 515] width 115 height 24
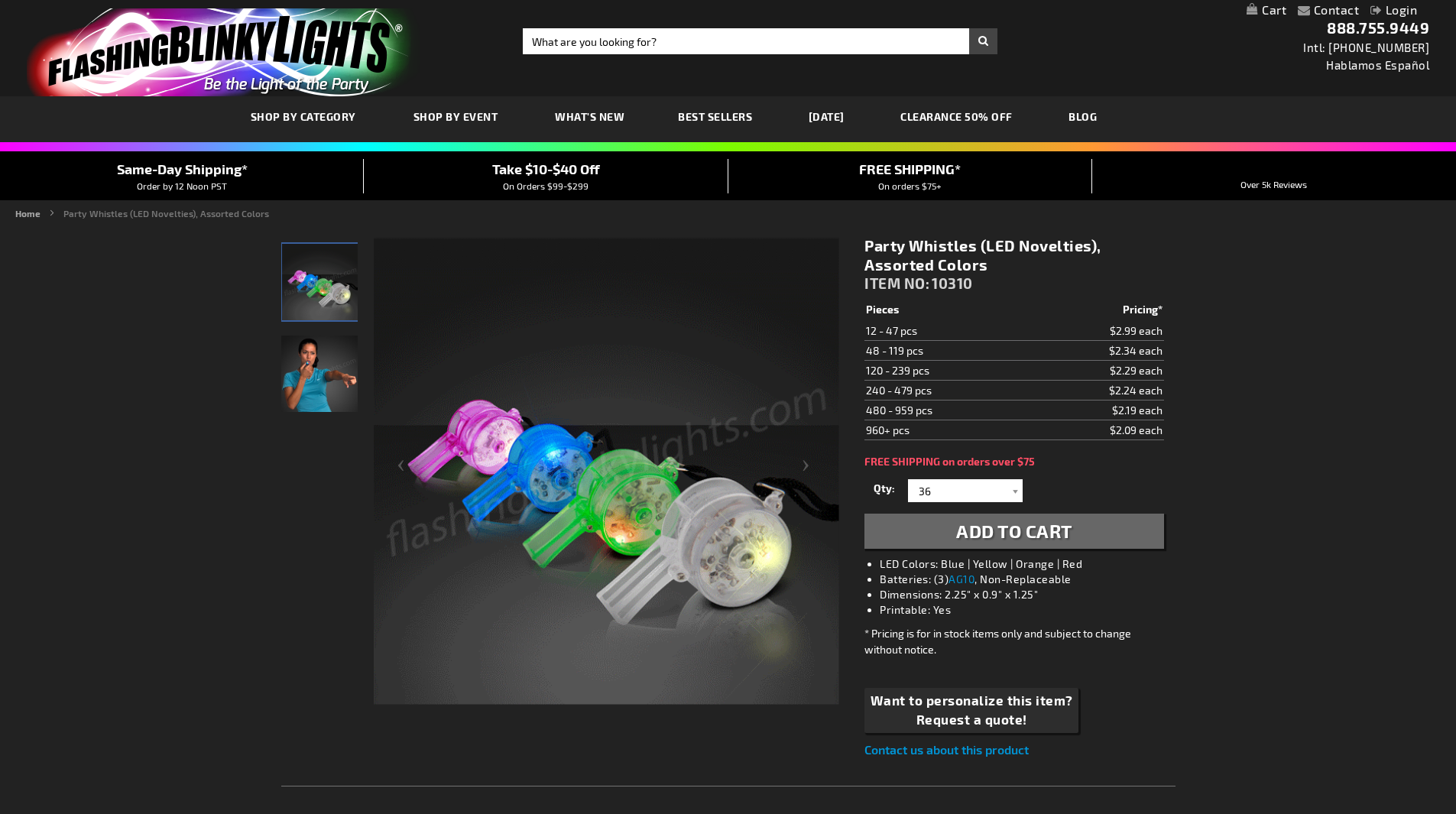
click at [1049, 526] on span "Add to Cart" at bounding box center [1014, 531] width 116 height 22
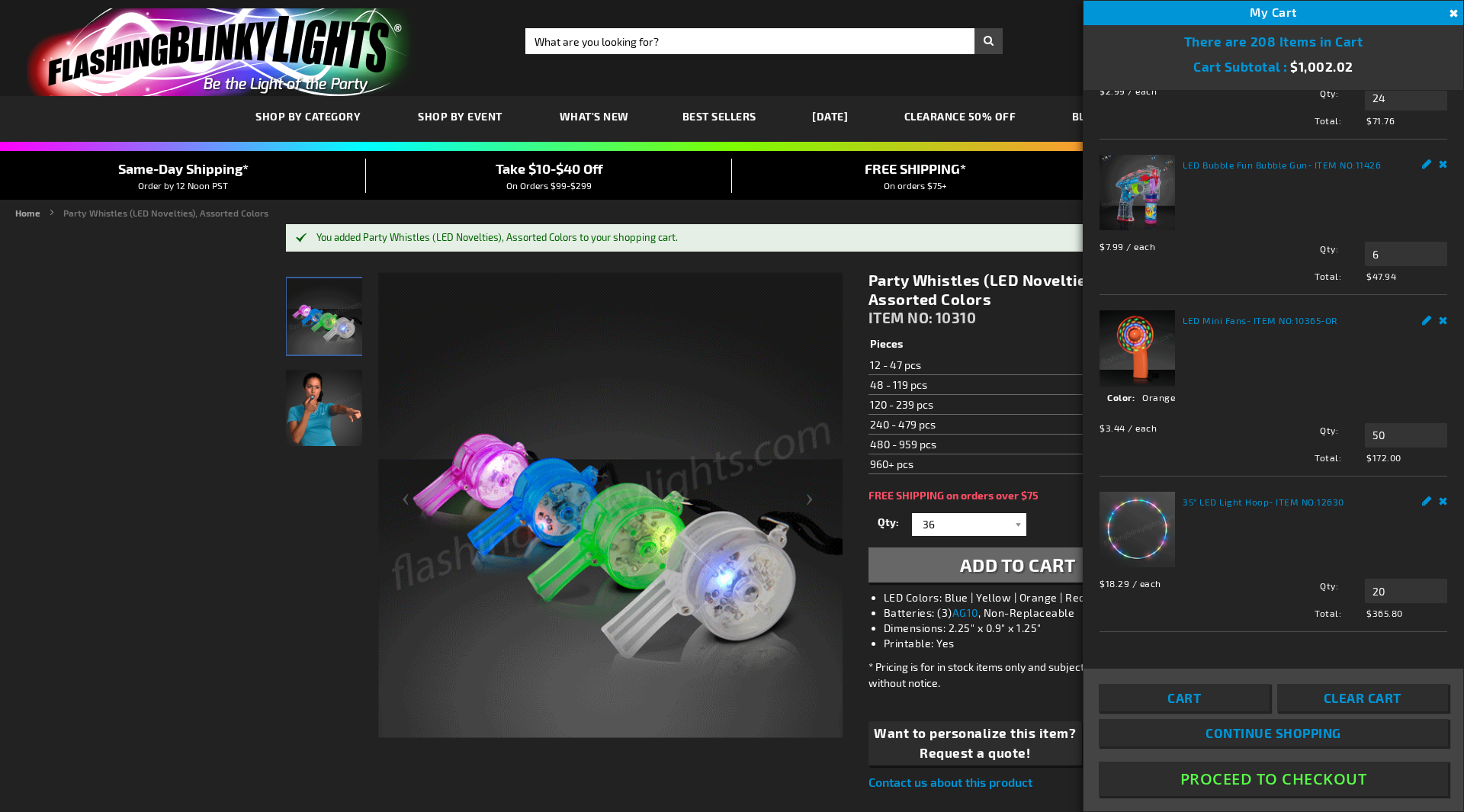
scroll to position [560, 0]
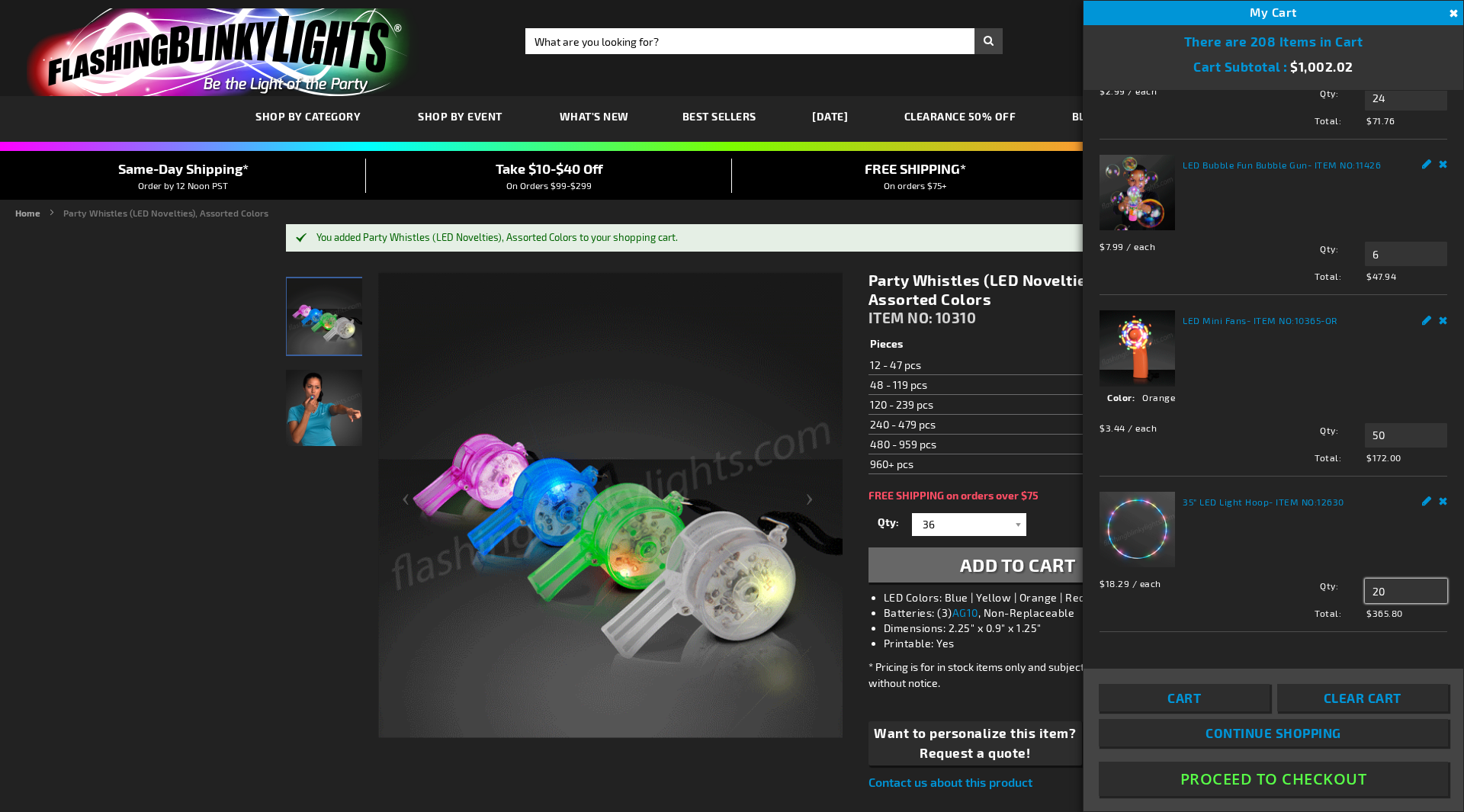
click at [1374, 592] on input "20" at bounding box center [1406, 591] width 82 height 24
type input "2"
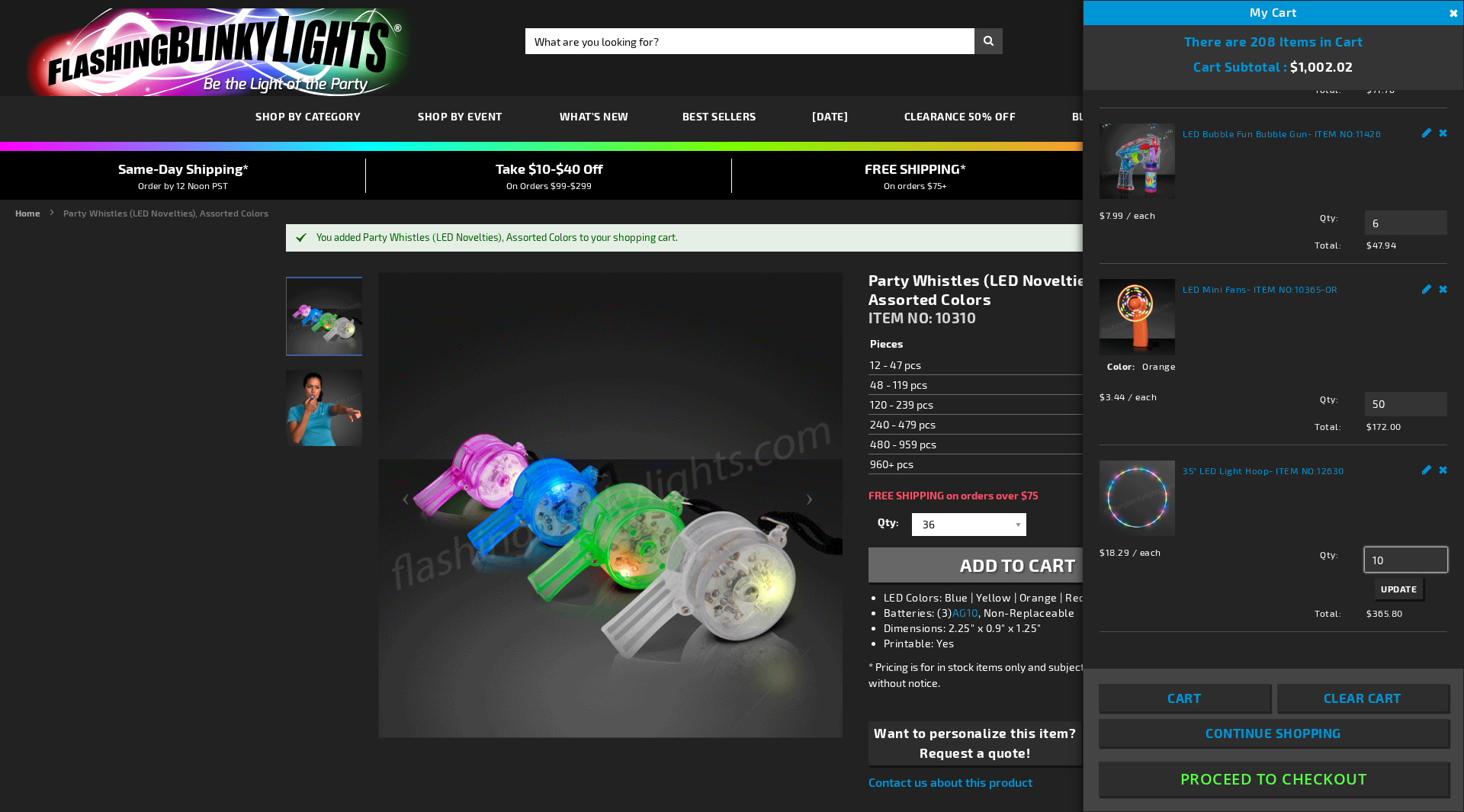
type input "10"
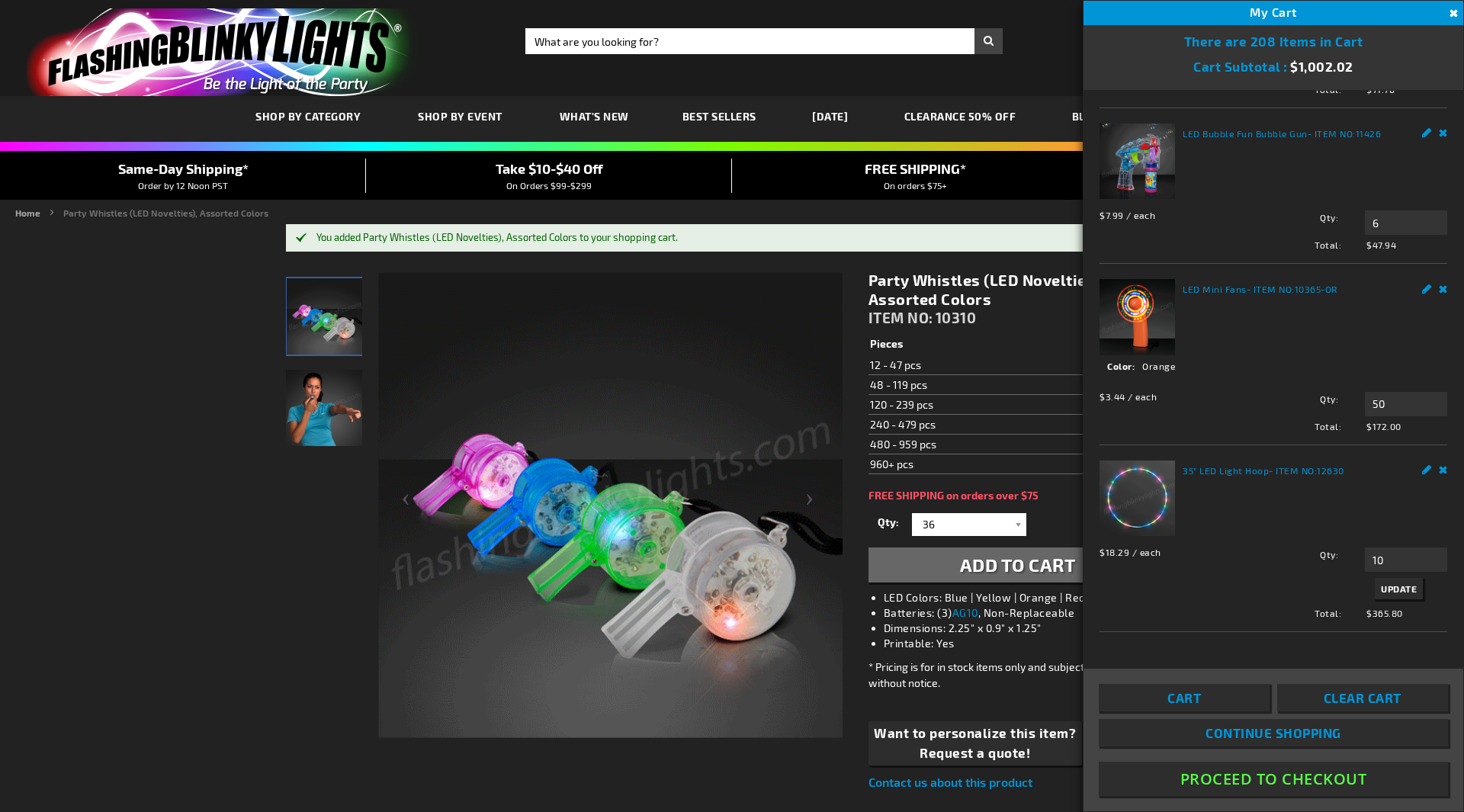
click at [1394, 594] on span "Update" at bounding box center [1399, 588] width 36 height 10
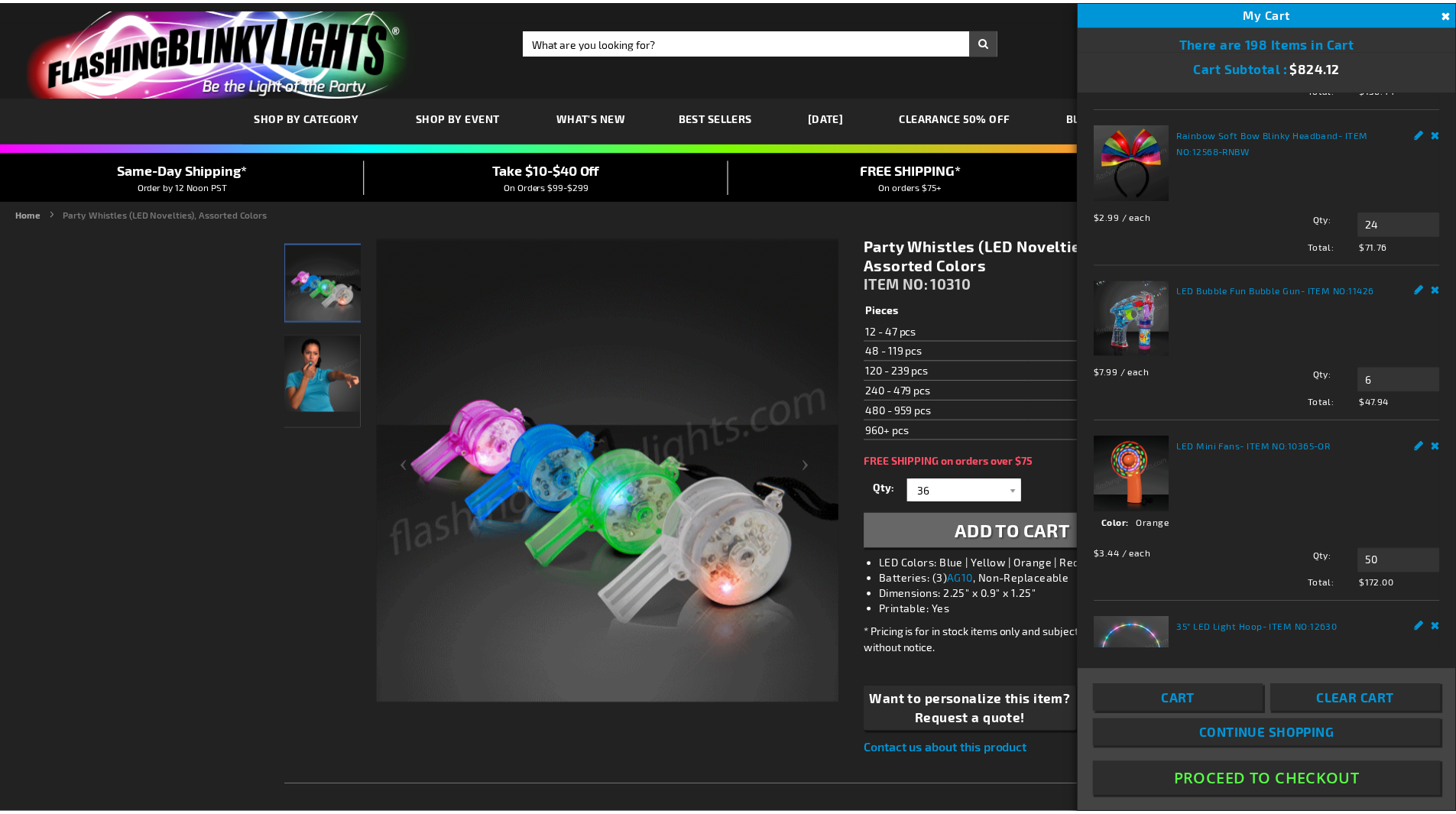
scroll to position [0, 0]
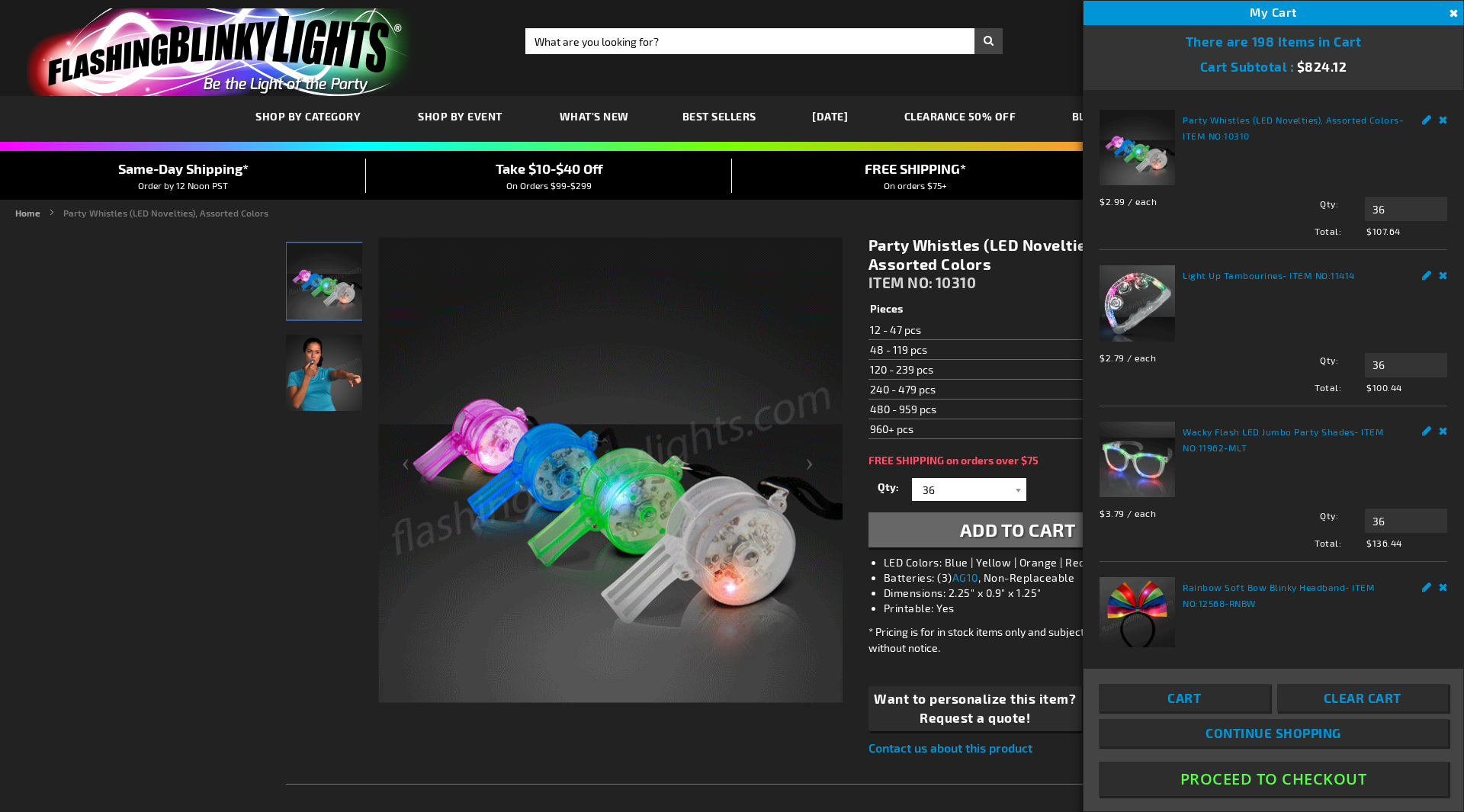
click at [1451, 9] on button "Close" at bounding box center [1452, 14] width 17 height 17
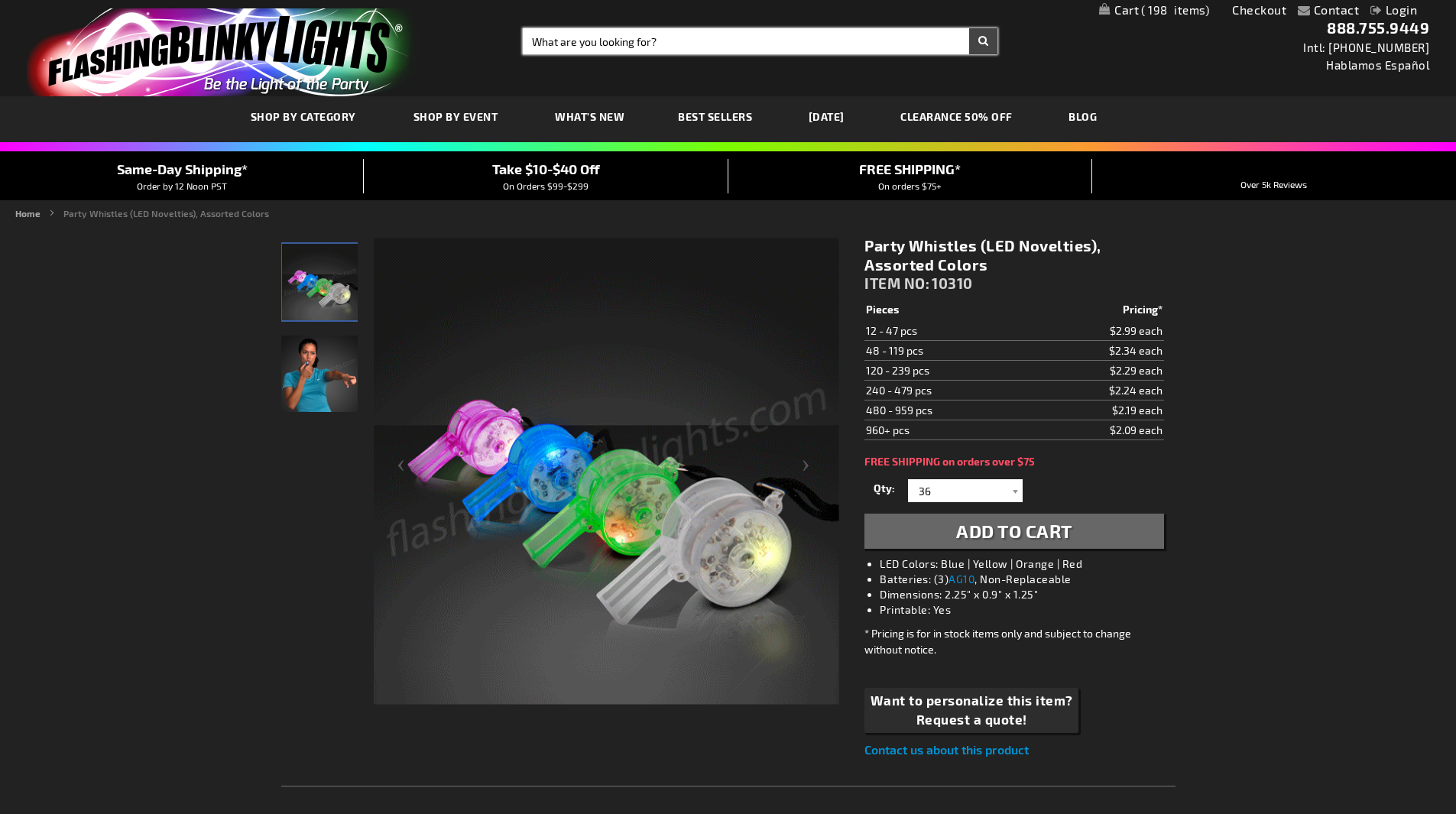
click at [568, 47] on input "Search" at bounding box center [759, 41] width 474 height 26
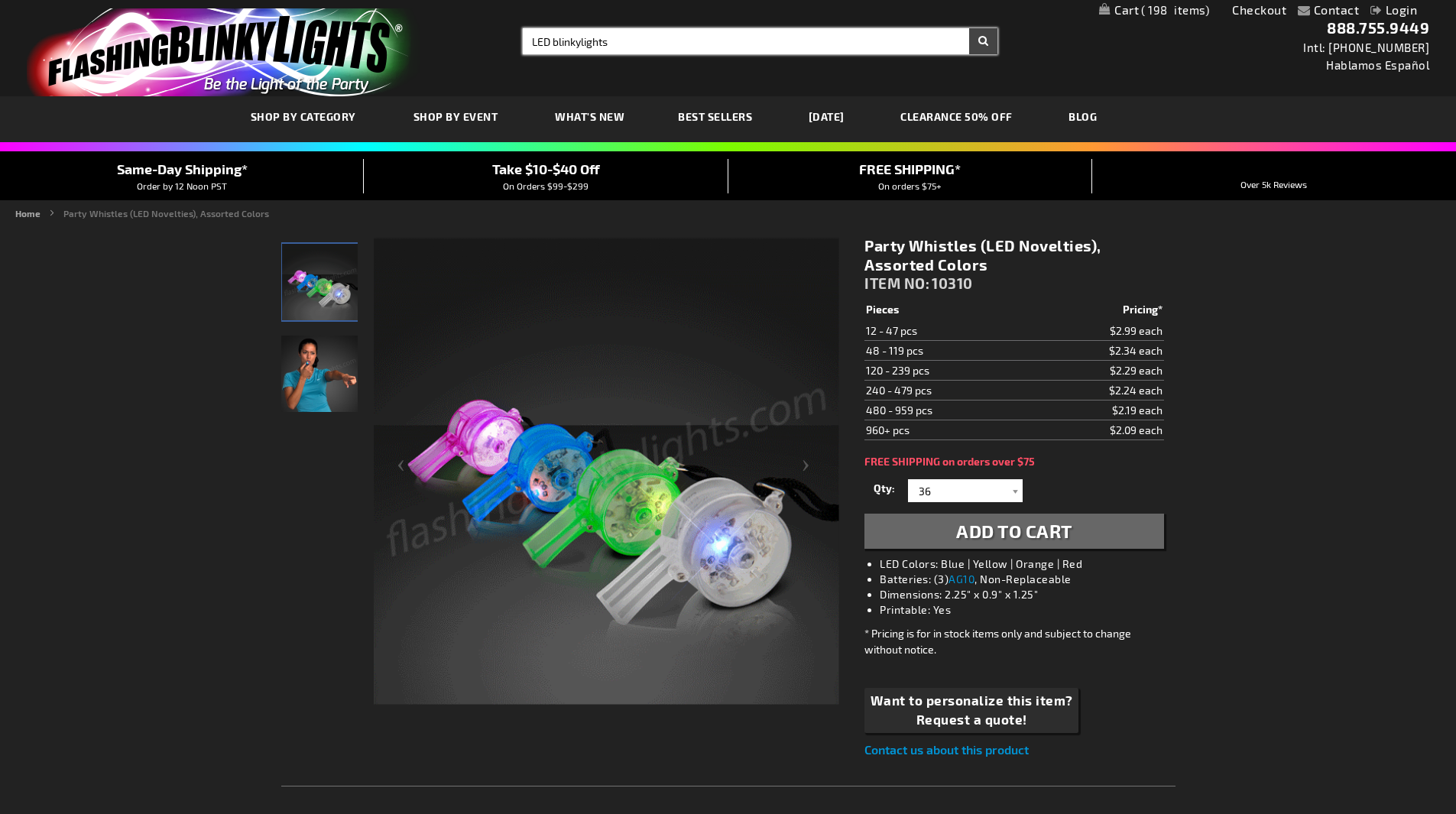
type input "LED blinkylights"
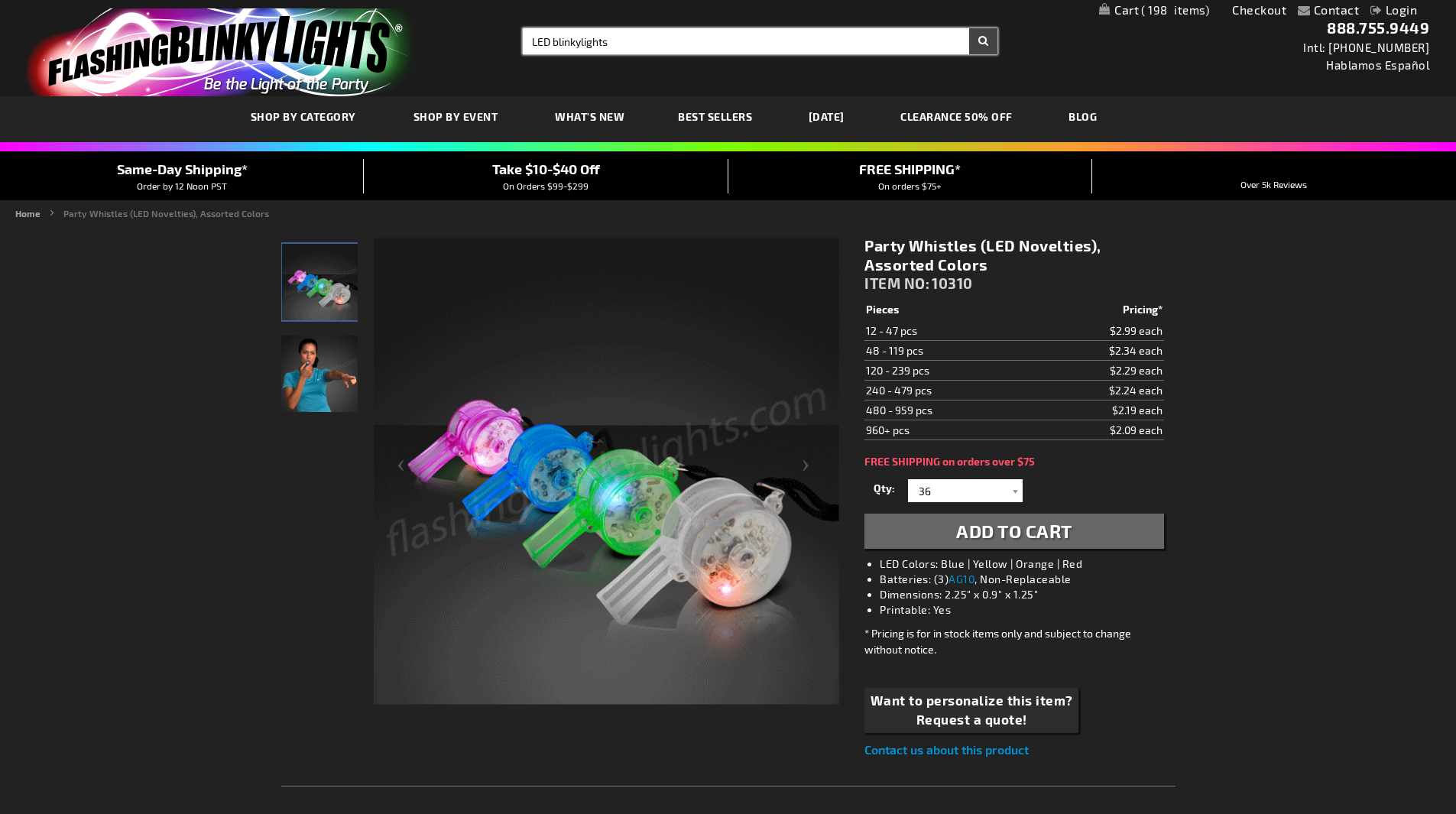
click at [969, 28] on button "Search" at bounding box center [982, 41] width 28 height 26
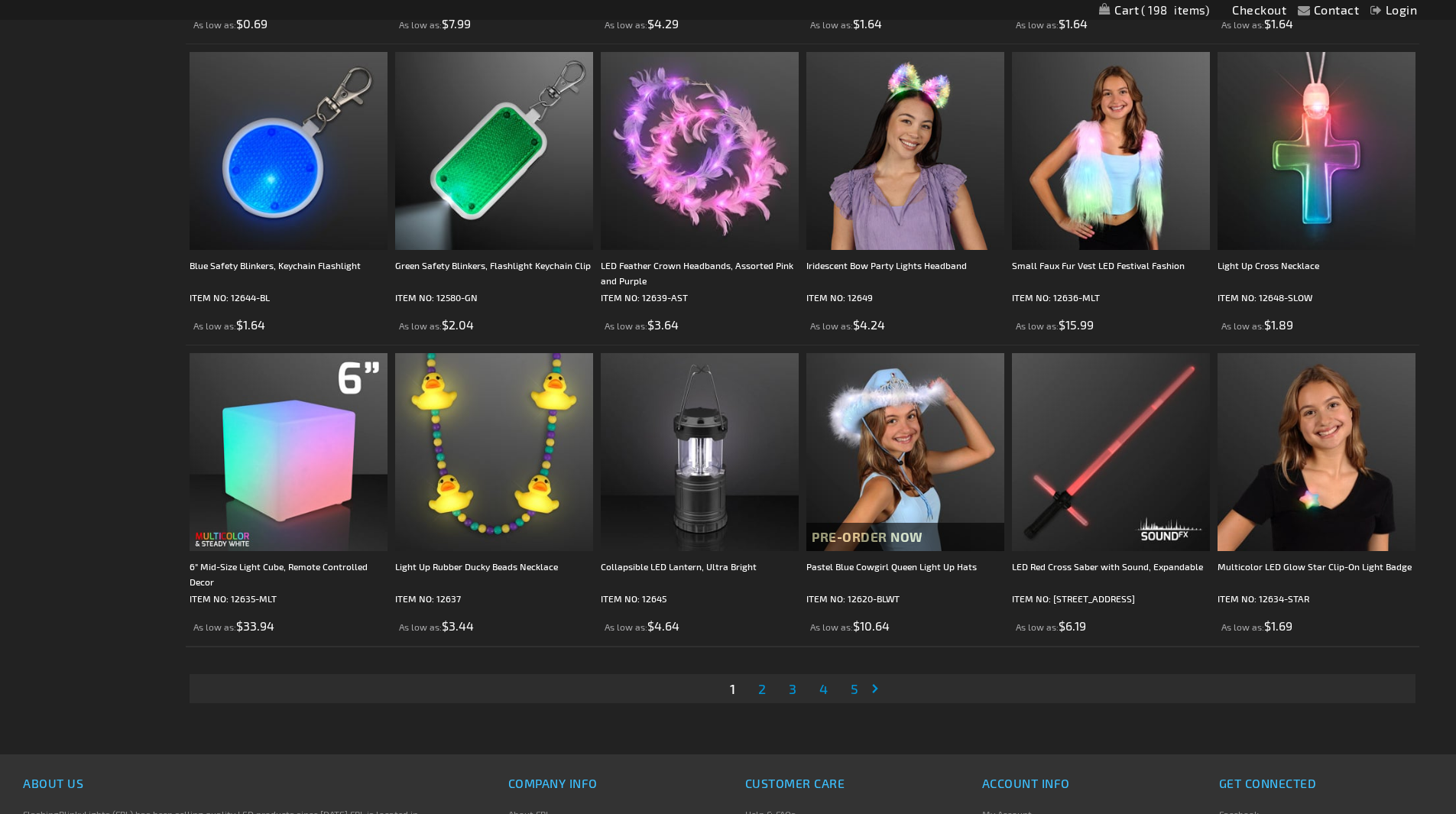
scroll to position [2752, 0]
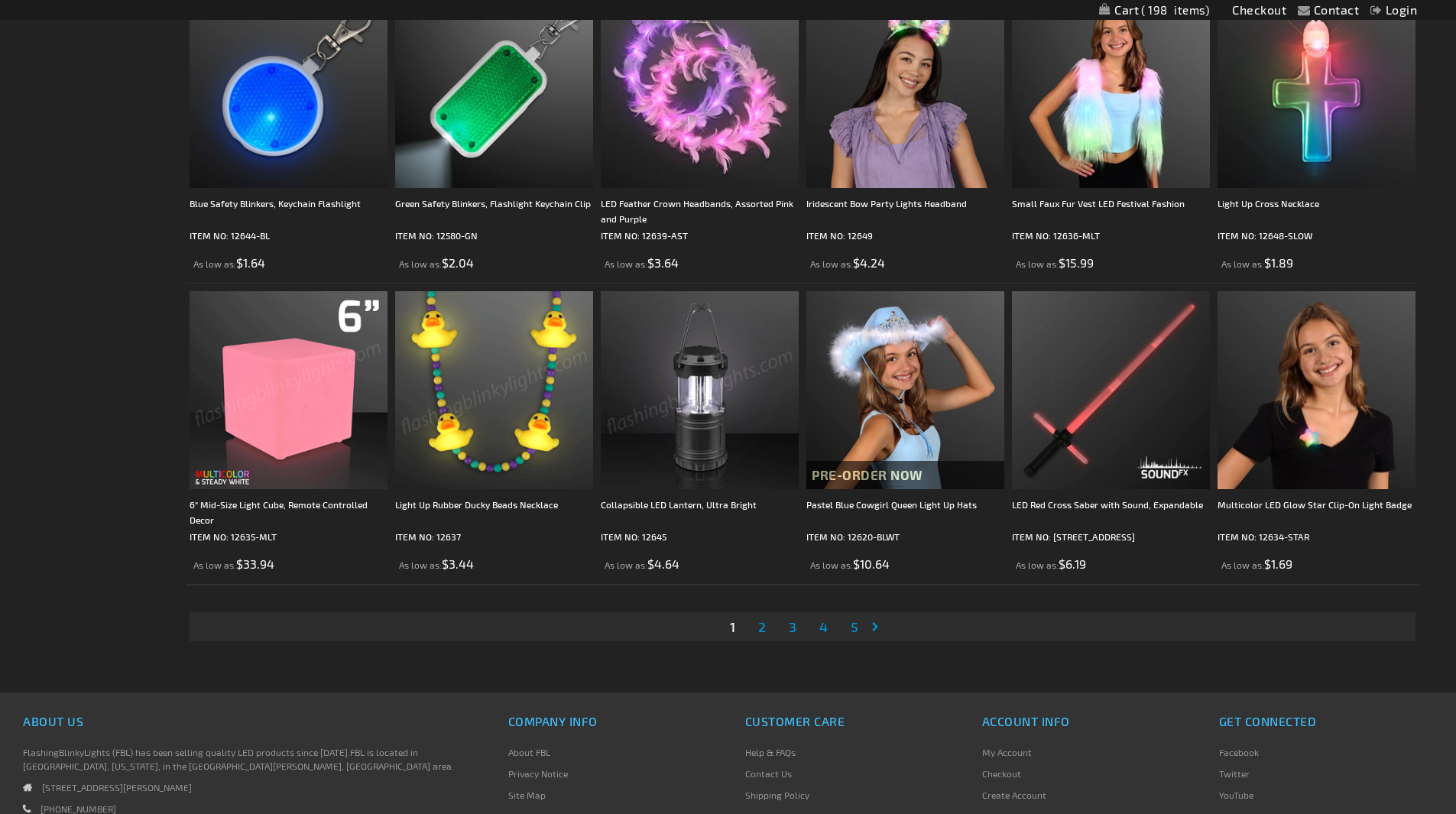
click at [876, 625] on link "Page Next" at bounding box center [878, 627] width 15 height 23
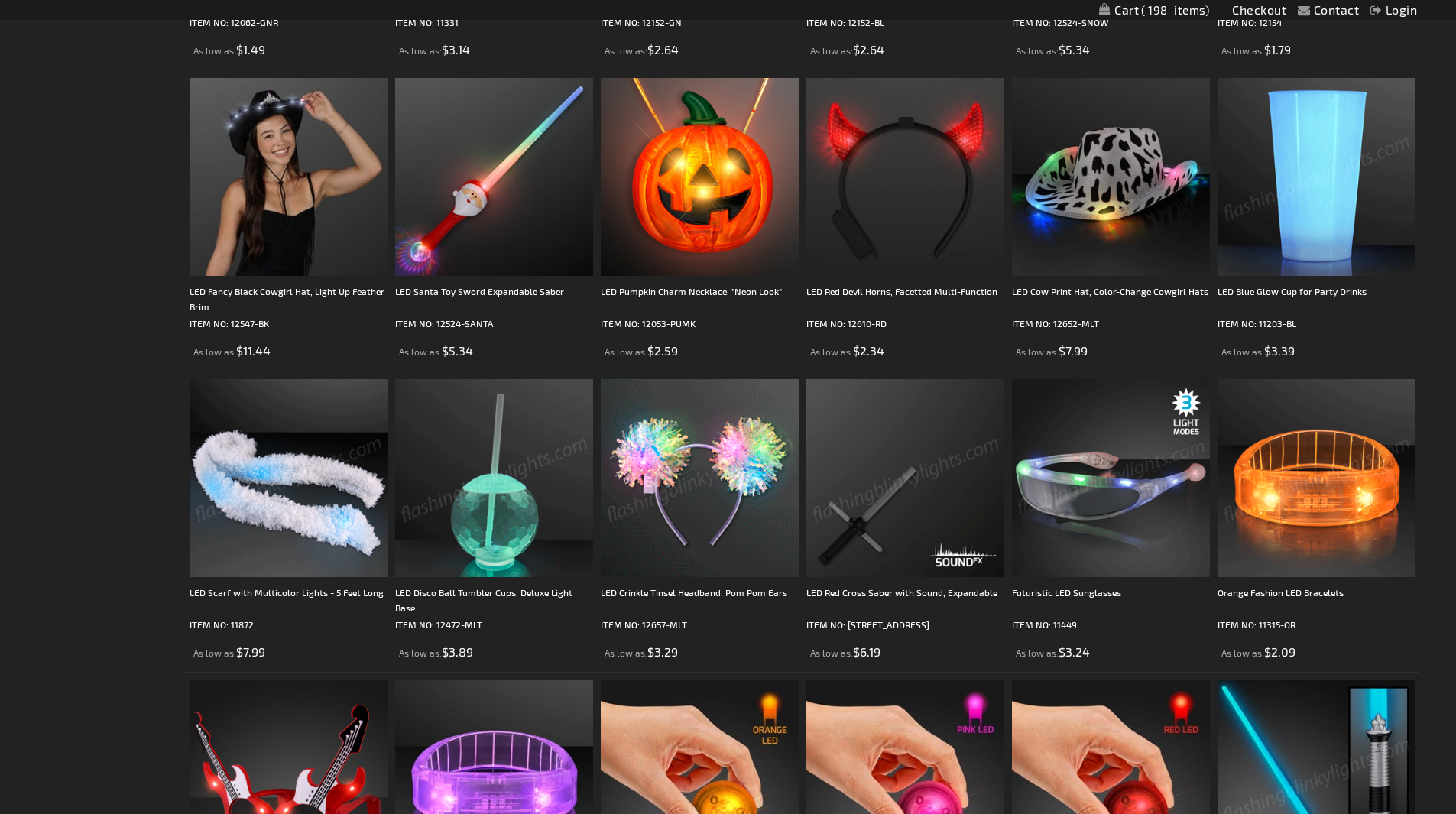
scroll to position [950, 0]
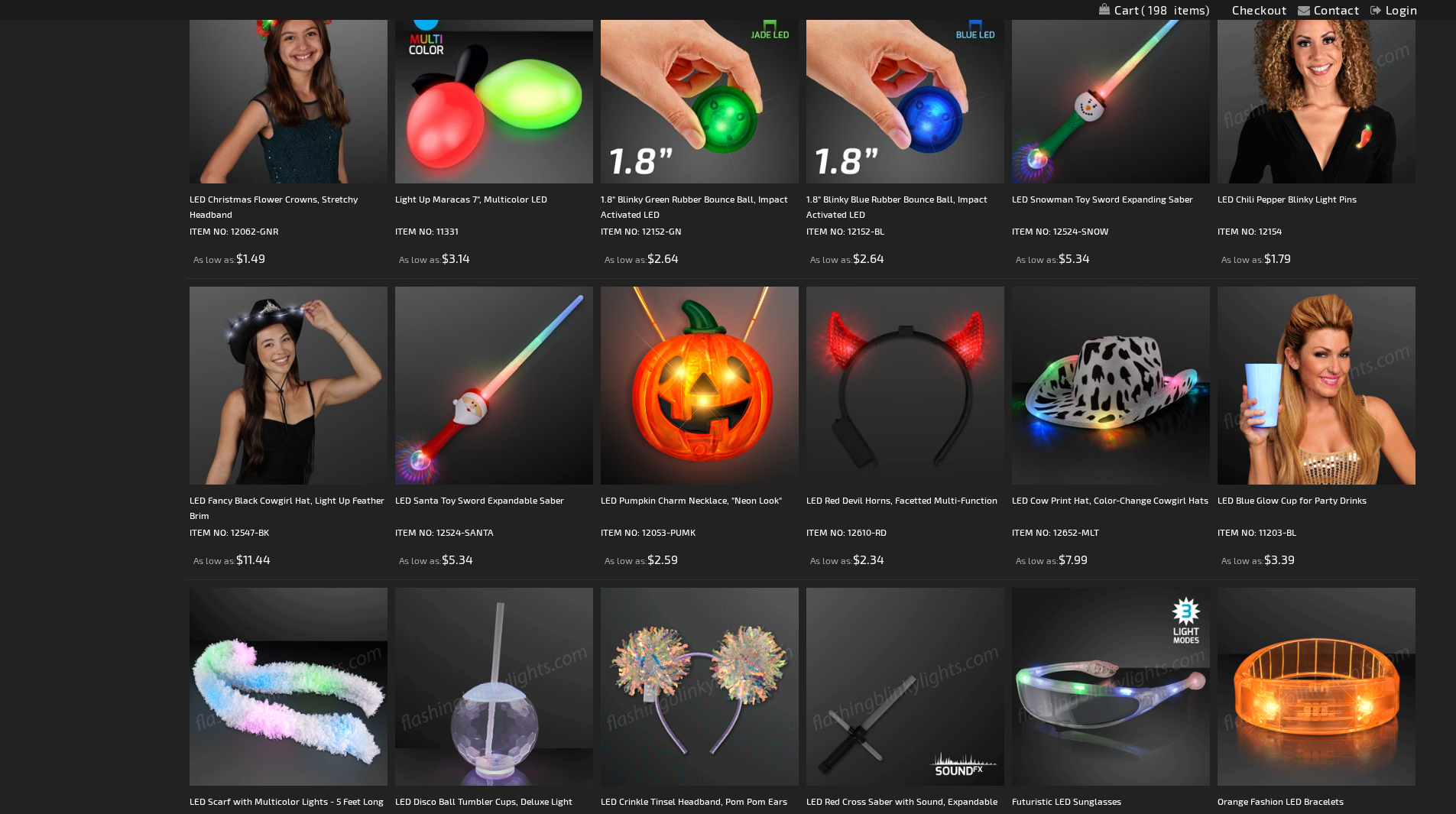
click at [1259, 7] on link "Checkout" at bounding box center [1259, 10] width 55 height 14
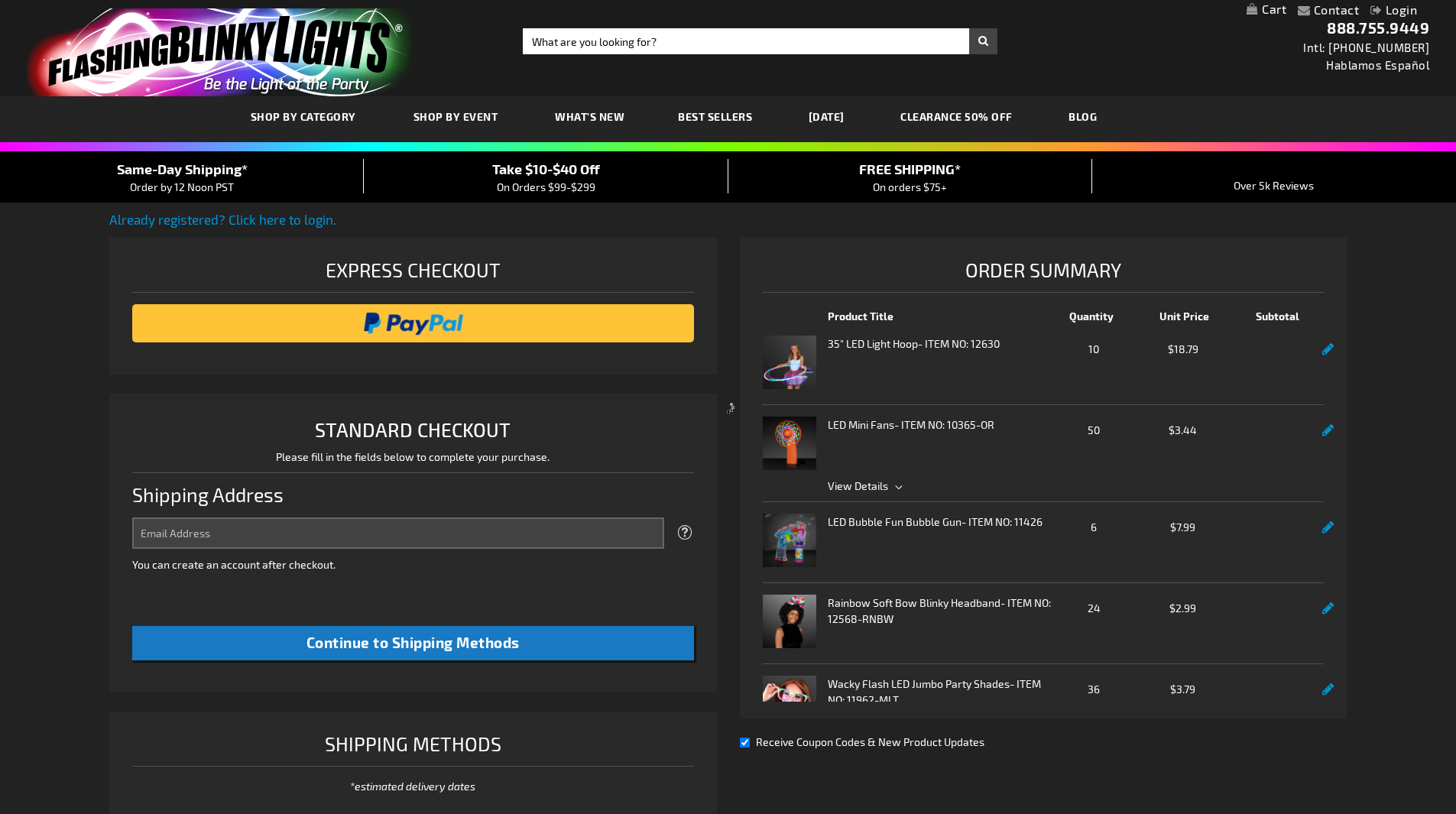
select select "US"
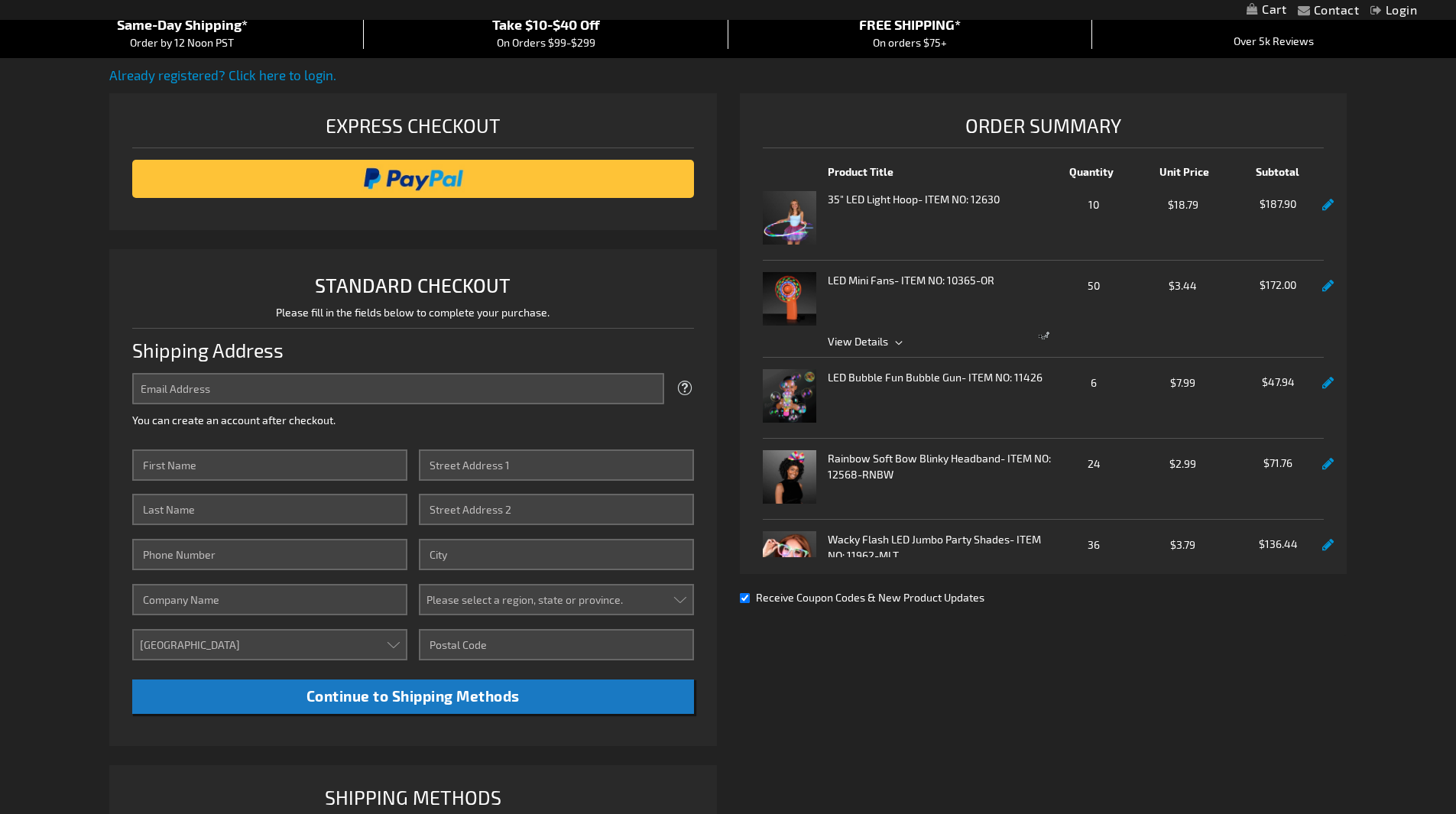
scroll to position [153, 0]
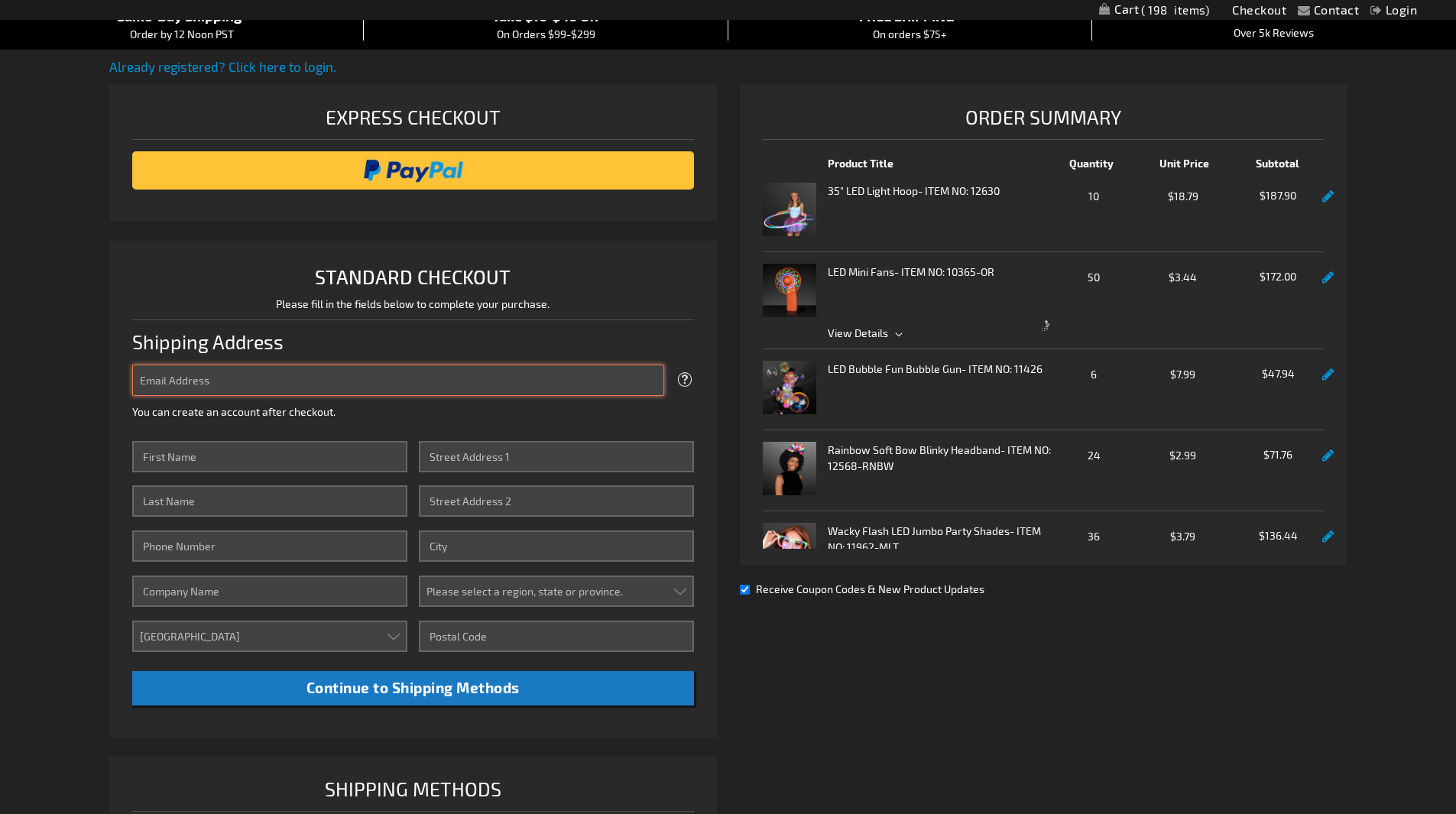
click at [208, 378] on input "Email Address" at bounding box center [398, 380] width 532 height 31
type input "[EMAIL_ADDRESS][DOMAIN_NAME]"
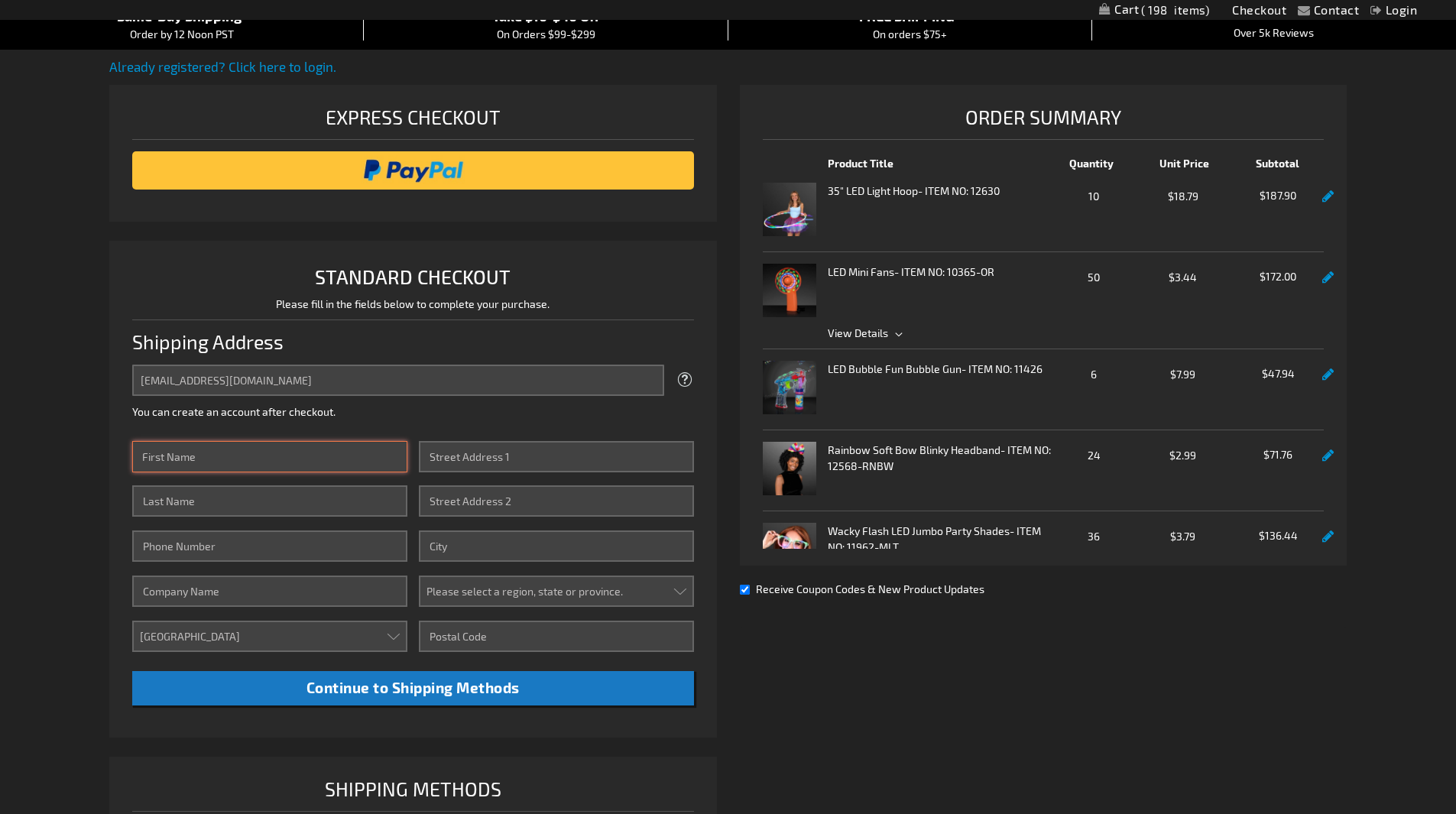
click at [193, 462] on input "First Name" at bounding box center [270, 456] width 275 height 31
type input "[PERSON_NAME]"
type input "Indindoli"
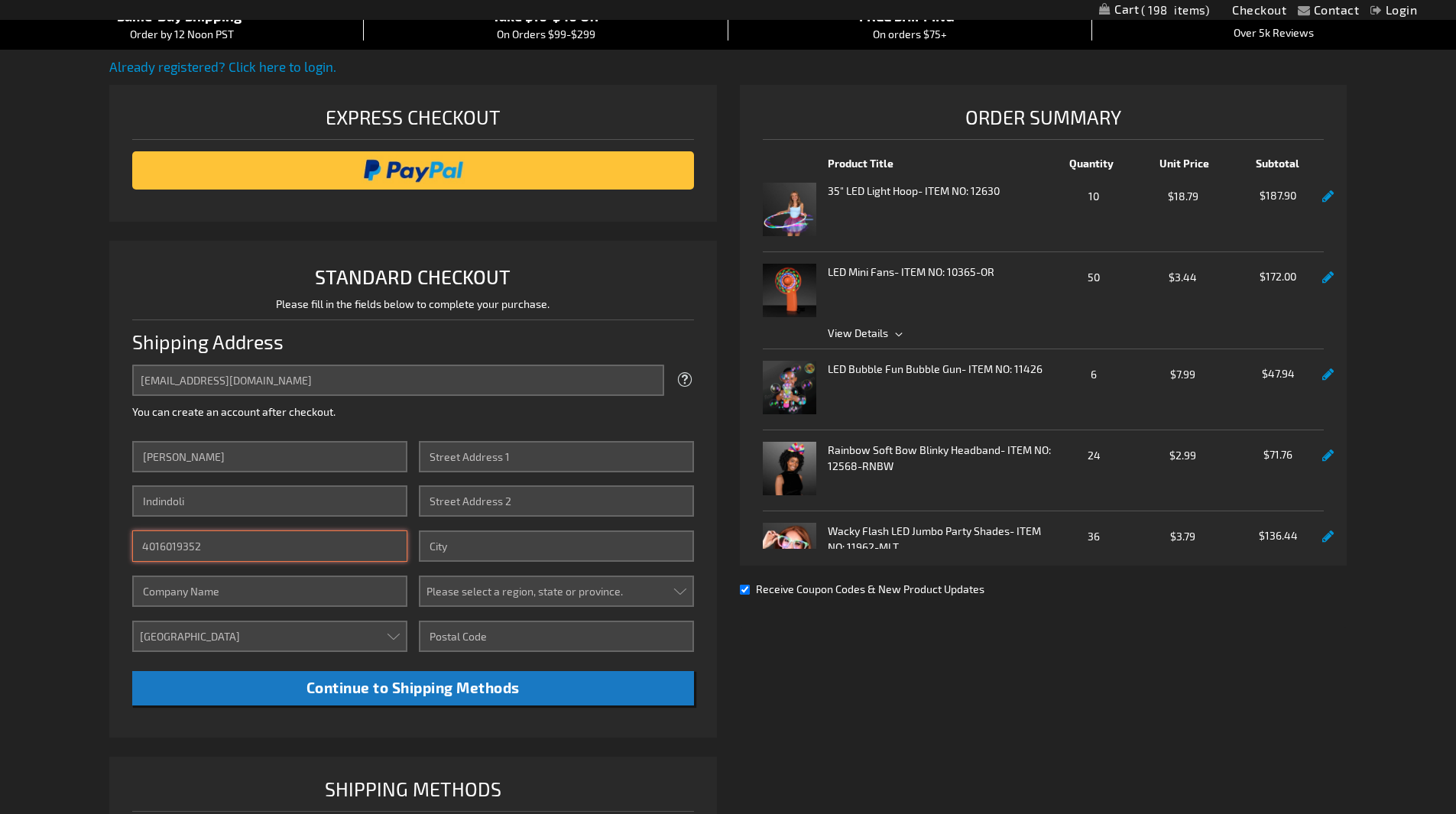
type input "4016019352"
type input "[GEOGRAPHIC_DATA]"
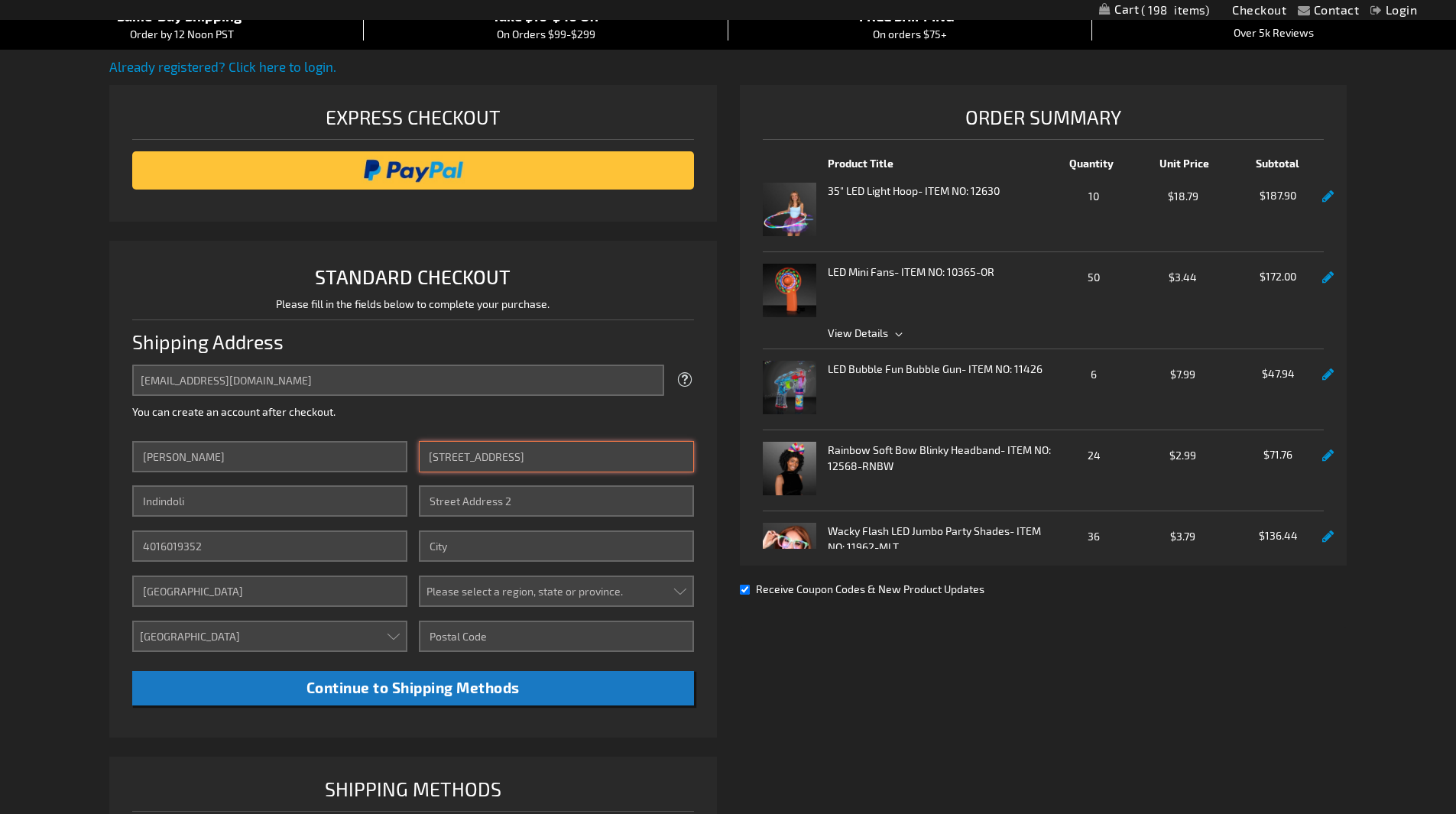
type input "[STREET_ADDRESS]"
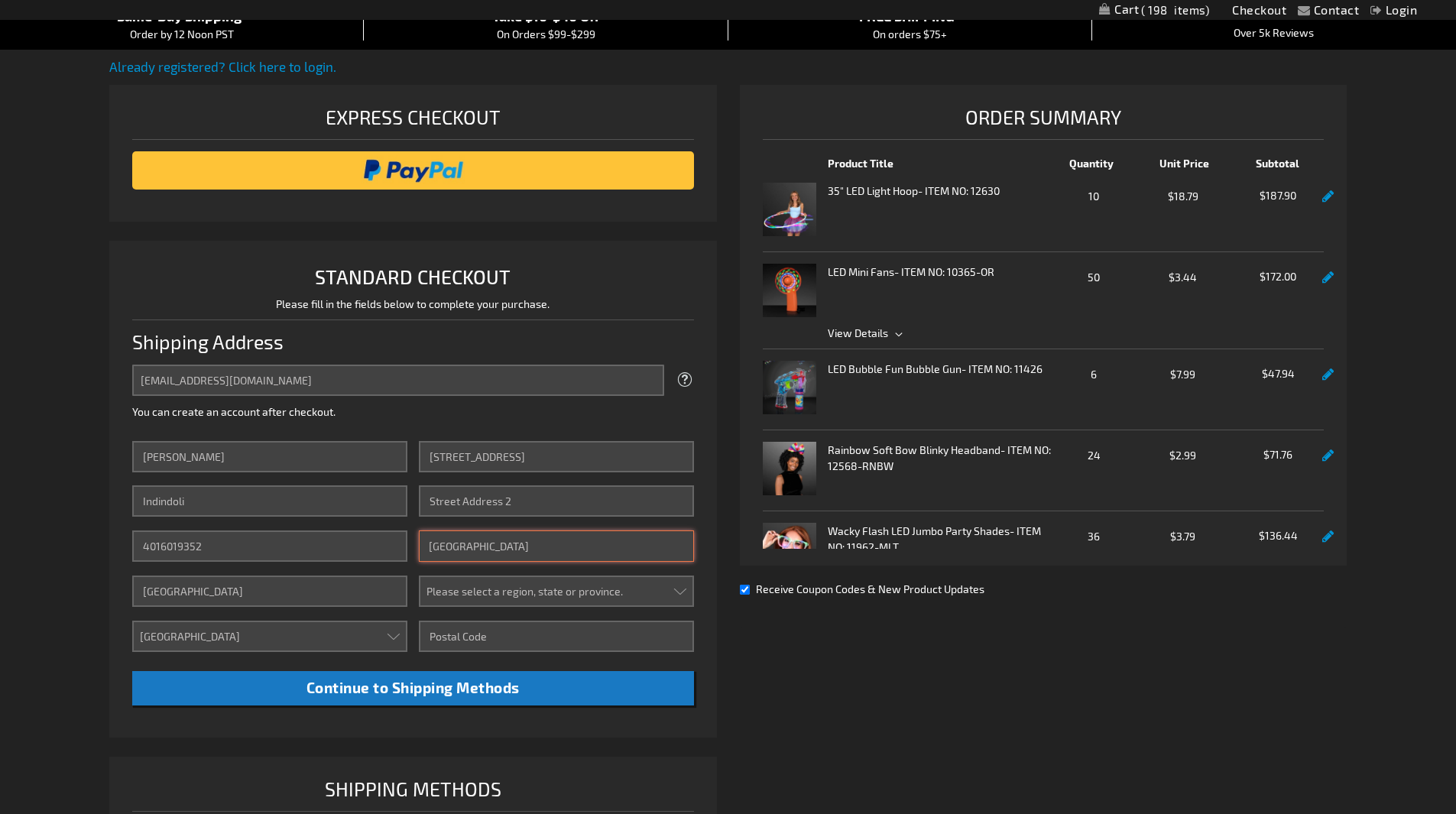
type input "[GEOGRAPHIC_DATA]"
select select "53"
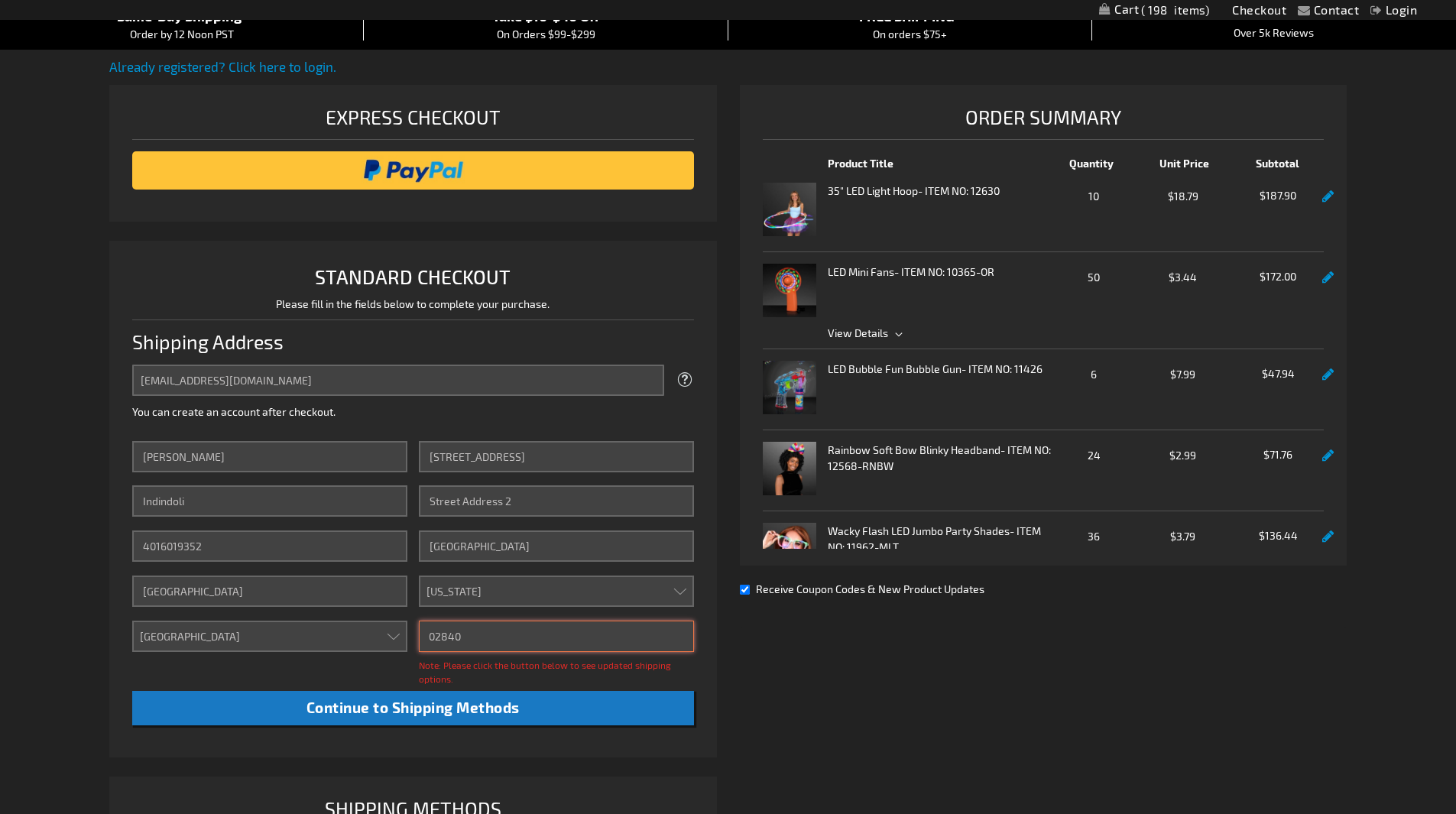
type input "02840"
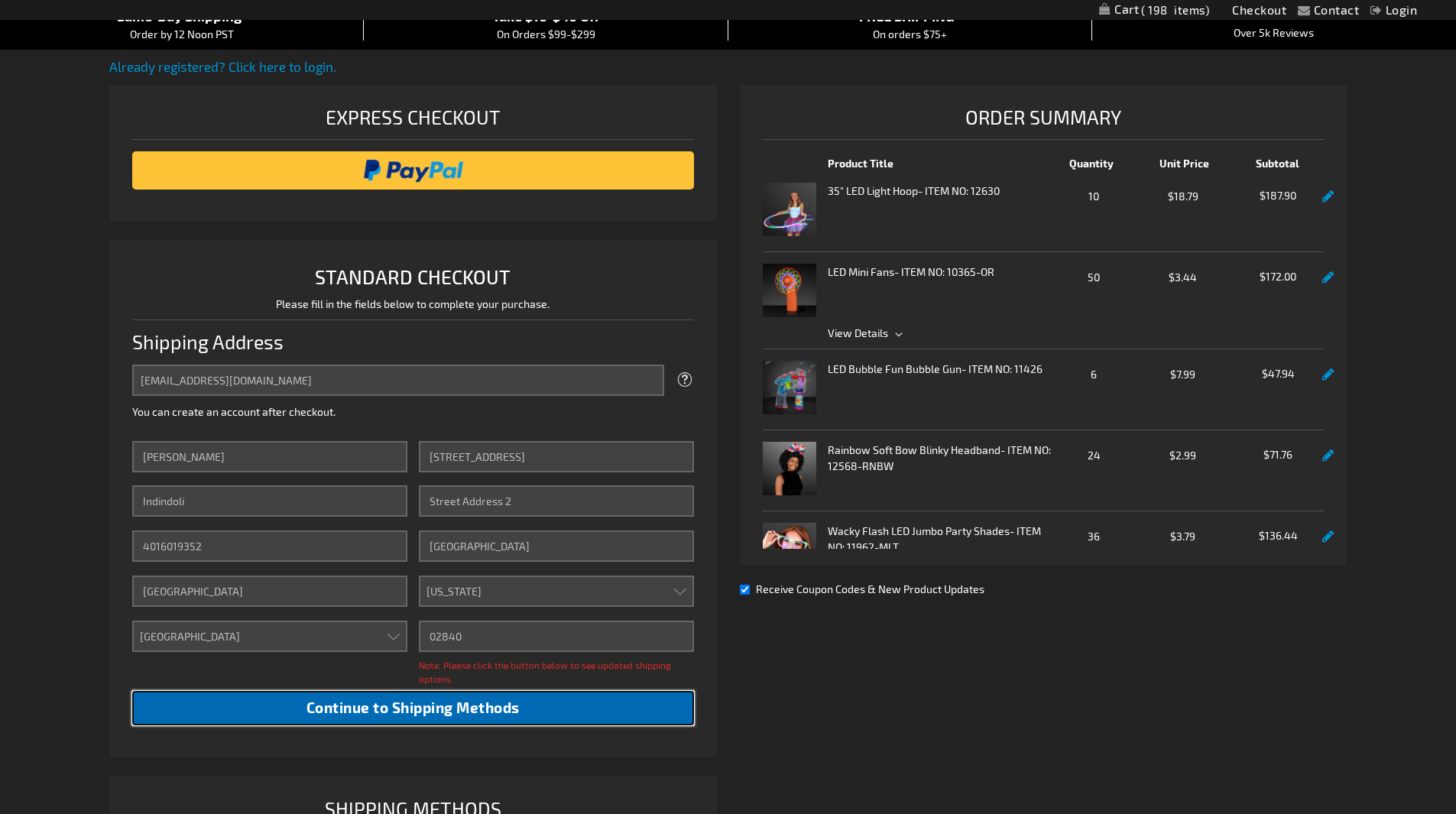
click at [420, 703] on span "Continue to Shipping Methods" at bounding box center [413, 707] width 214 height 18
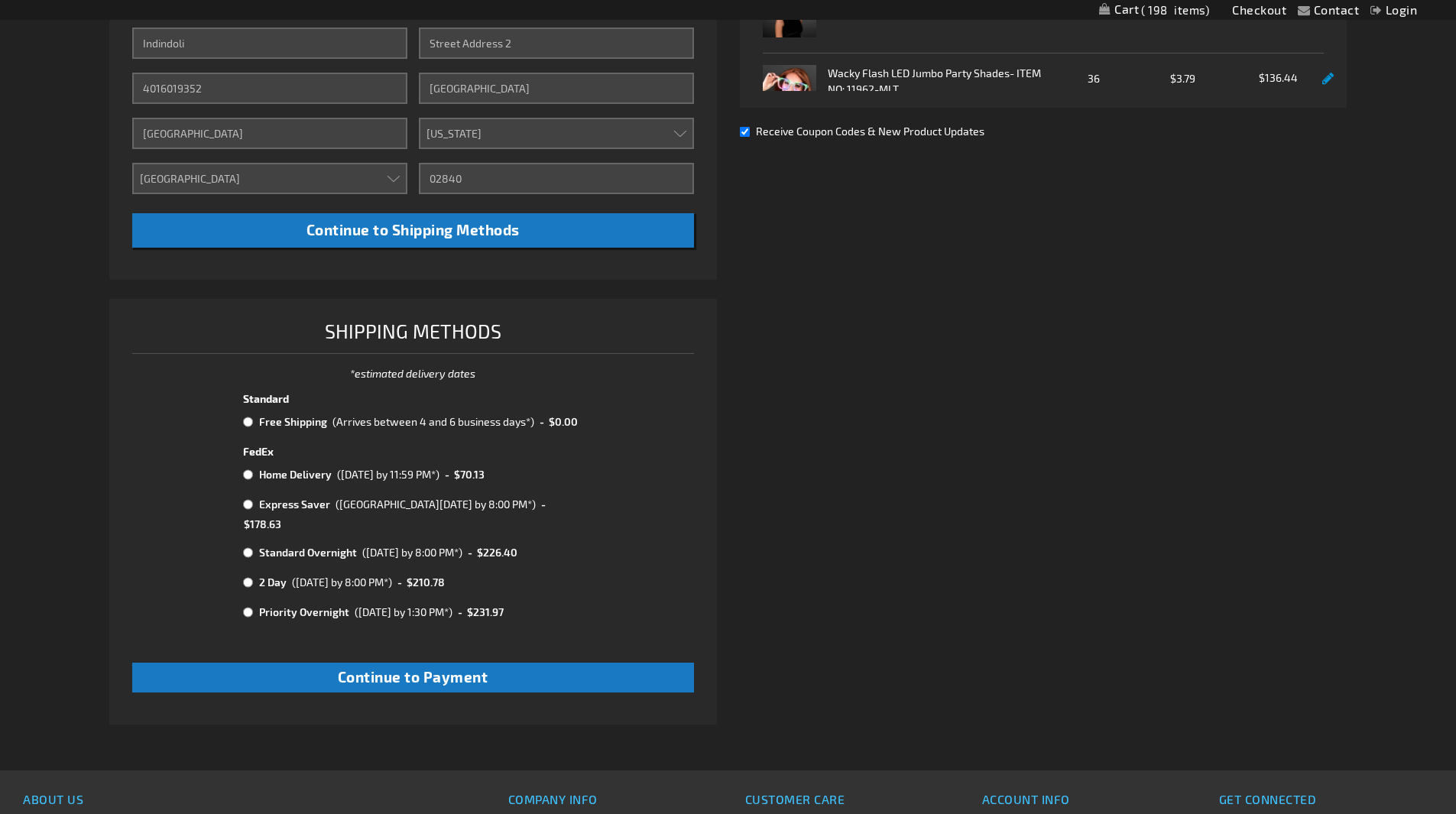
scroll to position [612, 0]
click at [248, 417] on input "radio" at bounding box center [248, 421] width 10 height 12
radio input "true"
click at [370, 667] on span "Continue to Payment" at bounding box center [413, 676] width 151 height 18
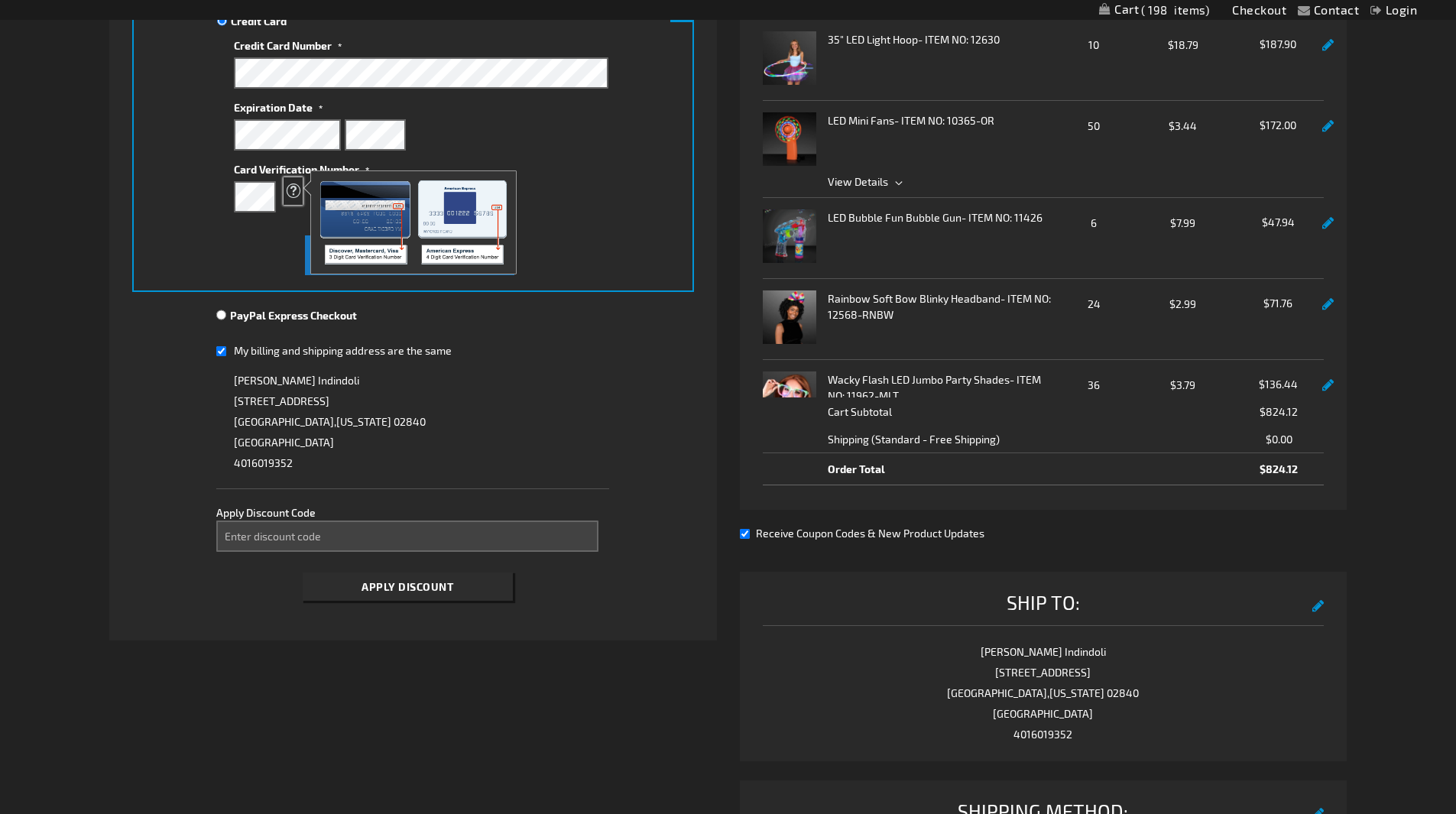
scroll to position [306, 0]
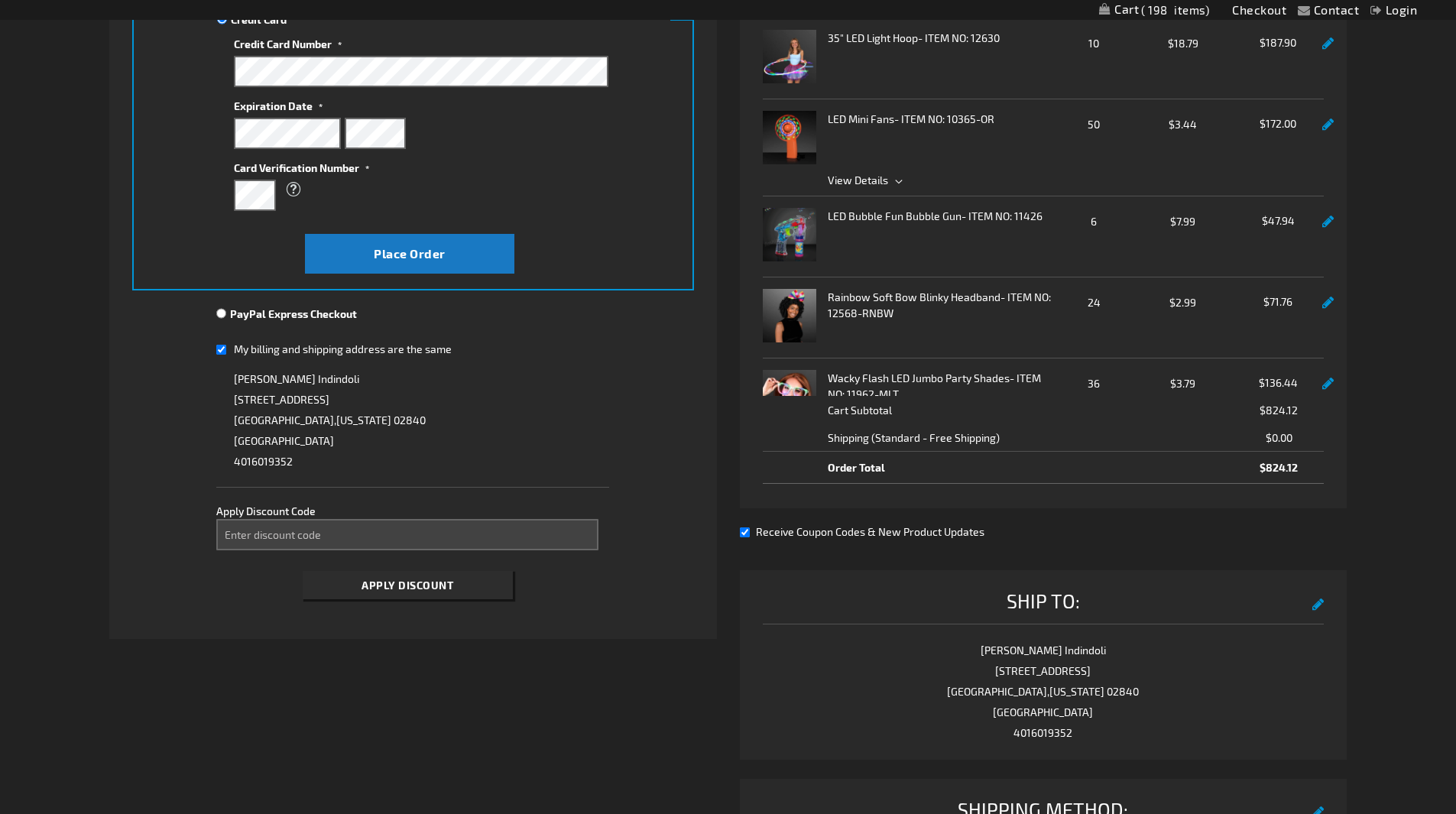
click at [222, 351] on input "My billing and shipping address are the same" at bounding box center [221, 349] width 10 height 31
checkbox input "false"
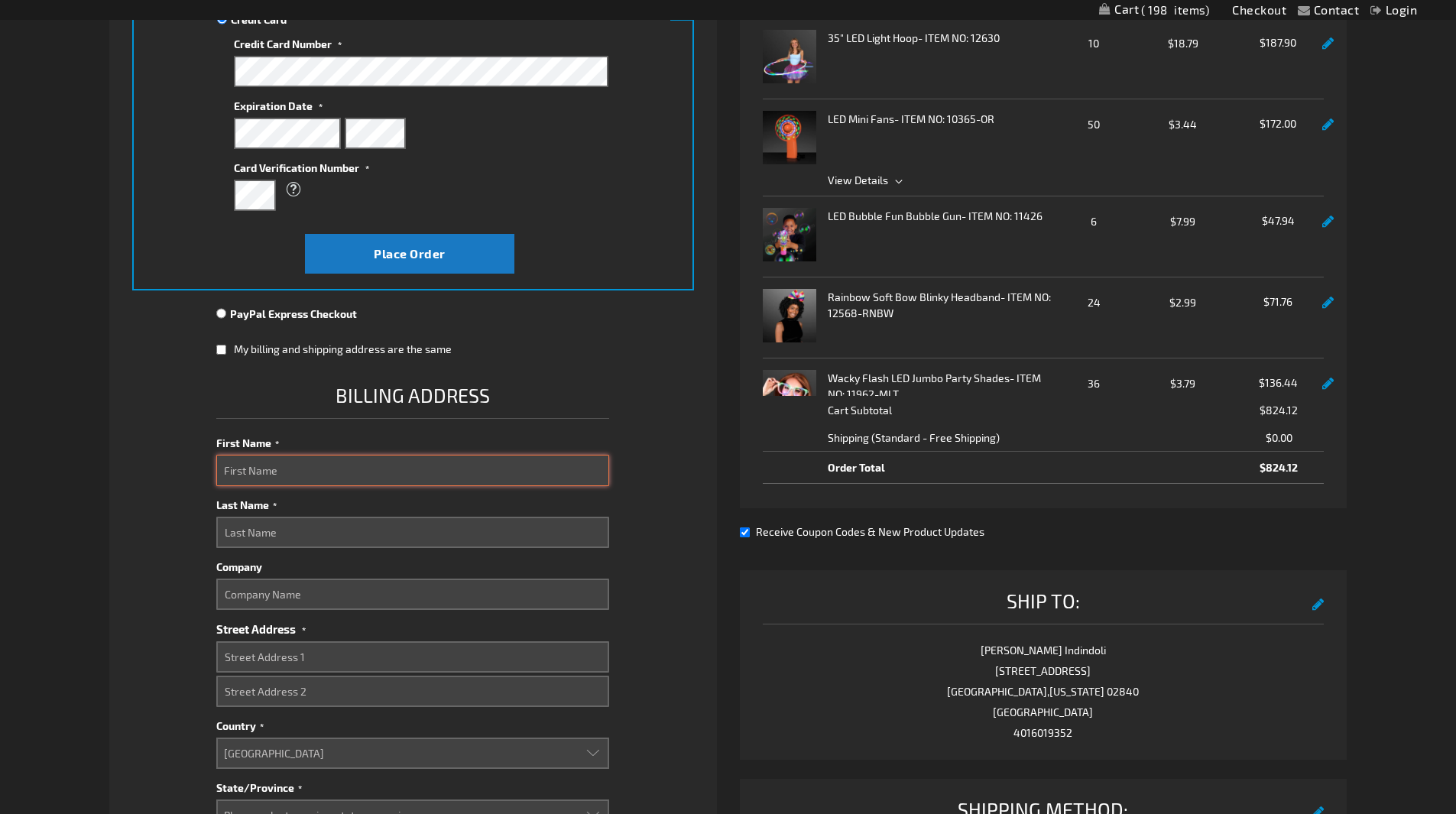
click at [287, 473] on input "First Name" at bounding box center [412, 470] width 392 height 31
type input "David"
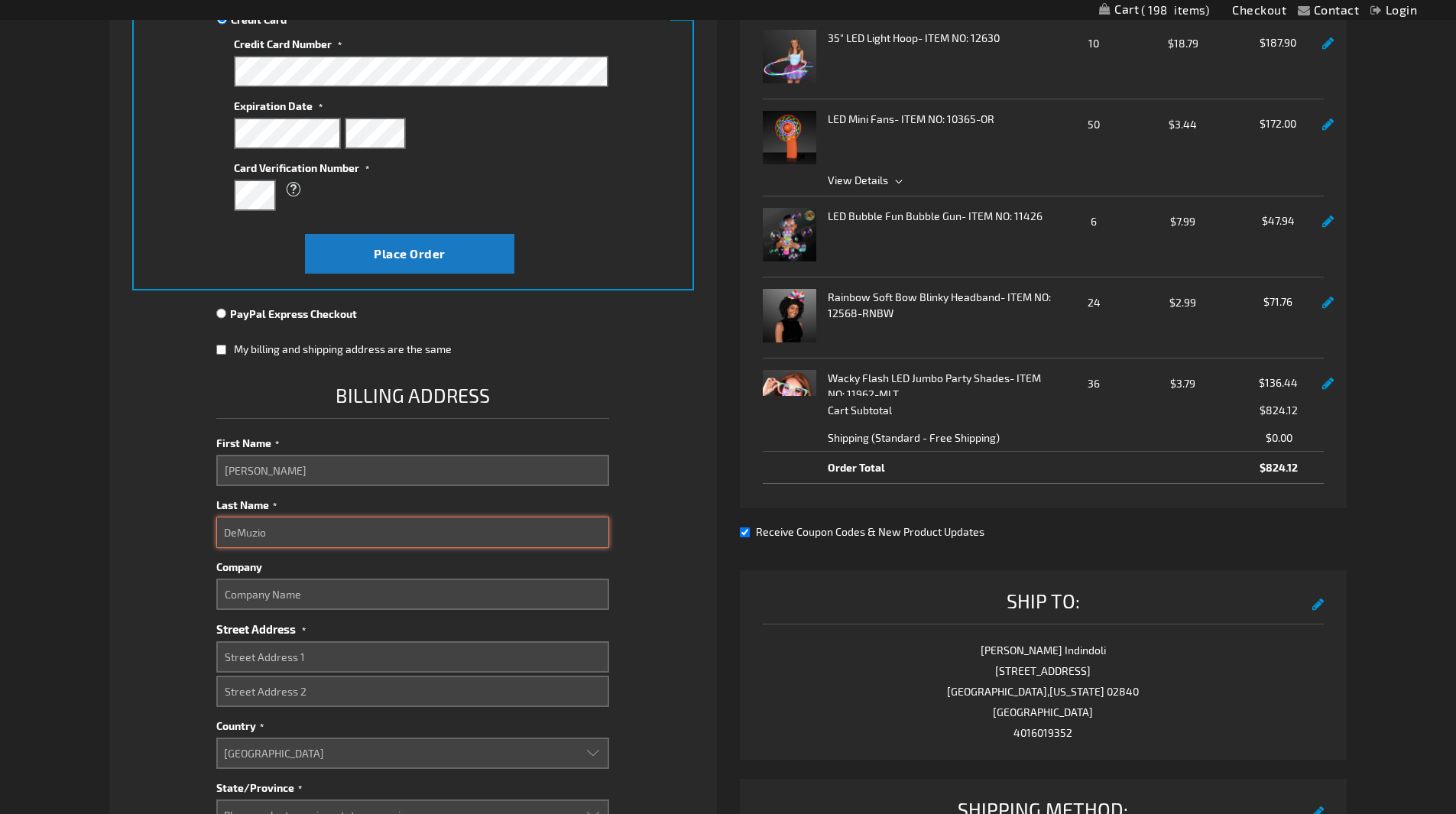
type input "DeMuzio"
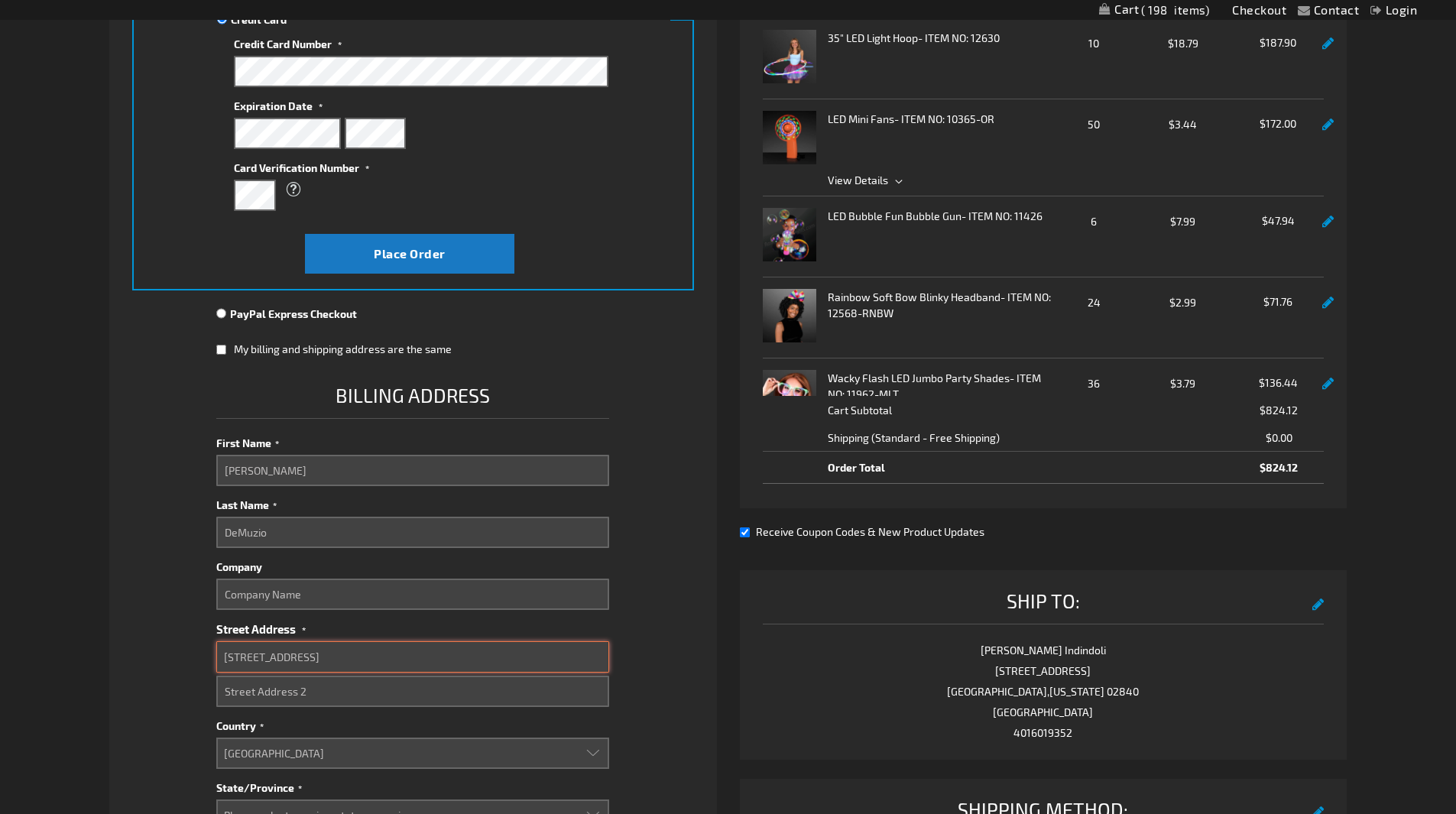
type input "222 Bellevue Ave"
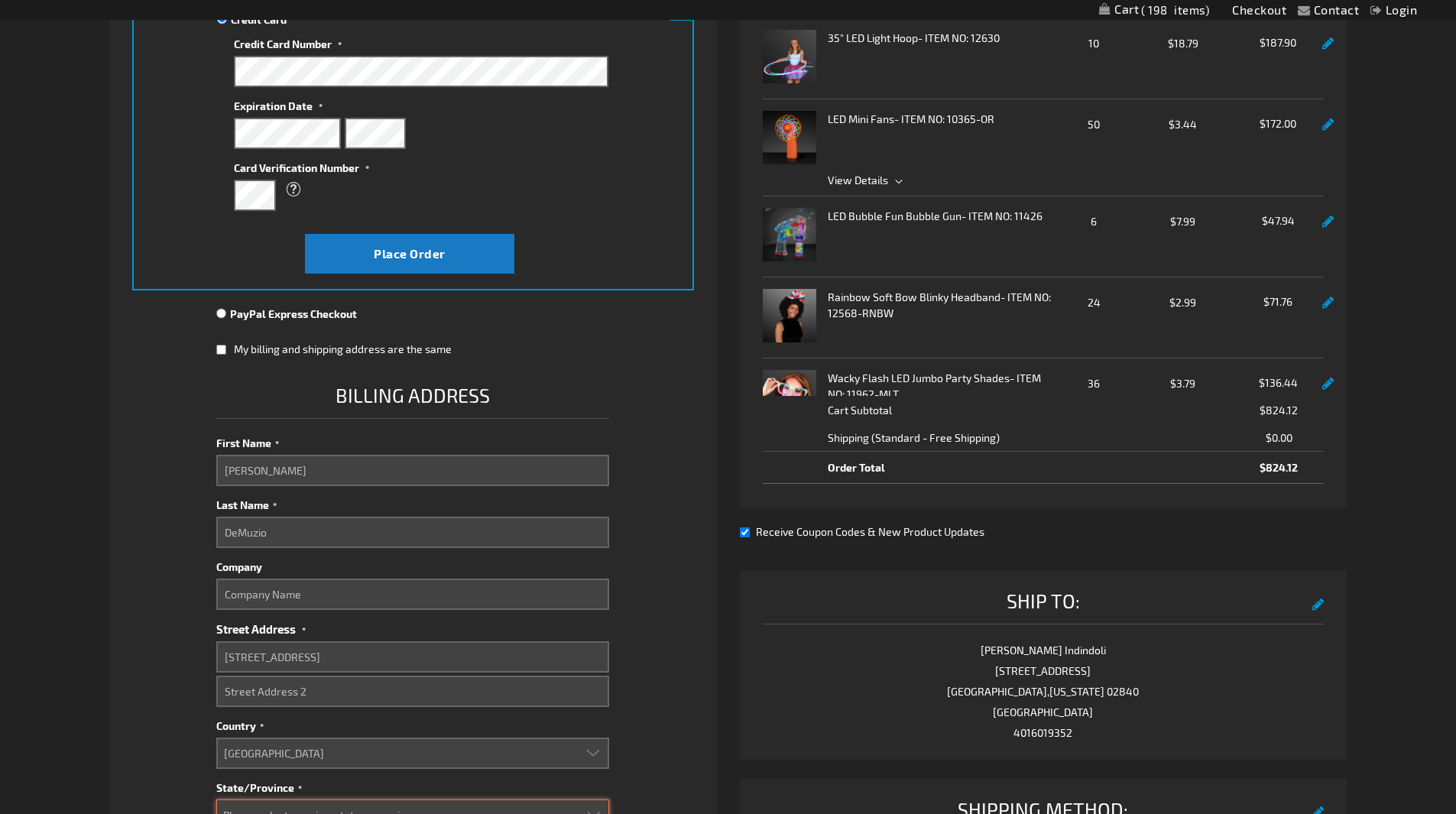
scroll to position [323, 0]
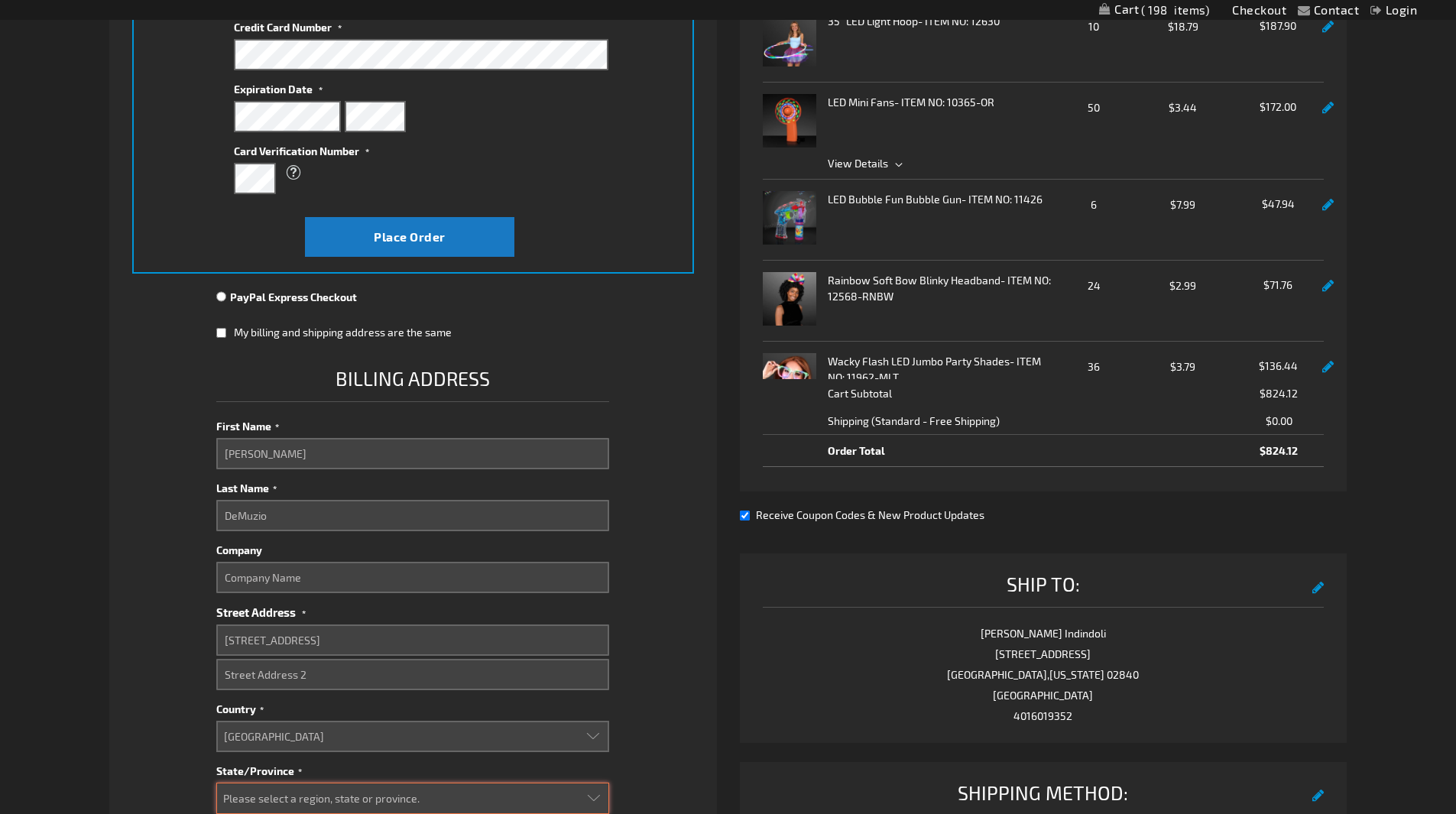
select select "53"
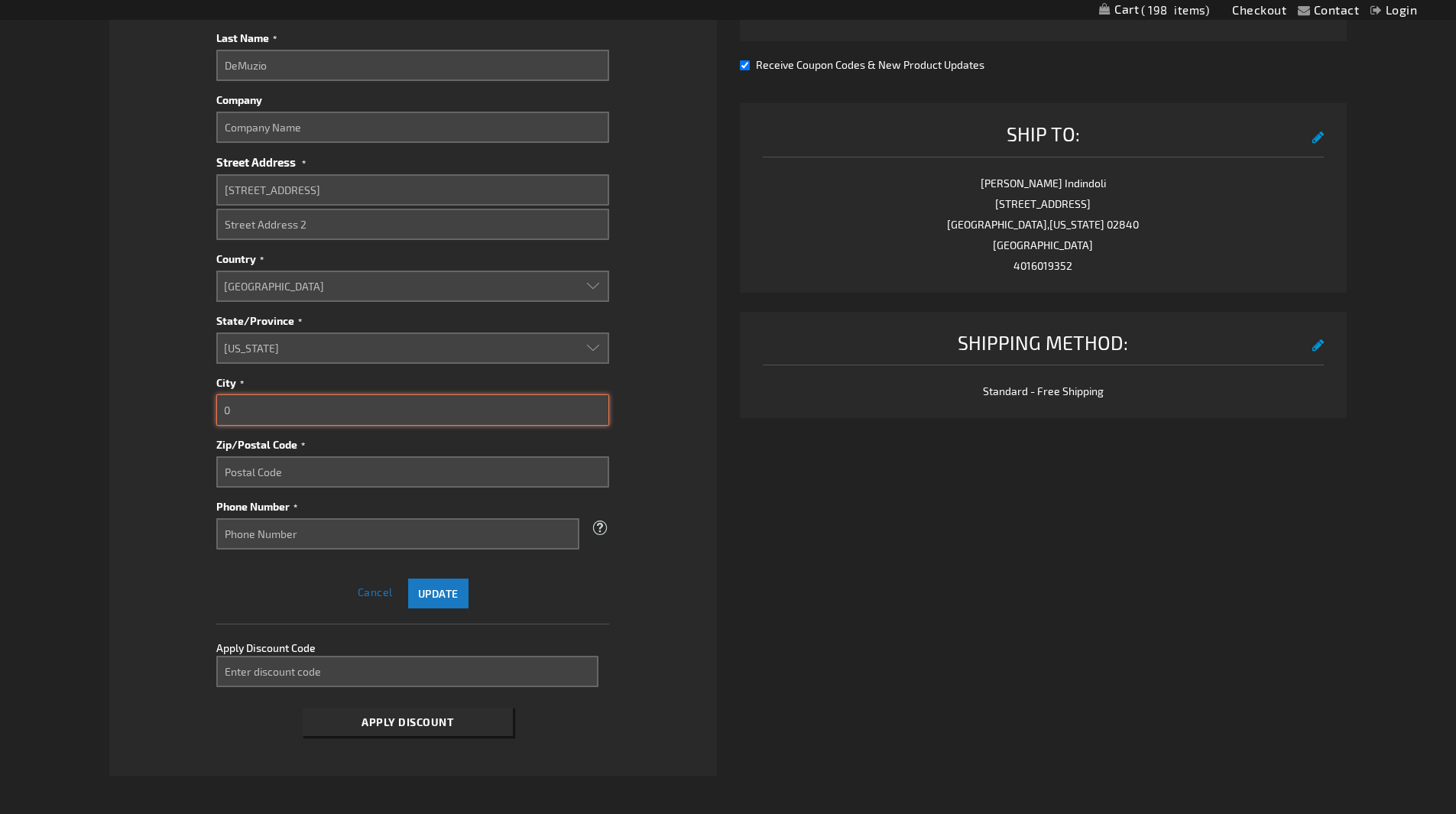
scroll to position [776, 0]
drag, startPoint x: 275, startPoint y: 399, endPoint x: 100, endPoint y: 388, distance: 175.3
click at [100, 388] on div "Contact Compare Products Checkout Login Skip to Content My Cart 198 198 items M…" at bounding box center [728, 199] width 1456 height 1952
type input "Newport"
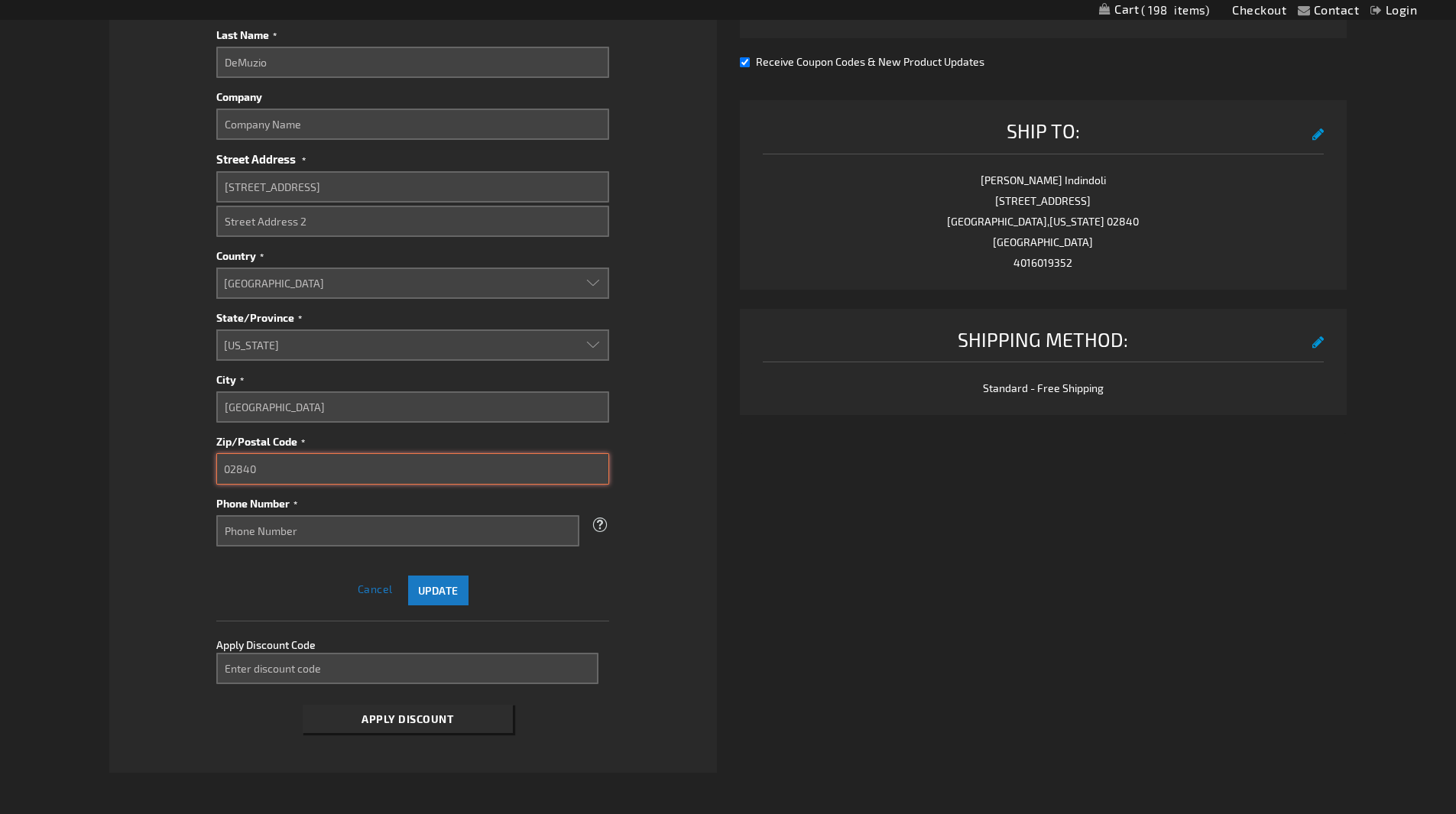
type input "02840"
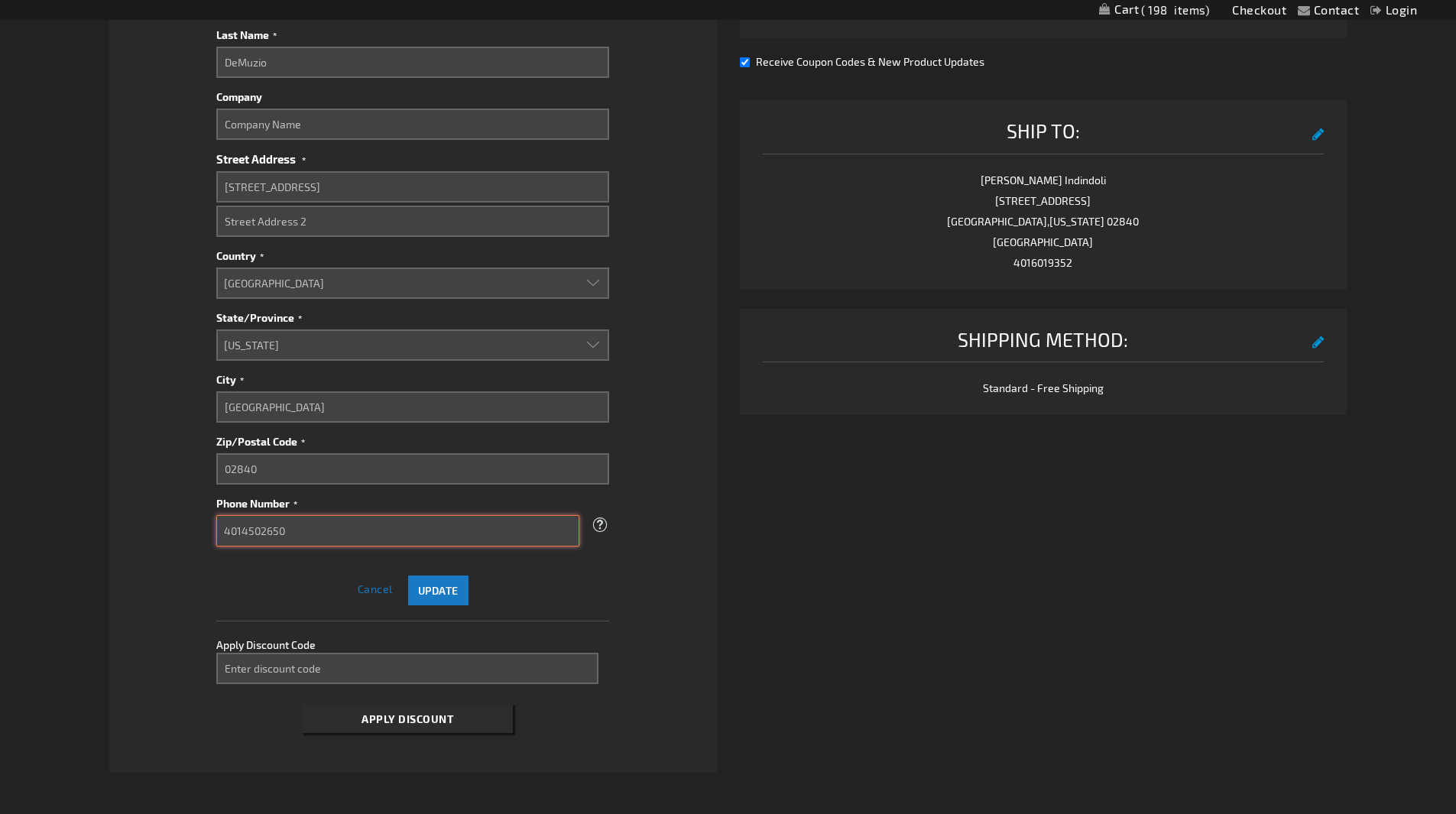
type input "4014502650"
click at [448, 594] on span "Update" at bounding box center [438, 591] width 40 height 13
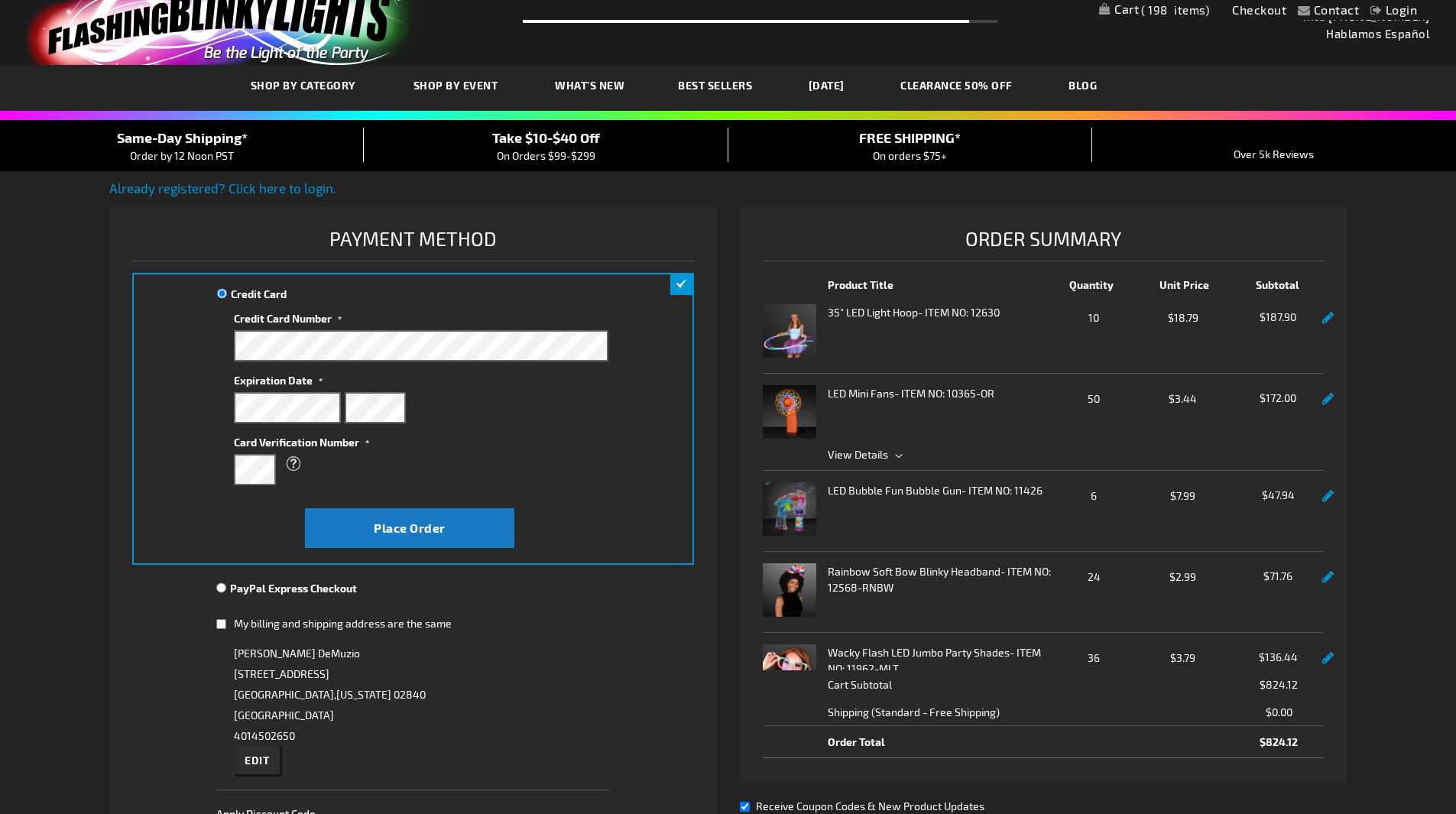
scroll to position [0, 0]
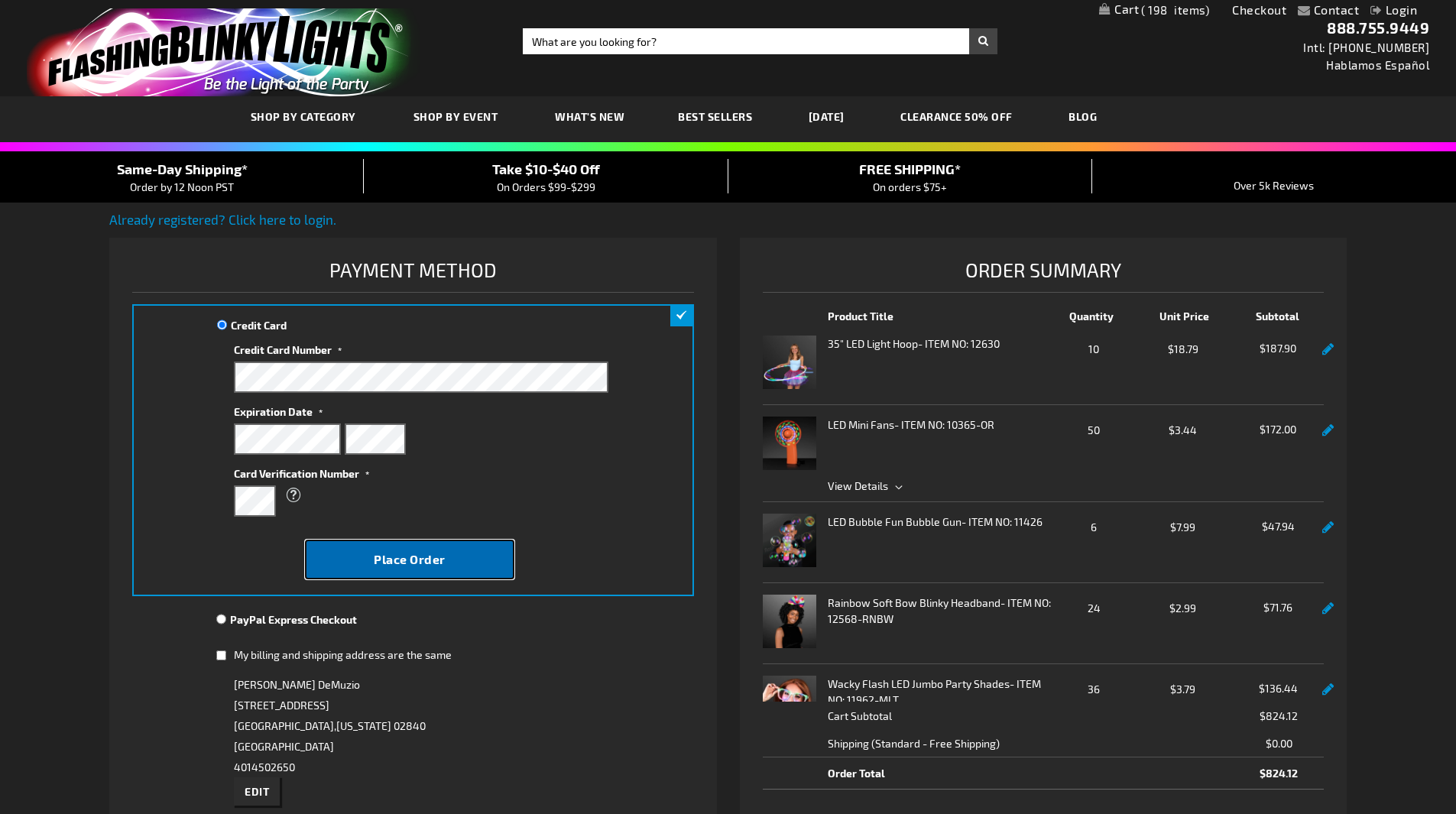
click at [416, 560] on span "Place Order" at bounding box center [410, 560] width 72 height 14
